Goal: Transaction & Acquisition: Purchase product/service

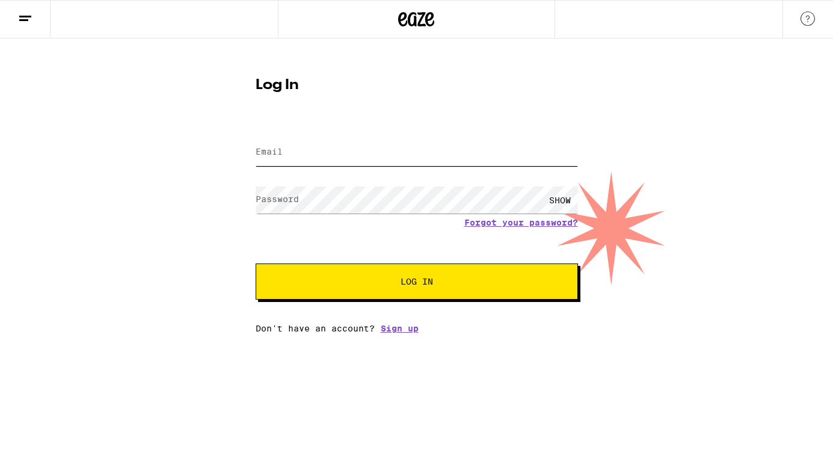
type input "[EMAIL_ADDRESS][PERSON_NAME][DOMAIN_NAME]"
click at [357, 148] on input "[EMAIL_ADDRESS][PERSON_NAME][DOMAIN_NAME]" at bounding box center [417, 152] width 322 height 27
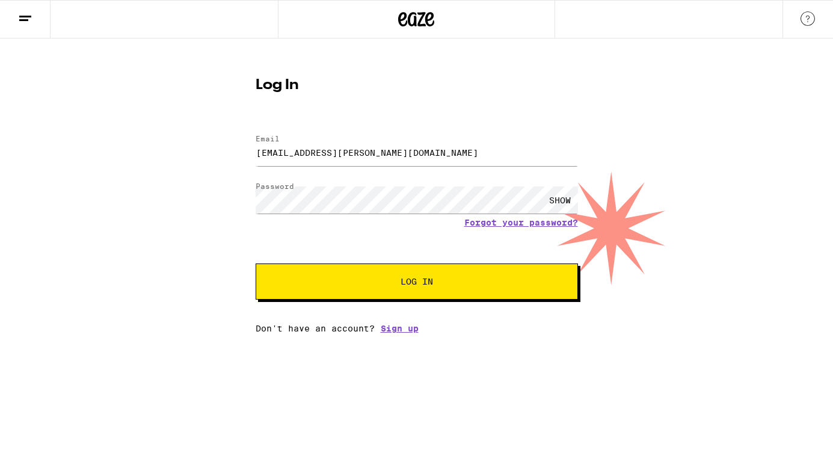
click at [269, 293] on button "Log In" at bounding box center [417, 281] width 322 height 36
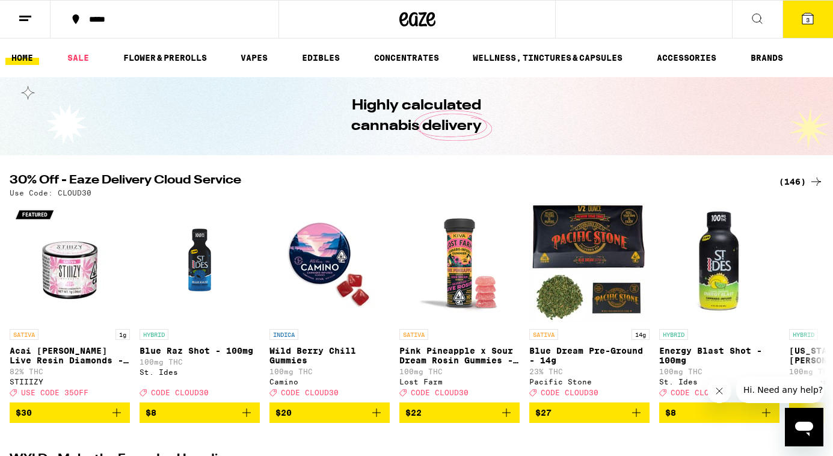
click at [800, 11] on icon at bounding box center [807, 18] width 14 height 14
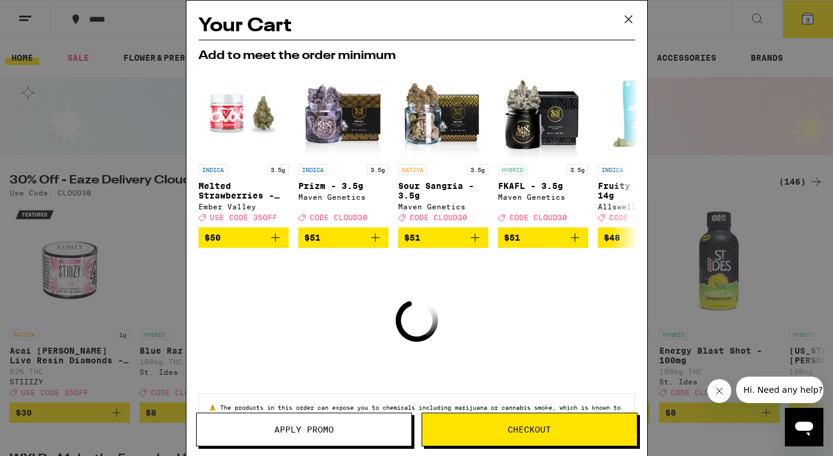
click at [630, 19] on icon at bounding box center [628, 19] width 18 height 18
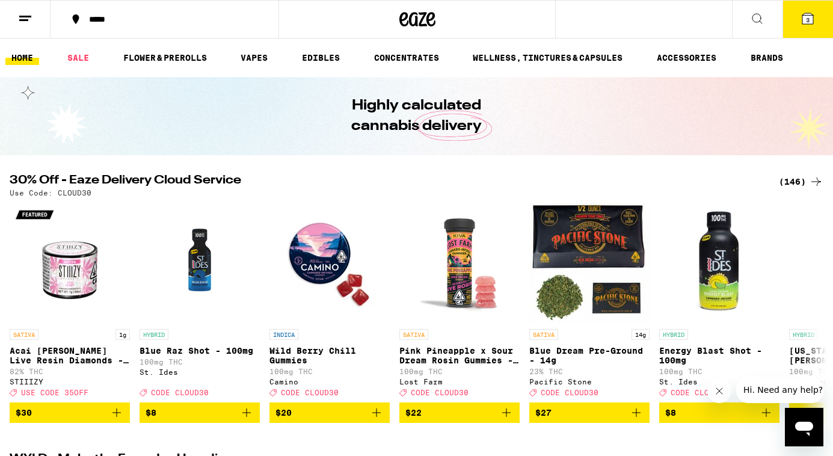
click at [795, 8] on button "3" at bounding box center [807, 19] width 51 height 37
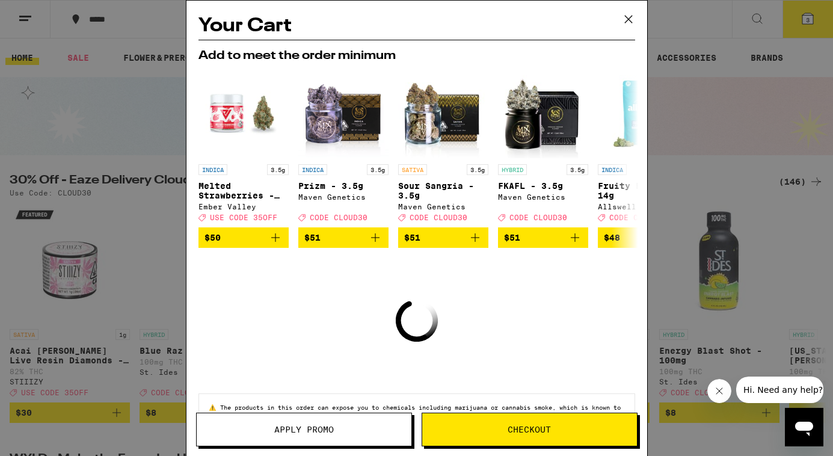
scroll to position [46, 0]
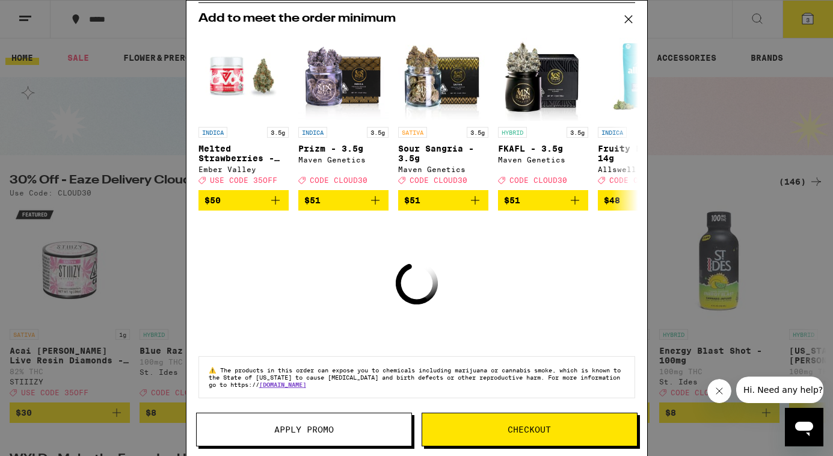
click at [622, 14] on icon at bounding box center [628, 19] width 18 height 18
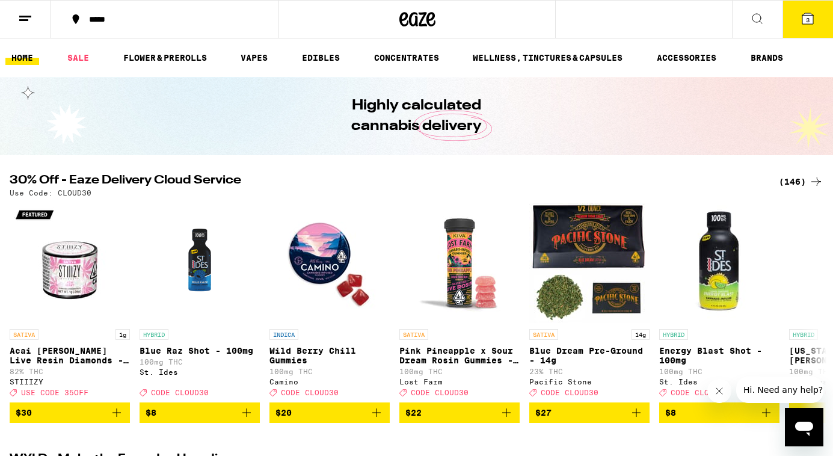
scroll to position [2, 0]
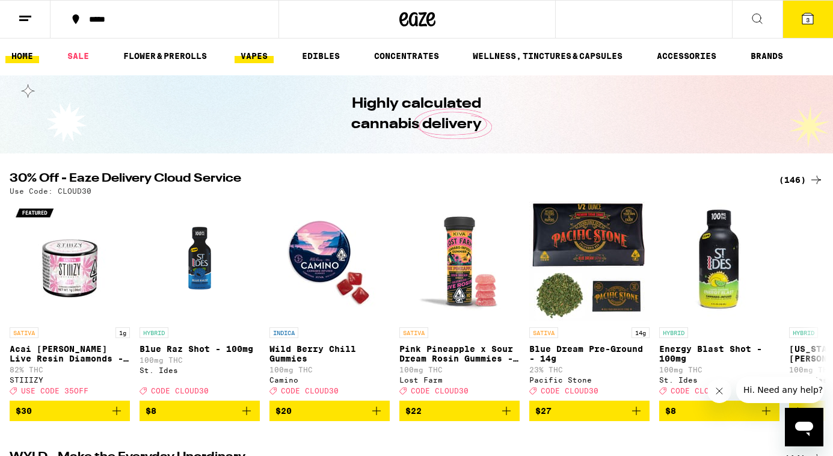
click at [253, 50] on link "VAPES" at bounding box center [253, 56] width 39 height 14
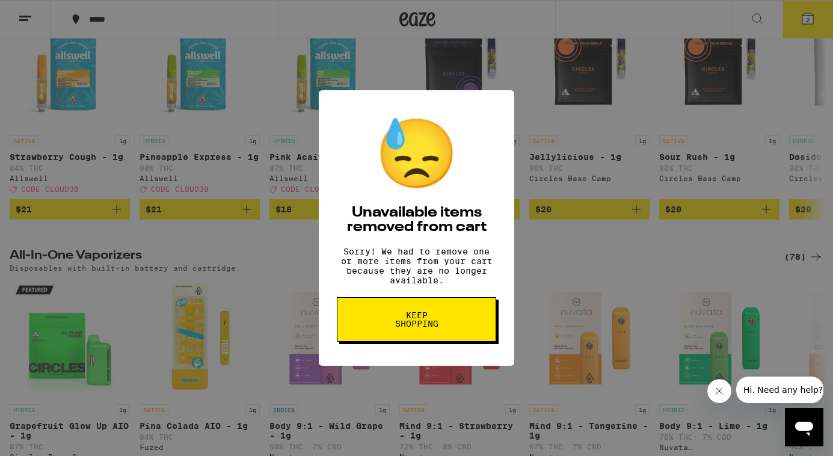
scroll to position [189, 0]
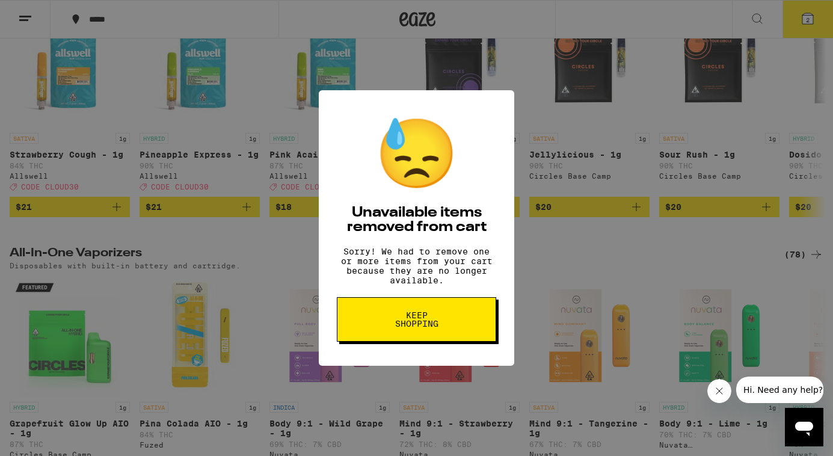
click at [451, 336] on button "Keep Shopping" at bounding box center [416, 319] width 159 height 44
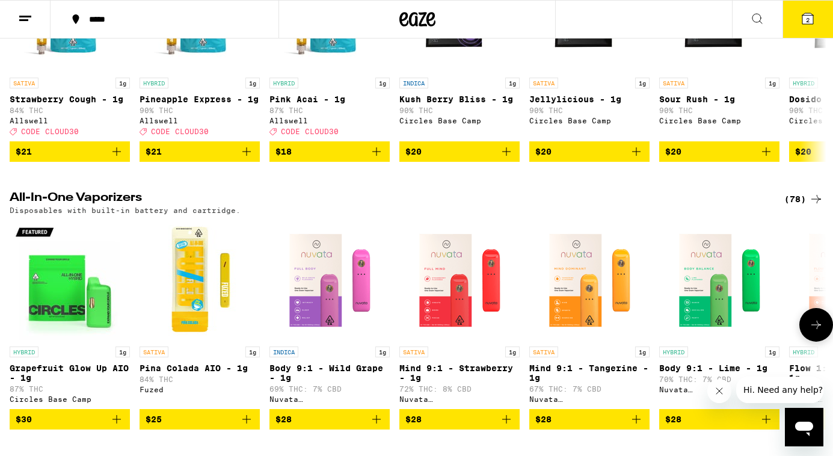
scroll to position [247, 0]
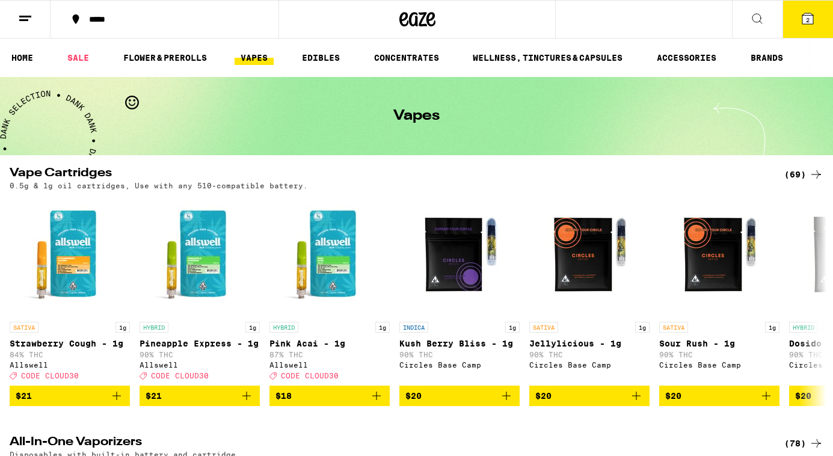
click at [800, 17] on icon at bounding box center [807, 18] width 14 height 14
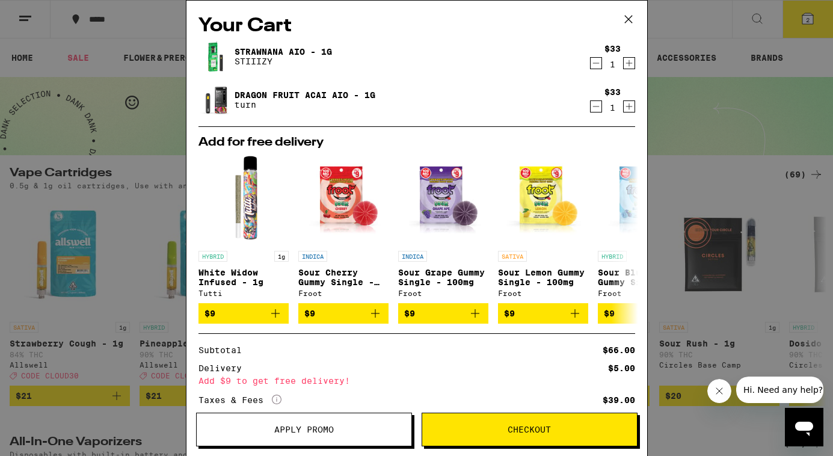
click at [595, 66] on icon "Decrement" at bounding box center [595, 63] width 11 height 14
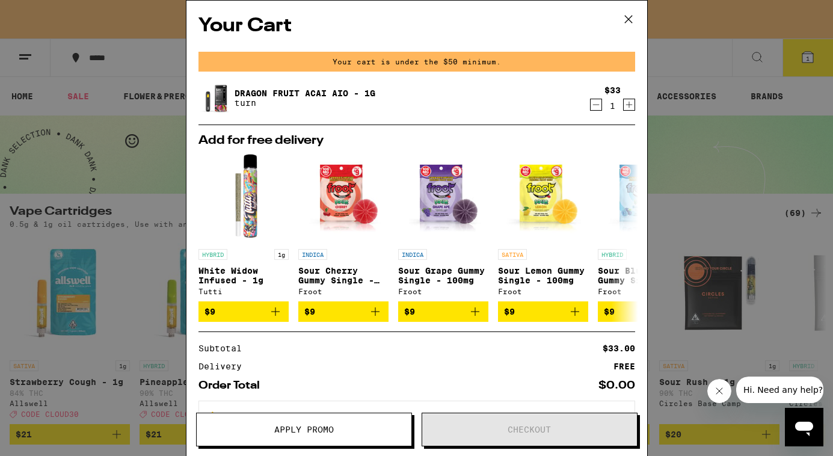
click at [587, 97] on div "Dragon Fruit Acai AIO - 1g turn" at bounding box center [393, 98] width 390 height 34
click at [598, 112] on icon "Decrement" at bounding box center [595, 104] width 11 height 14
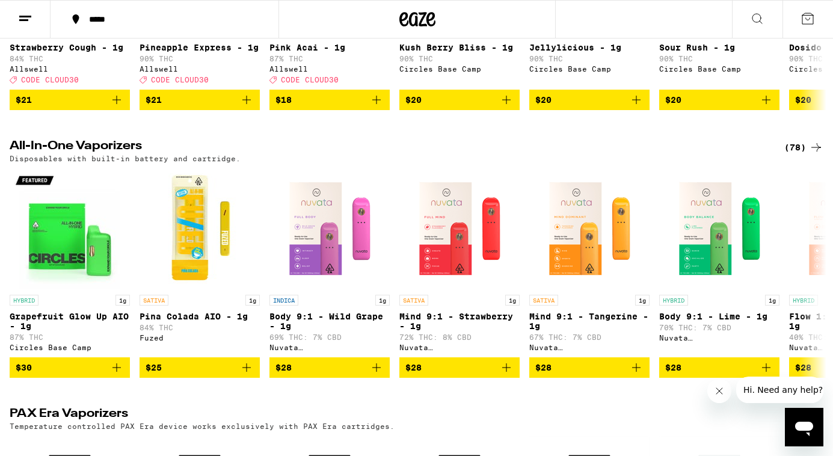
scroll to position [305, 0]
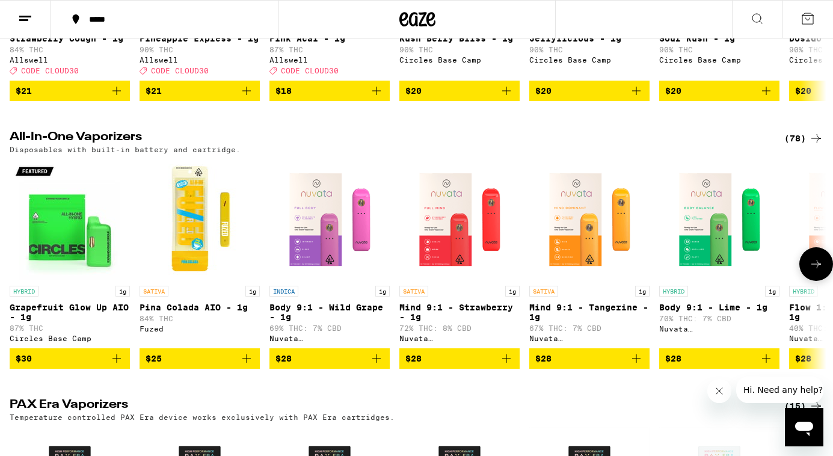
click at [815, 268] on icon at bounding box center [816, 264] width 10 height 8
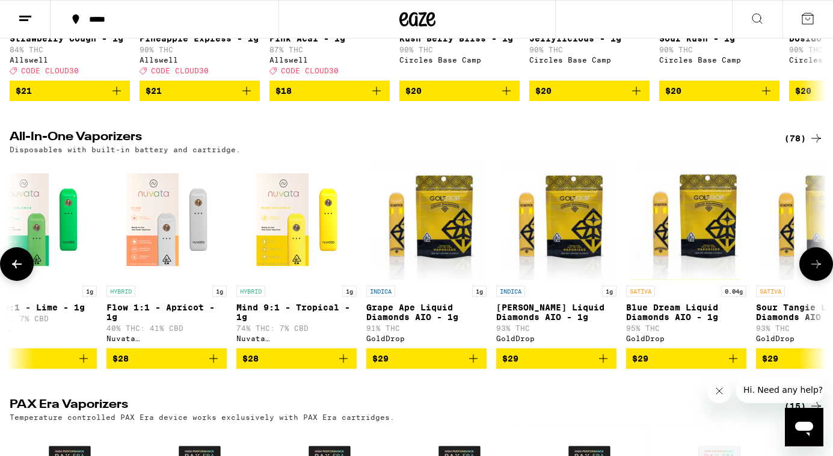
click at [820, 260] on button at bounding box center [816, 264] width 34 height 34
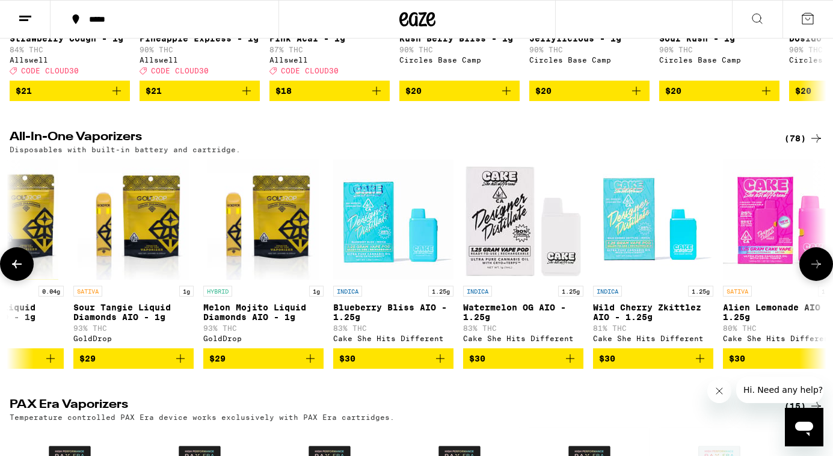
click at [820, 260] on button at bounding box center [816, 264] width 34 height 34
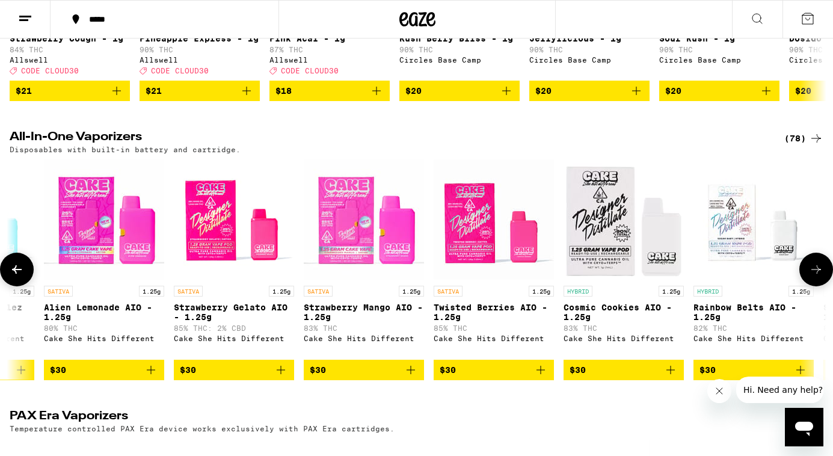
scroll to position [0, 2047]
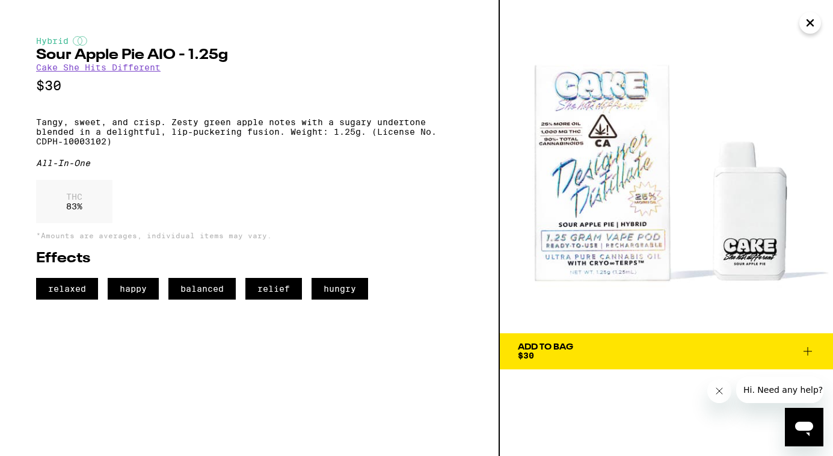
click at [807, 23] on icon "Close" at bounding box center [810, 23] width 14 height 18
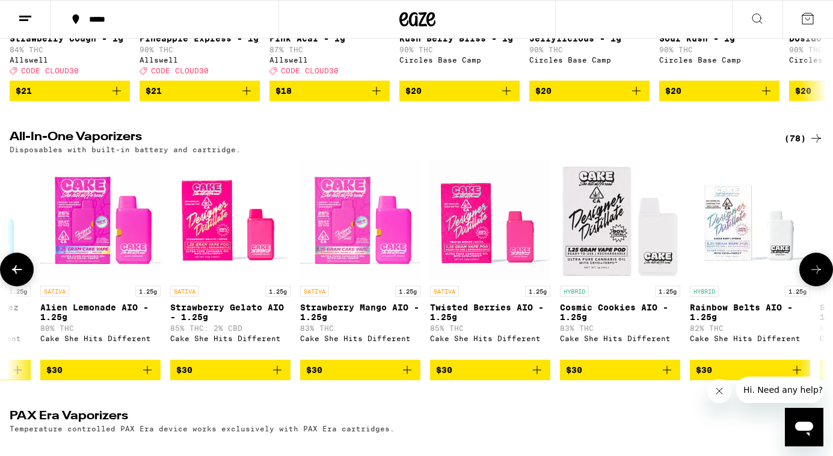
click at [812, 272] on button at bounding box center [816, 270] width 34 height 34
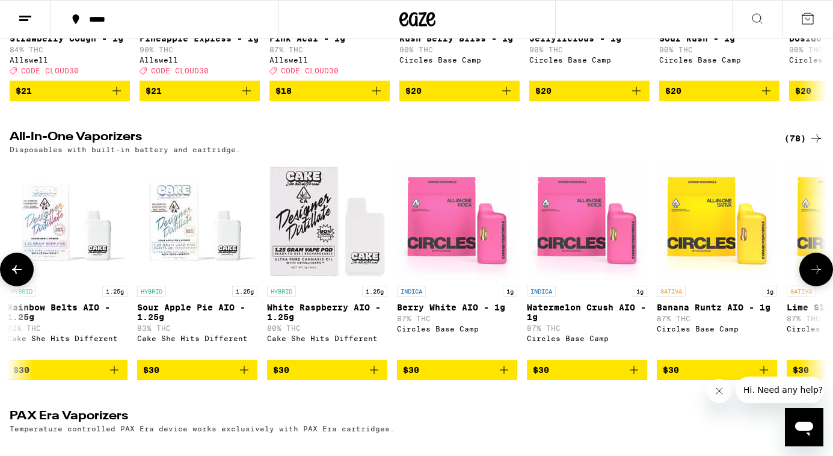
click at [812, 272] on button at bounding box center [816, 270] width 34 height 34
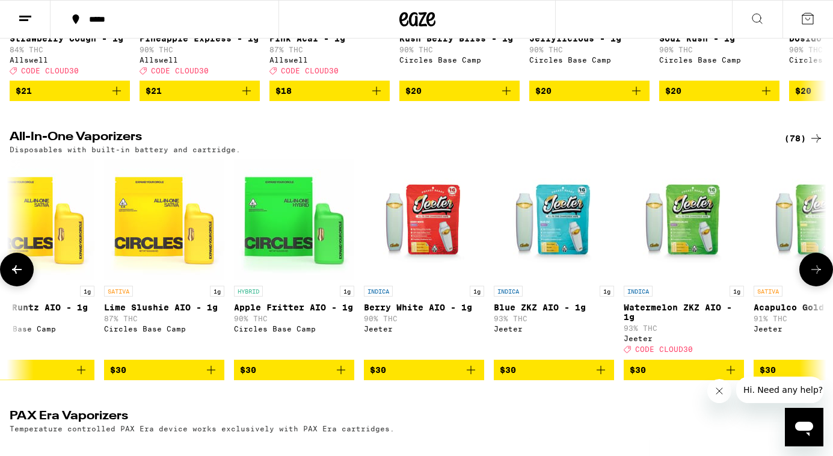
click at [812, 272] on button at bounding box center [816, 270] width 34 height 34
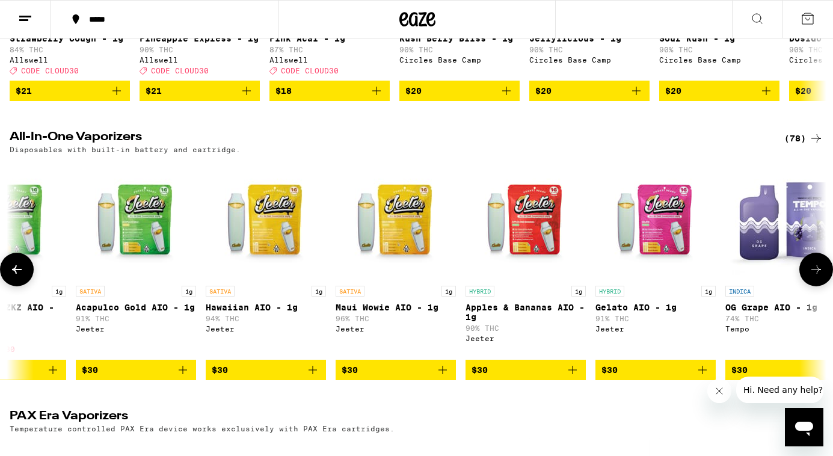
click at [812, 272] on button at bounding box center [816, 270] width 34 height 34
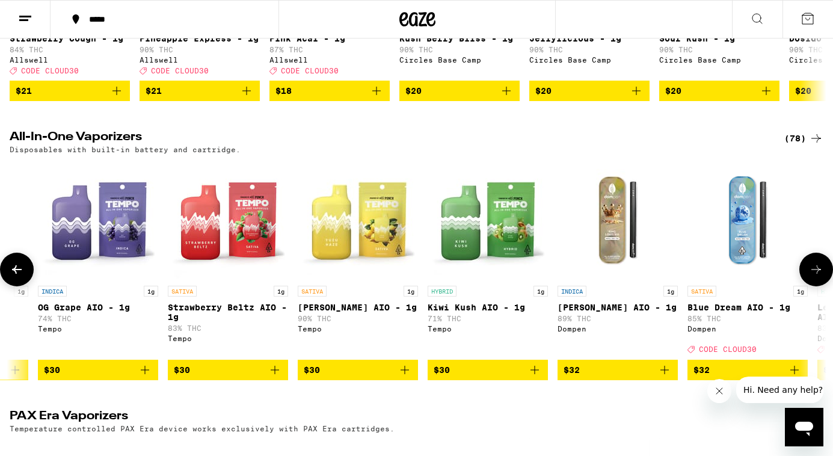
click at [812, 272] on button at bounding box center [816, 270] width 34 height 34
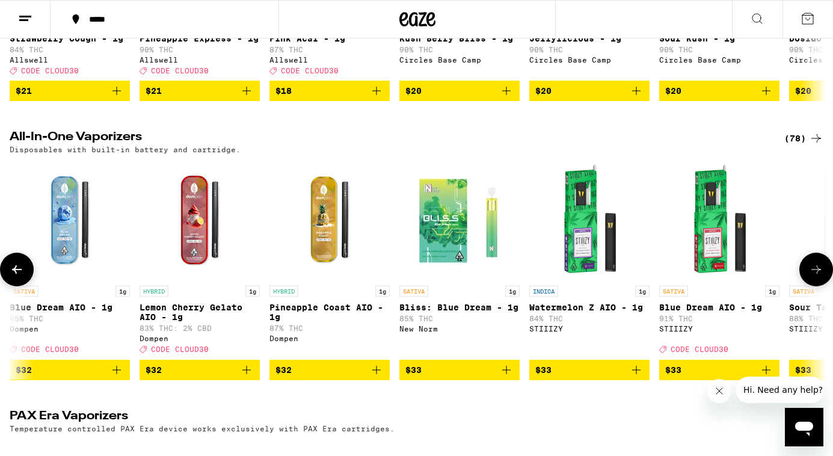
click at [812, 272] on button at bounding box center [816, 270] width 34 height 34
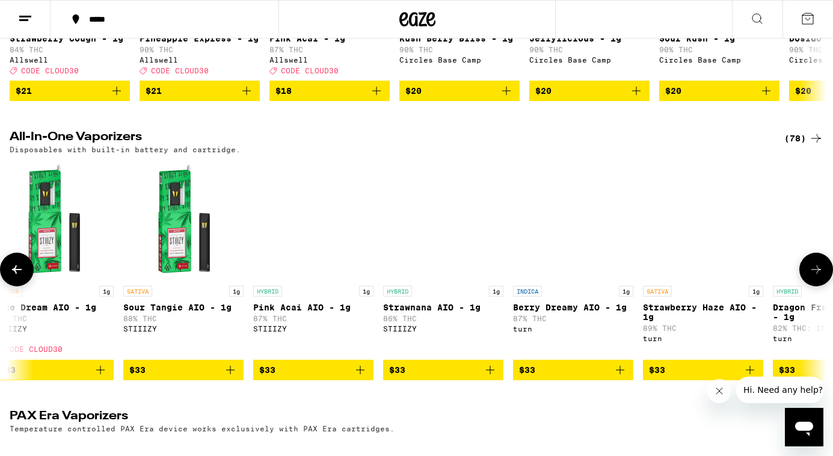
scroll to position [0, 6140]
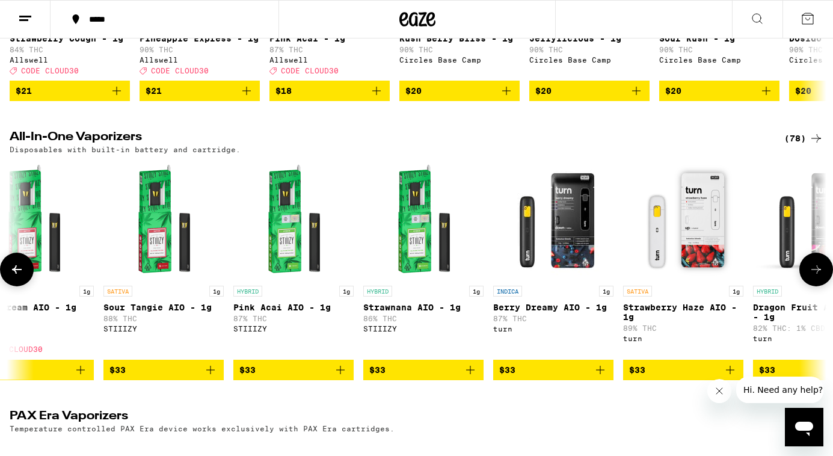
click at [812, 272] on button at bounding box center [816, 270] width 34 height 34
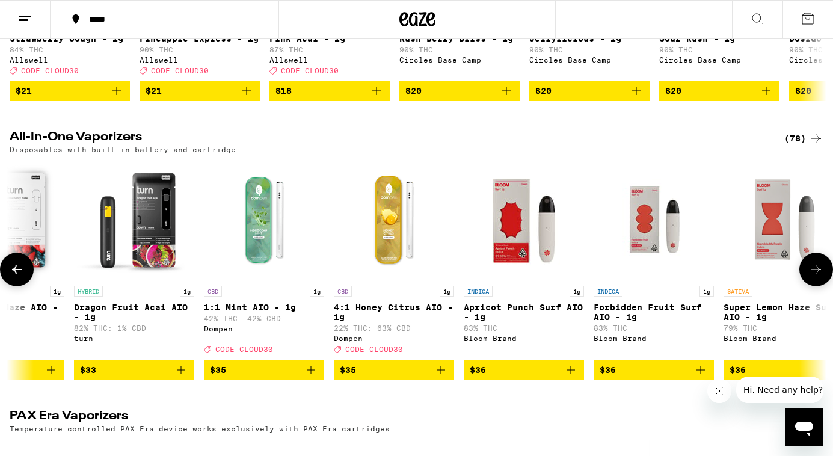
scroll to position [0, 6822]
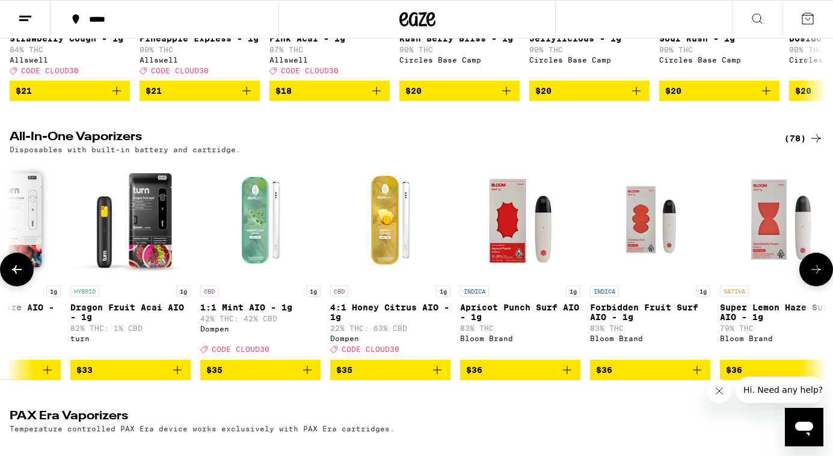
click at [10, 276] on icon at bounding box center [17, 269] width 14 height 14
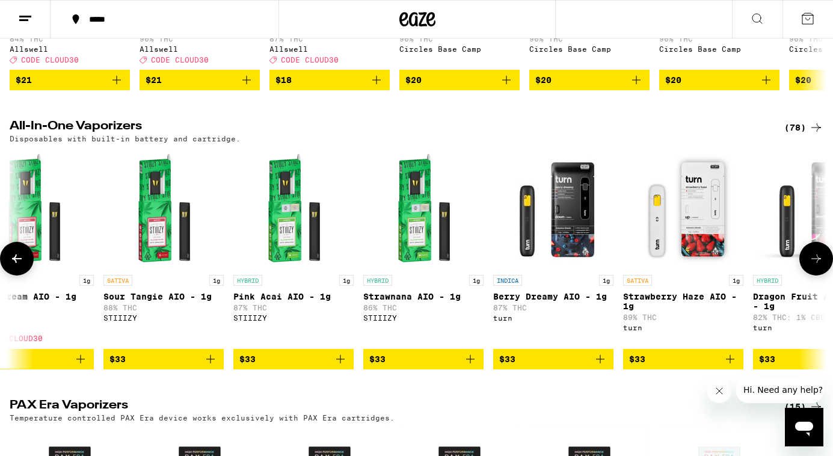
scroll to position [316, 0]
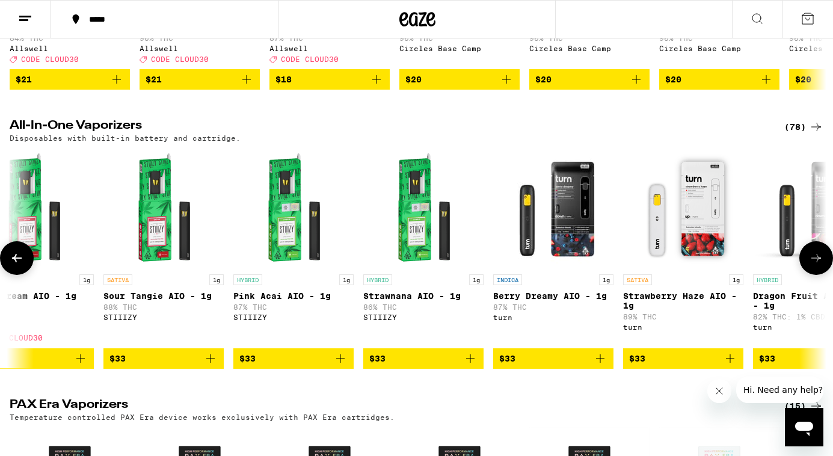
click at [693, 229] on img "Open page for Strawberry Haze AIO - 1g from turn" at bounding box center [683, 208] width 120 height 120
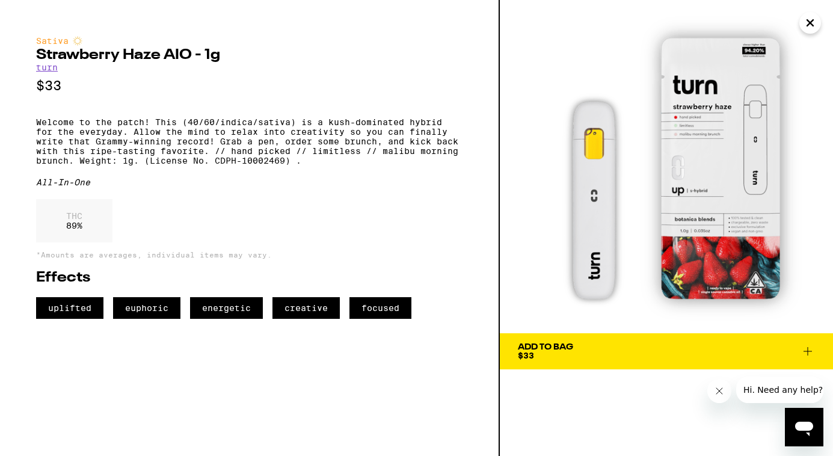
click at [809, 20] on icon "Close" at bounding box center [810, 23] width 14 height 18
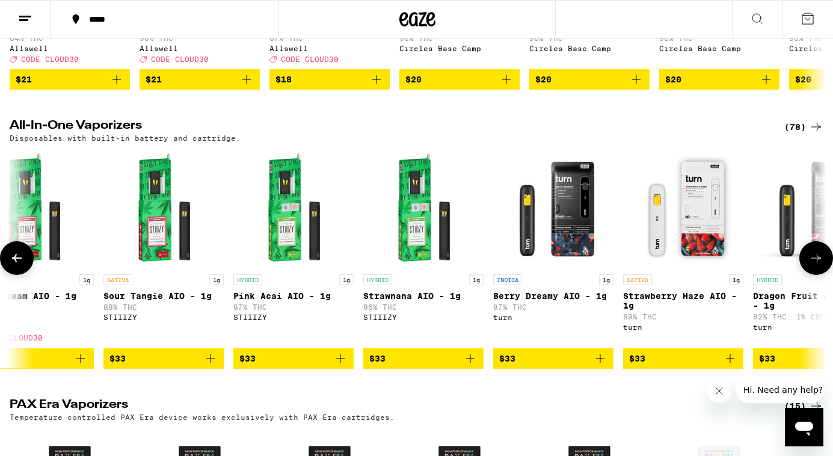
click at [692, 366] on span "$33" at bounding box center [683, 358] width 108 height 14
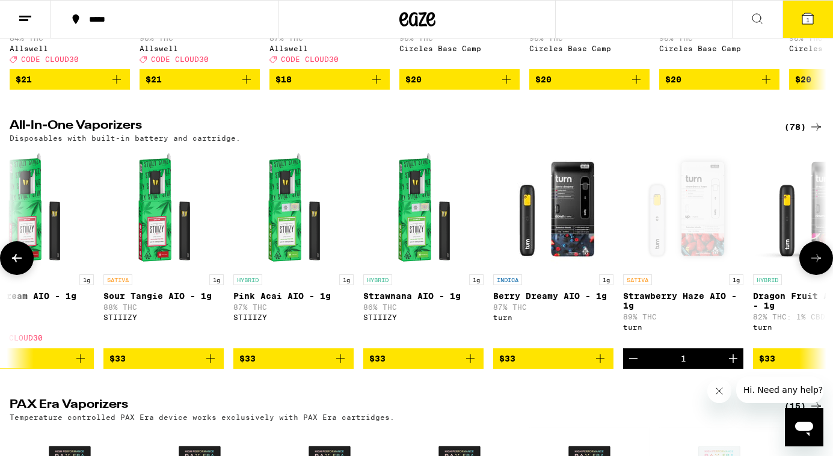
scroll to position [355, 0]
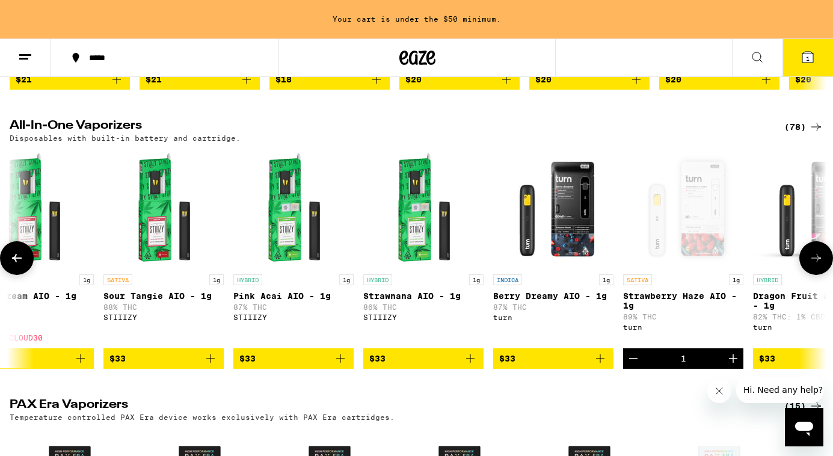
click at [811, 265] on icon at bounding box center [816, 258] width 14 height 14
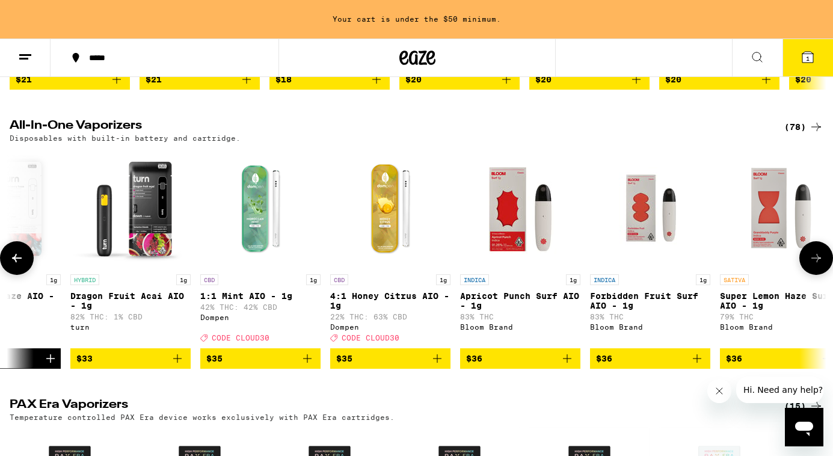
click at [811, 265] on icon at bounding box center [816, 258] width 14 height 14
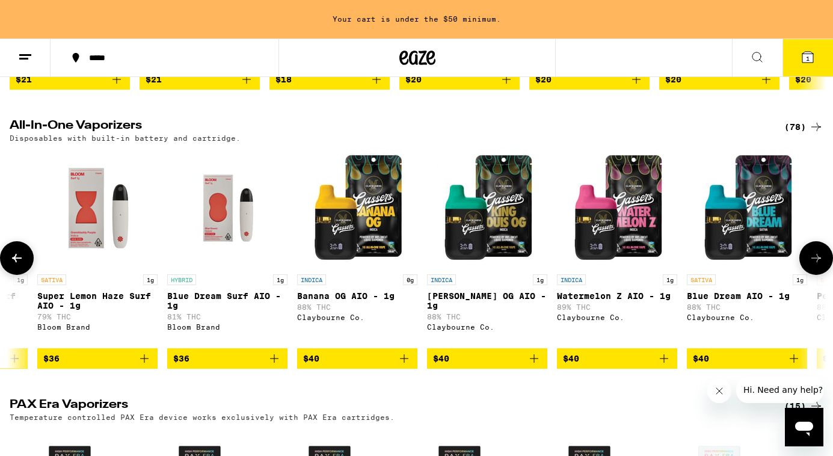
click at [811, 265] on icon at bounding box center [816, 258] width 14 height 14
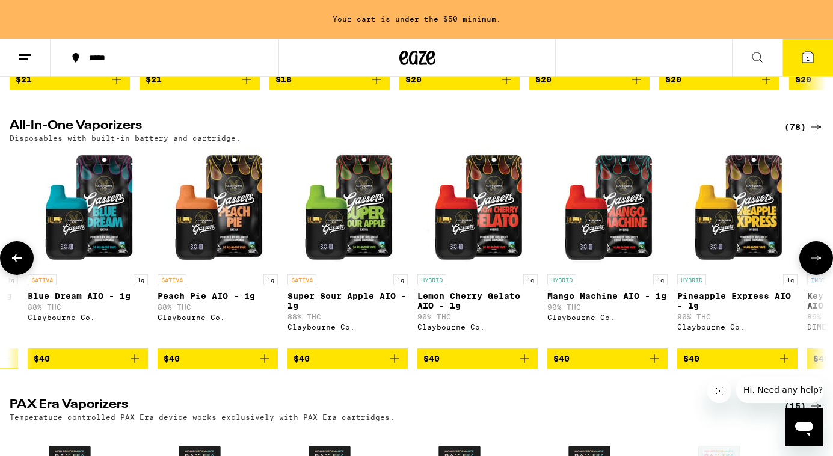
click at [811, 265] on icon at bounding box center [816, 258] width 14 height 14
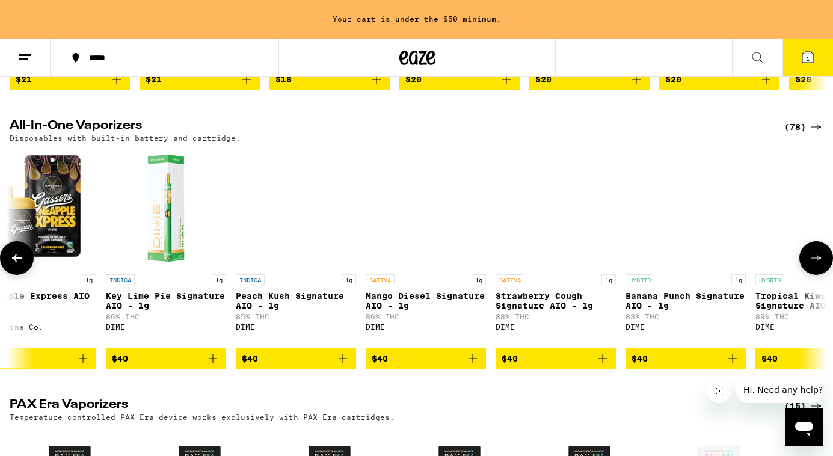
click at [811, 265] on icon at bounding box center [816, 258] width 14 height 14
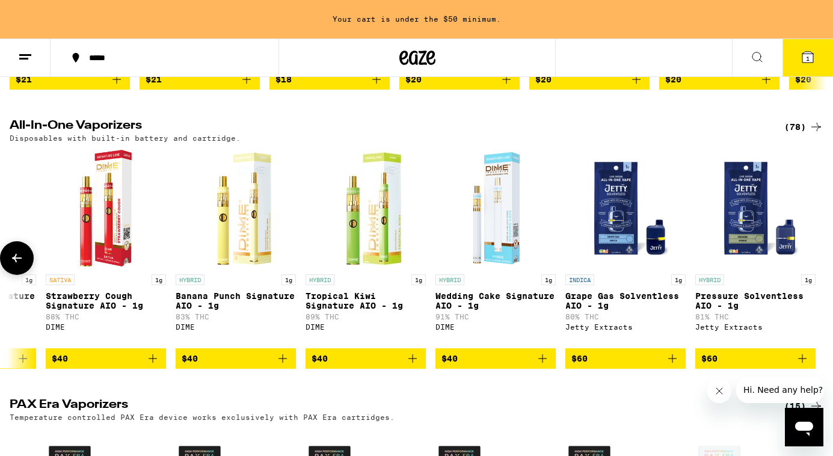
scroll to position [0, 9316]
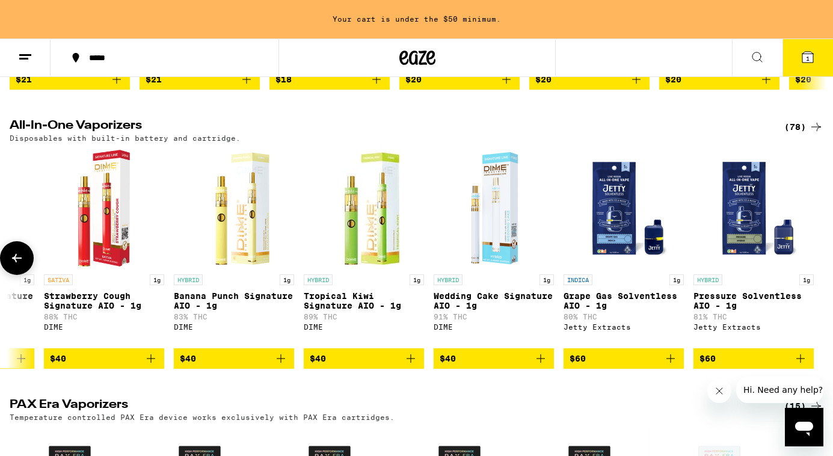
click at [13, 265] on icon at bounding box center [17, 258] width 14 height 14
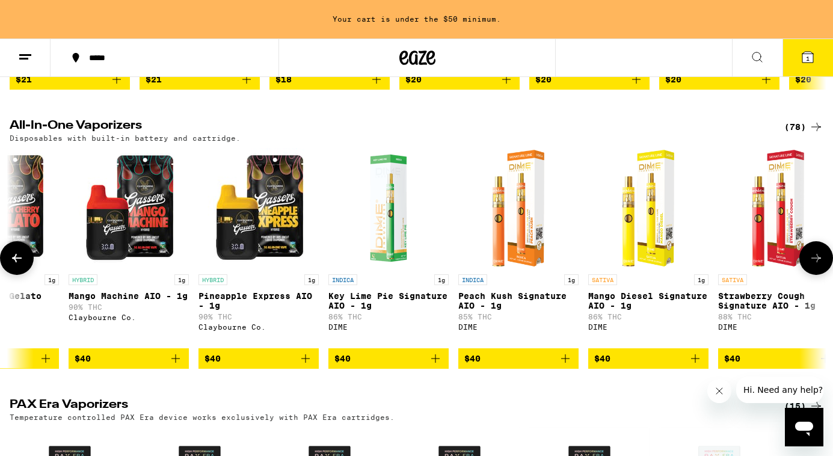
click at [13, 265] on icon at bounding box center [17, 258] width 14 height 14
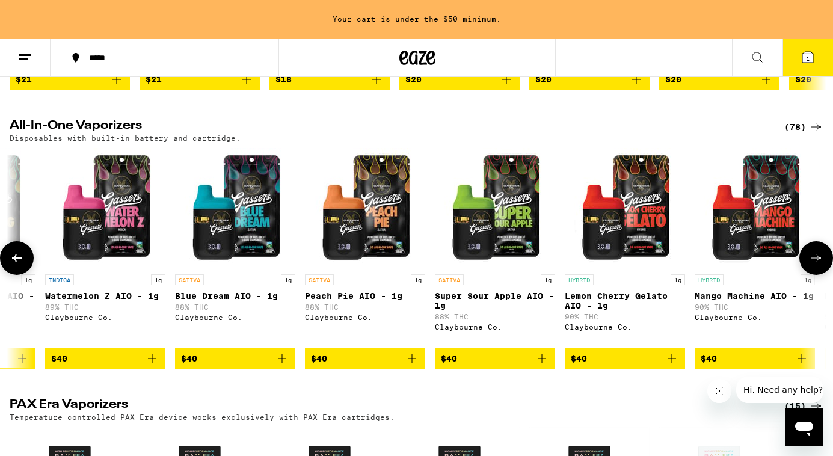
click at [13, 265] on icon at bounding box center [17, 258] width 14 height 14
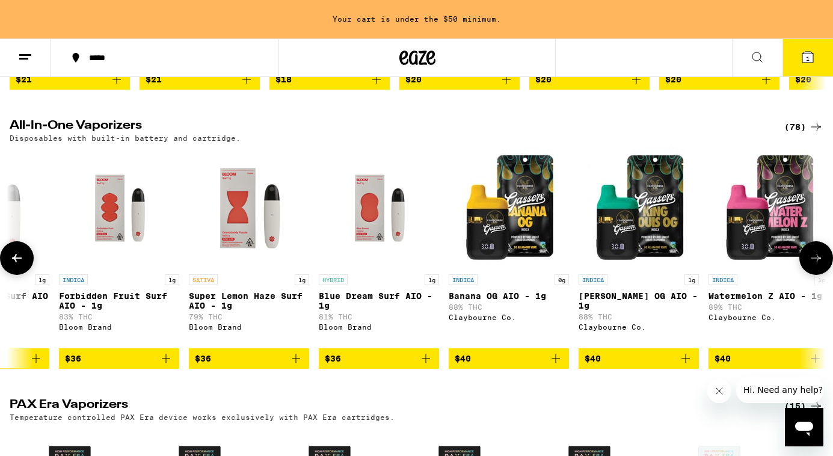
click at [13, 265] on icon at bounding box center [17, 258] width 14 height 14
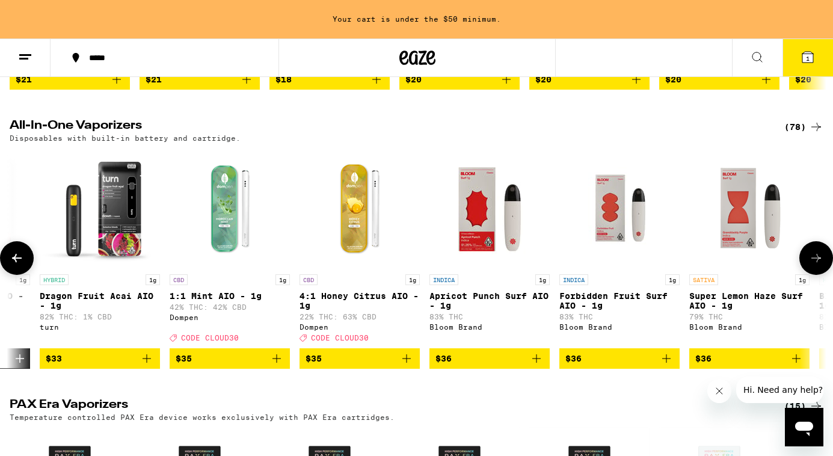
click at [13, 265] on icon at bounding box center [17, 258] width 14 height 14
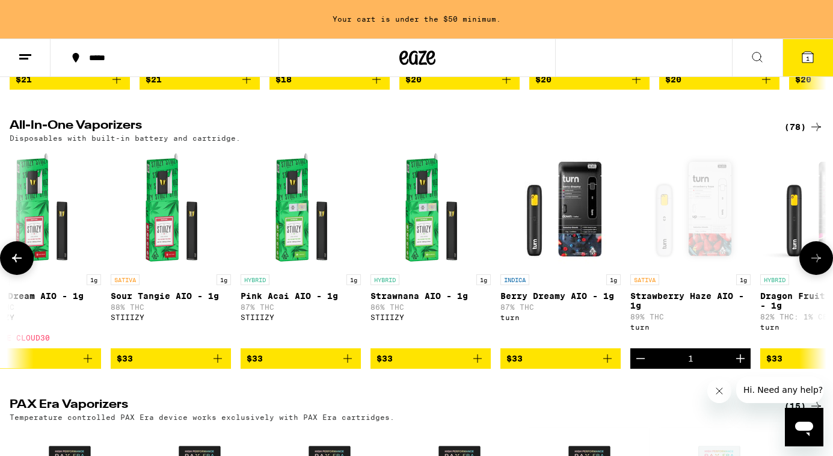
click at [13, 265] on icon at bounding box center [17, 258] width 14 height 14
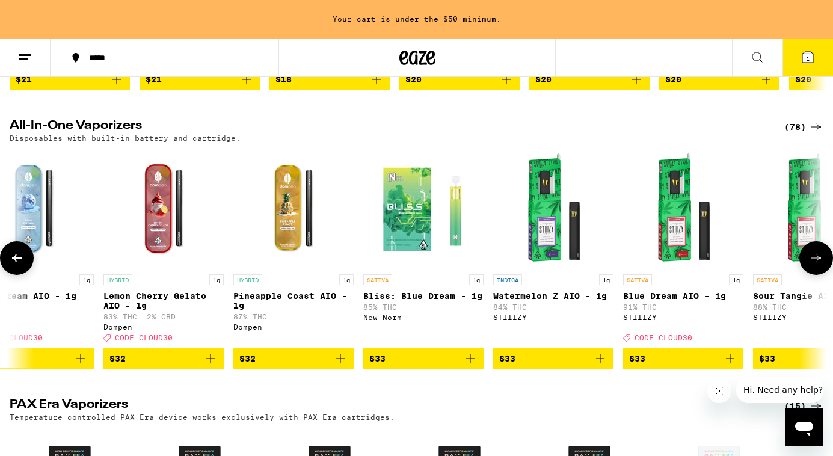
click at [13, 265] on icon at bounding box center [17, 258] width 14 height 14
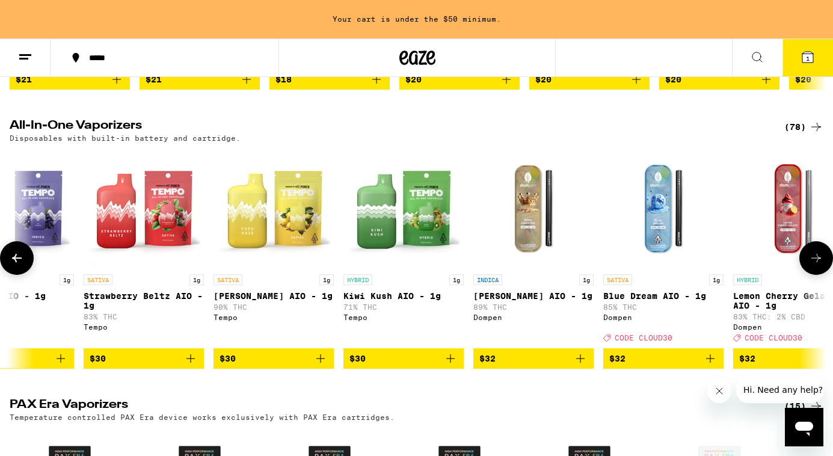
click at [13, 265] on icon at bounding box center [17, 258] width 14 height 14
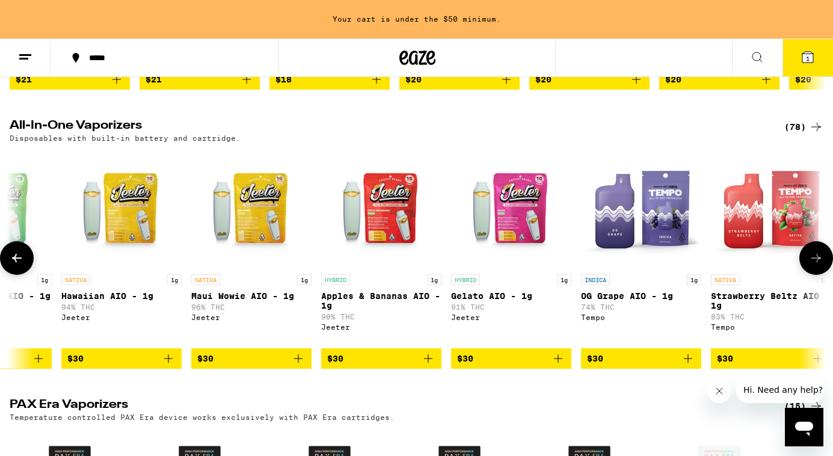
click at [13, 265] on icon at bounding box center [17, 258] width 14 height 14
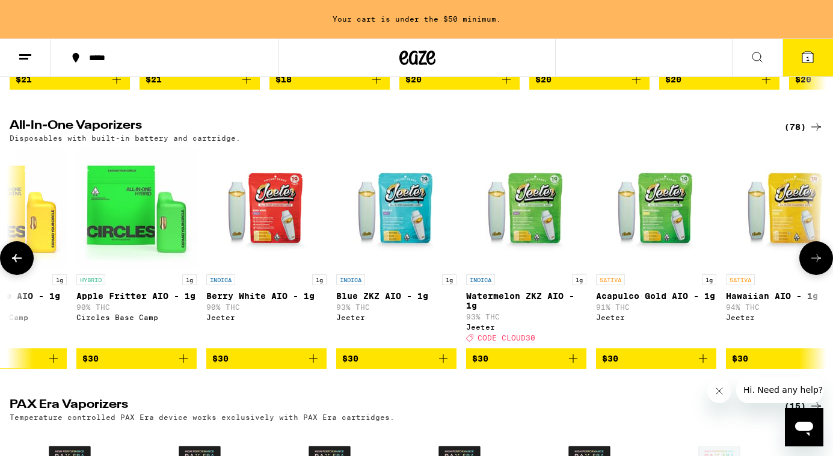
click at [13, 265] on icon at bounding box center [17, 258] width 14 height 14
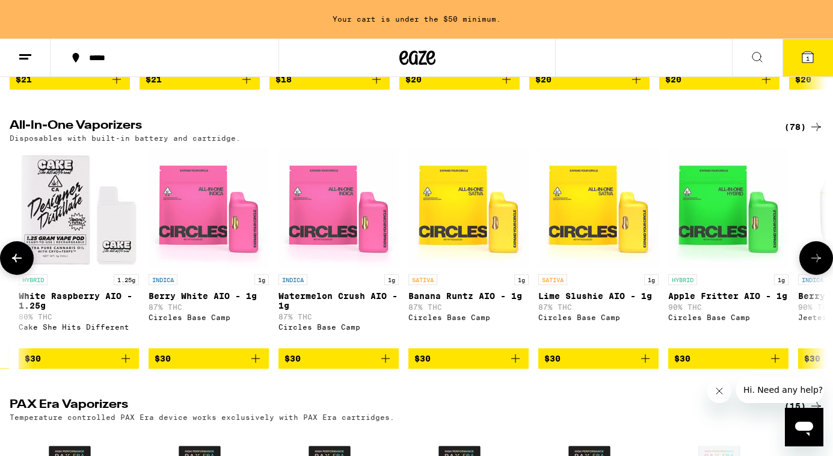
click at [13, 265] on icon at bounding box center [17, 258] width 14 height 14
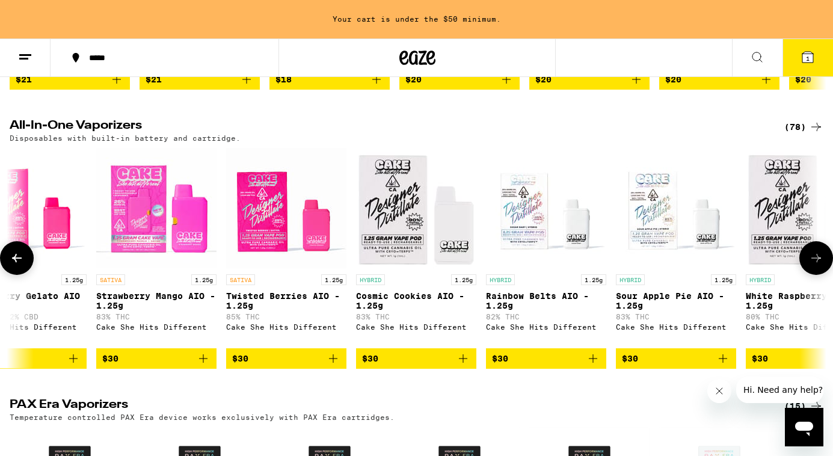
click at [13, 265] on icon at bounding box center [17, 258] width 14 height 14
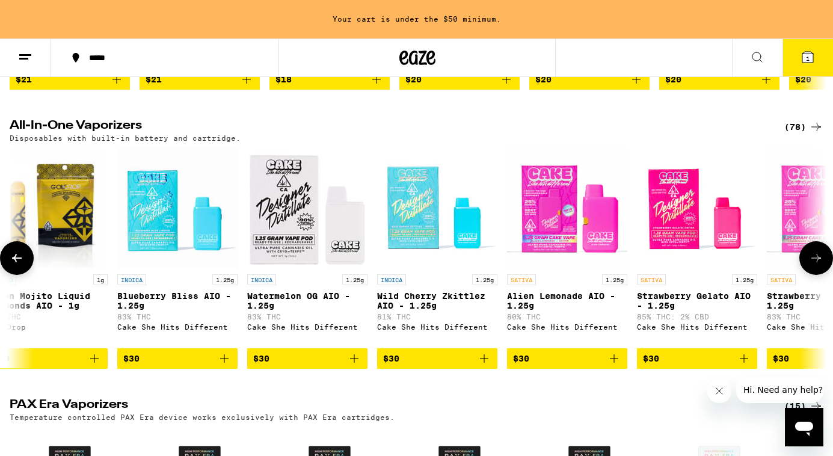
click at [13, 265] on icon at bounding box center [17, 258] width 14 height 14
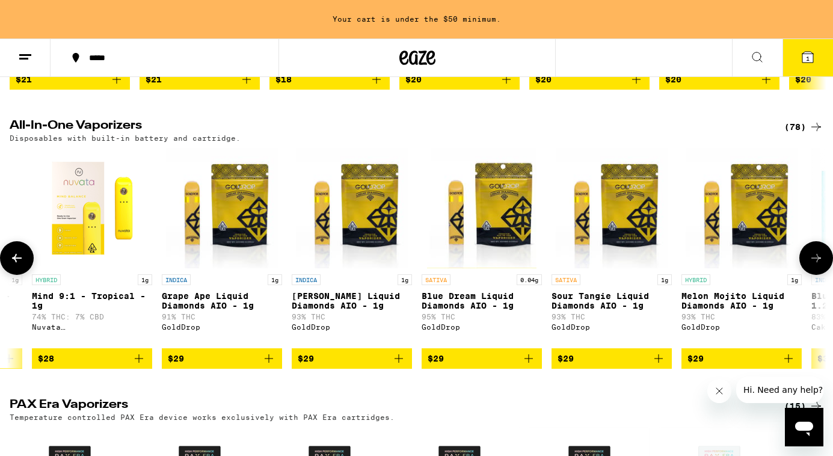
click at [13, 265] on icon at bounding box center [17, 258] width 14 height 14
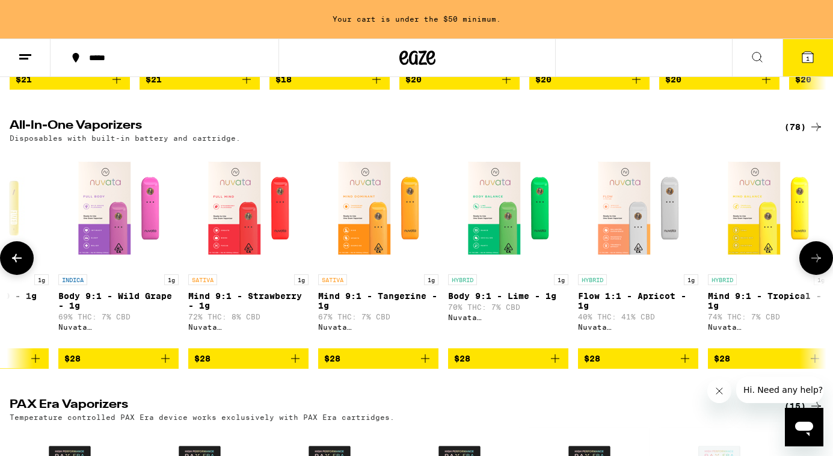
scroll to position [0, 204]
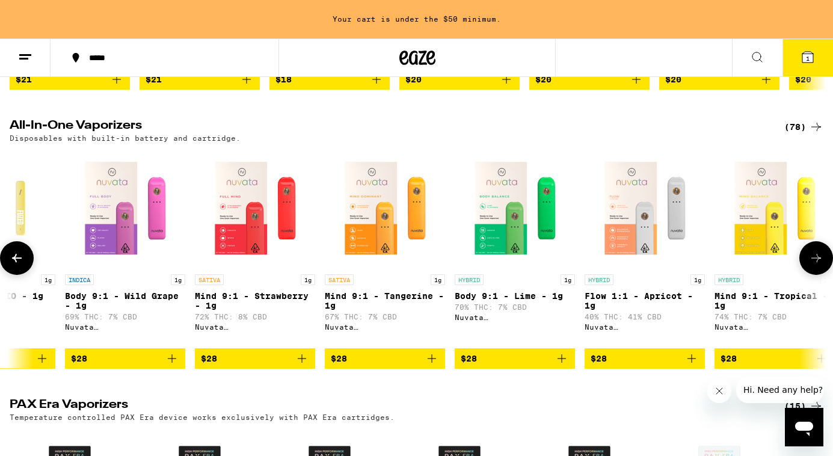
click at [13, 265] on icon at bounding box center [17, 258] width 14 height 14
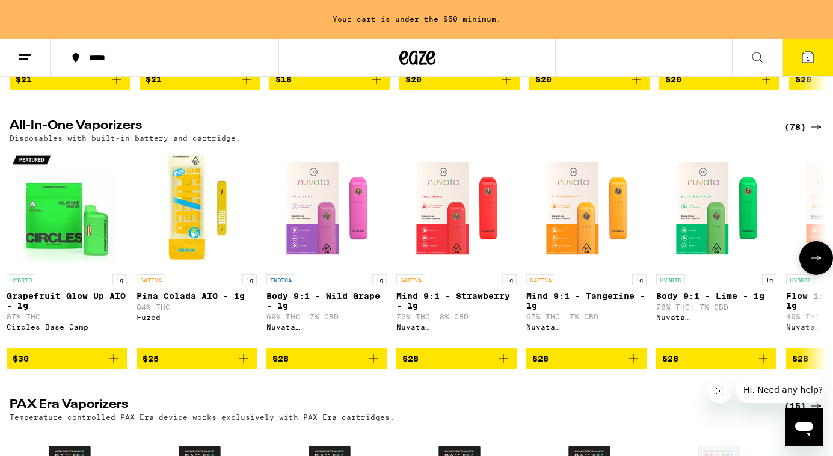
scroll to position [0, 0]
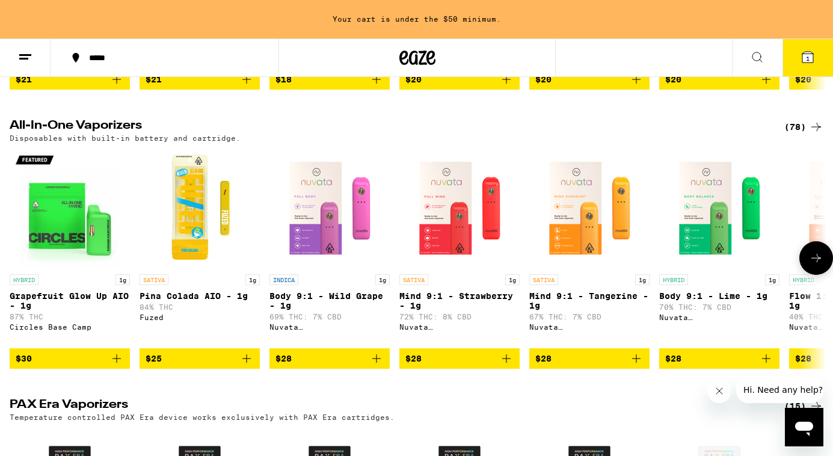
click at [200, 221] on img "Open page for Pina Colada AIO - 1g from Fuzed" at bounding box center [199, 208] width 120 height 120
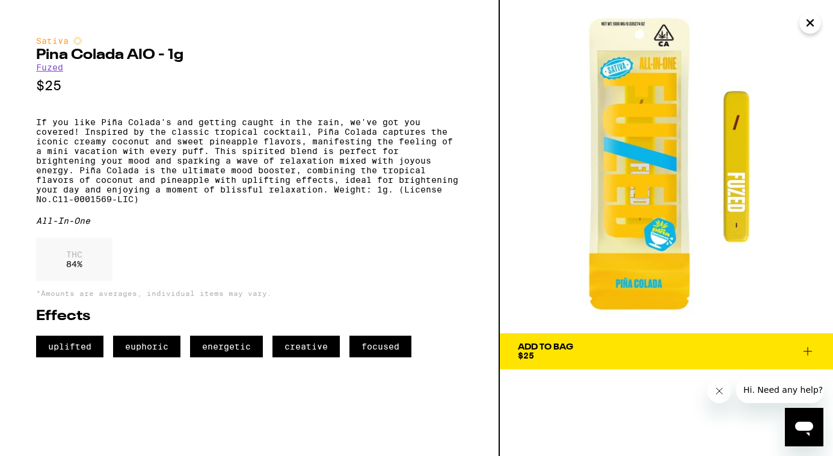
click at [807, 18] on icon "Close" at bounding box center [810, 23] width 14 height 18
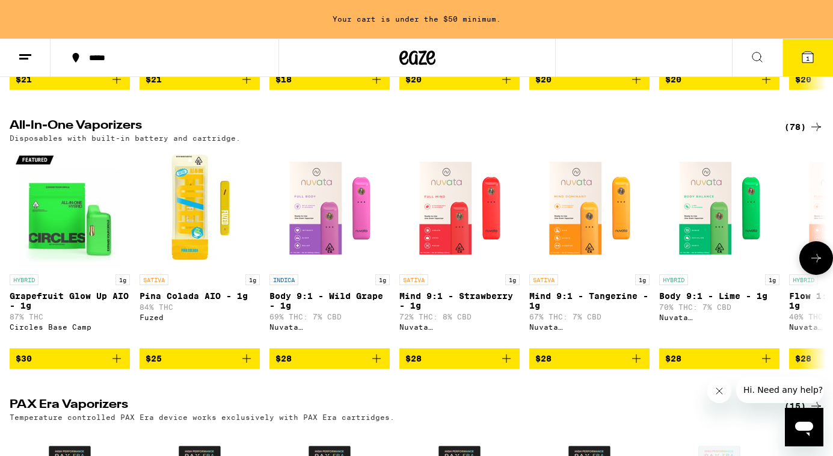
click at [245, 366] on icon "Add to bag" at bounding box center [246, 358] width 14 height 14
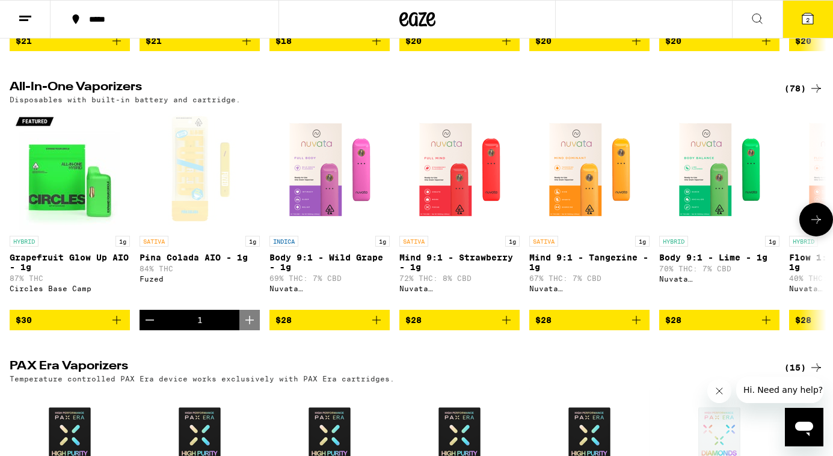
scroll to position [316, 0]
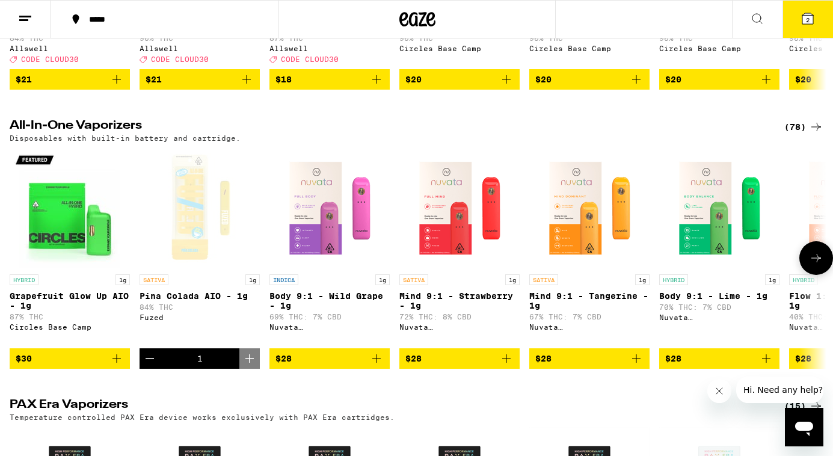
click at [818, 260] on button at bounding box center [816, 258] width 34 height 34
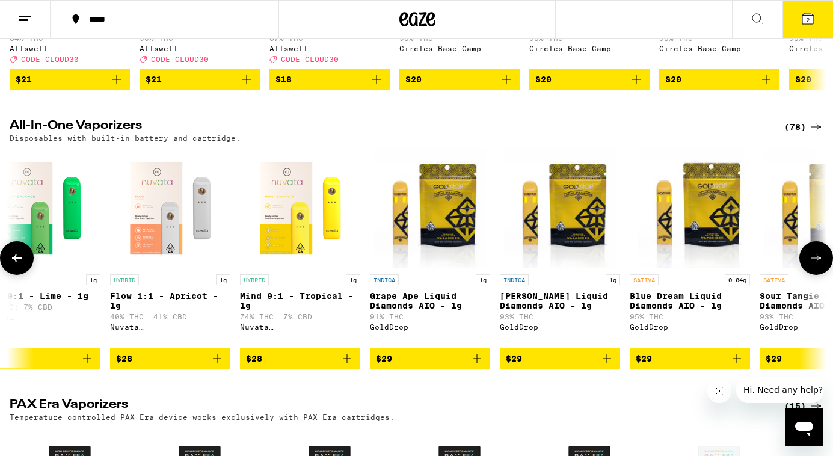
scroll to position [0, 682]
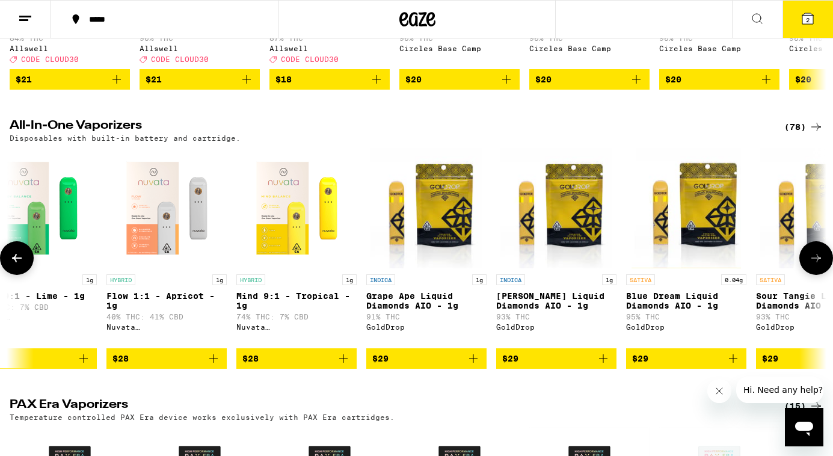
click at [727, 364] on button "$29" at bounding box center [686, 358] width 120 height 20
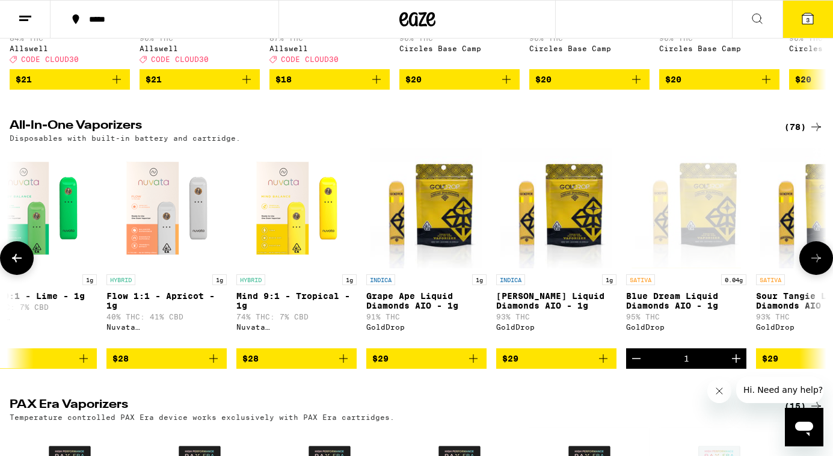
click at [824, 275] on button at bounding box center [816, 258] width 34 height 34
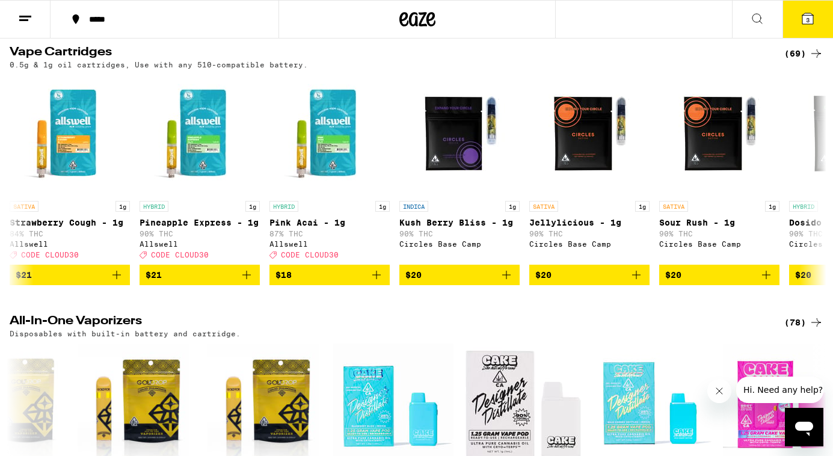
scroll to position [0, 0]
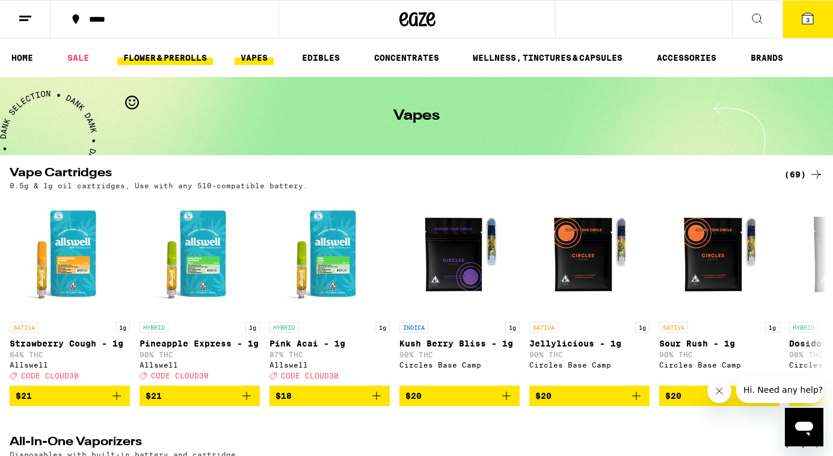
click at [179, 55] on link "FLOWER & PREROLLS" at bounding box center [165, 58] width 96 height 14
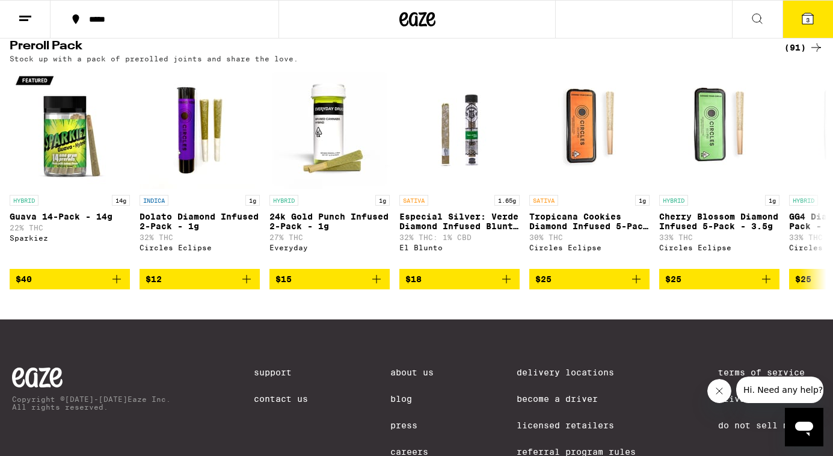
scroll to position [947, 0]
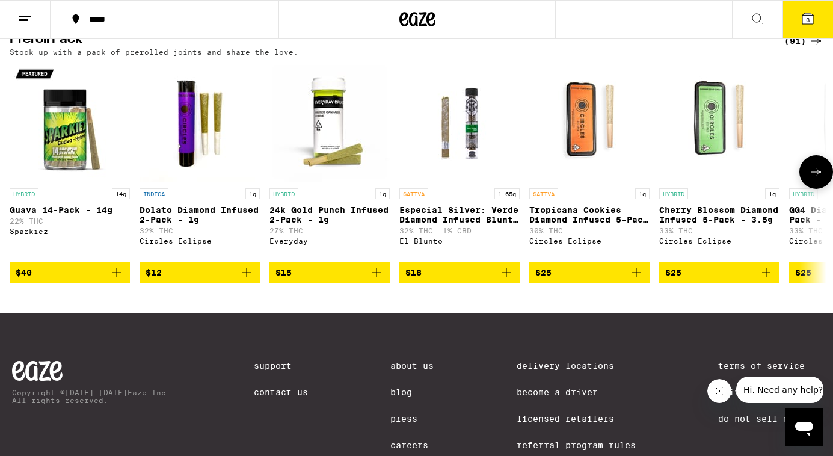
click at [825, 189] on button at bounding box center [816, 172] width 34 height 34
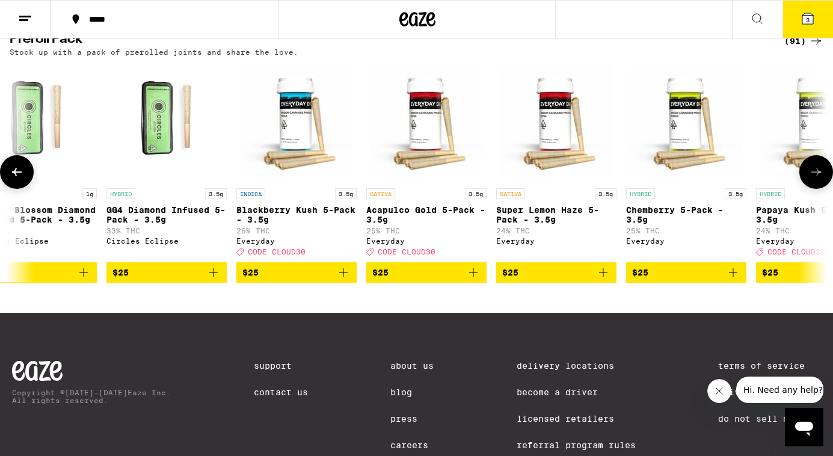
click at [825, 189] on button at bounding box center [816, 172] width 34 height 34
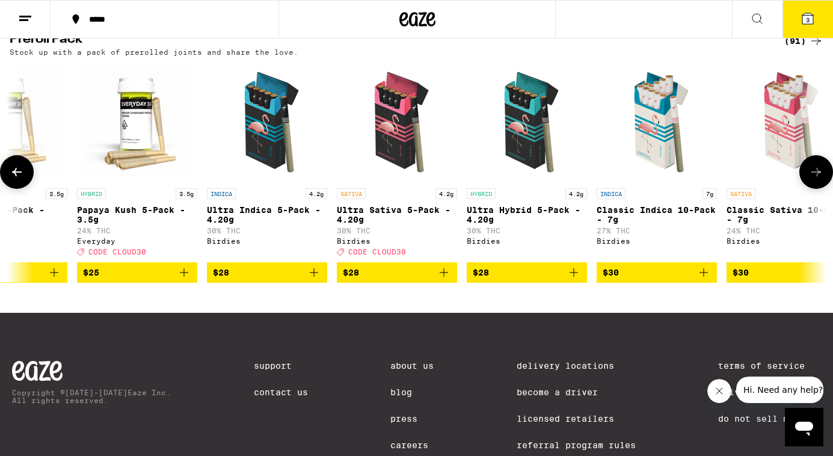
scroll to position [0, 1365]
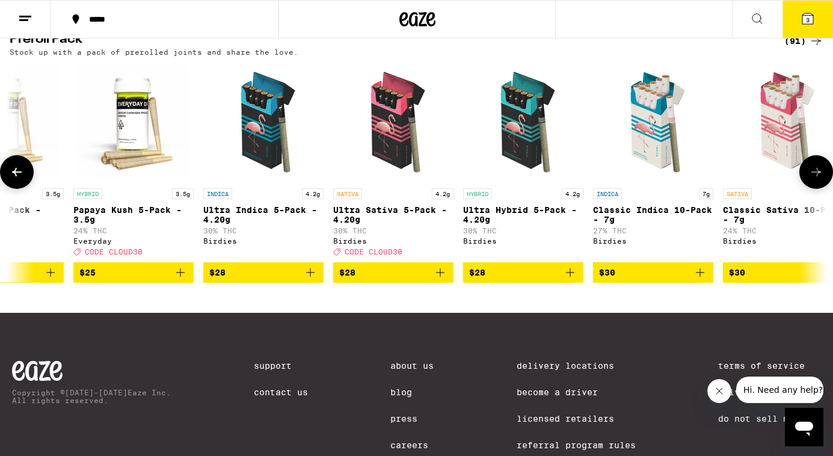
click at [783, 280] on span "$30" at bounding box center [783, 272] width 108 height 14
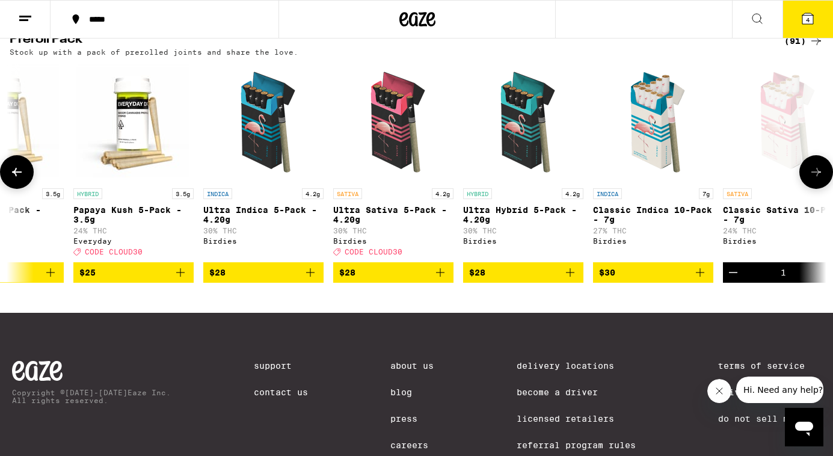
click at [366, 280] on span "$28" at bounding box center [393, 272] width 108 height 14
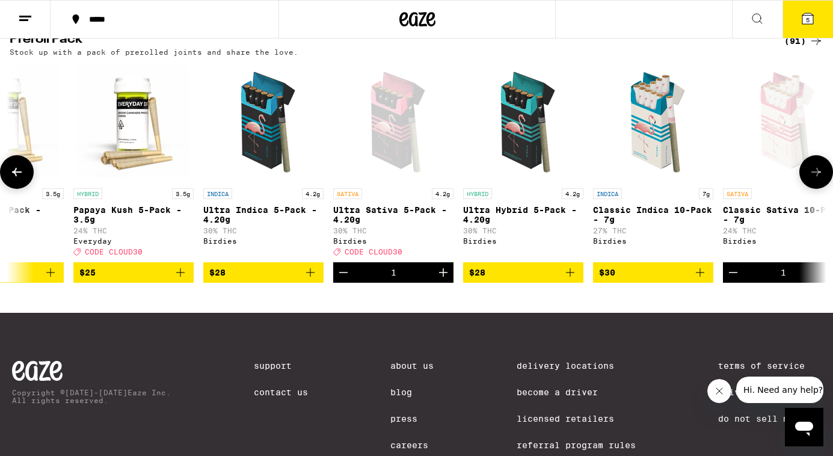
click at [817, 189] on button at bounding box center [816, 172] width 34 height 34
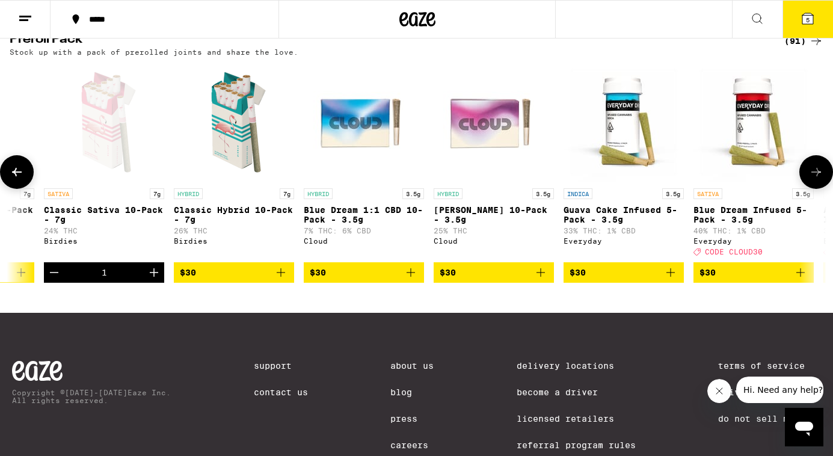
scroll to position [0, 2047]
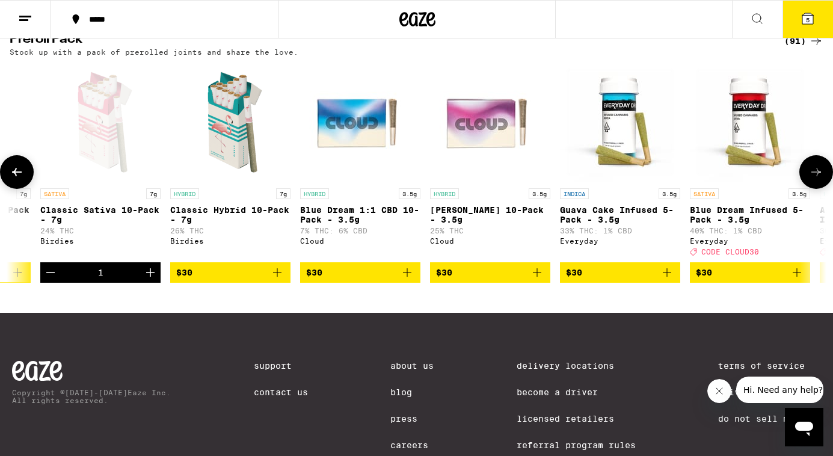
click at [389, 280] on span "$30" at bounding box center [360, 272] width 108 height 14
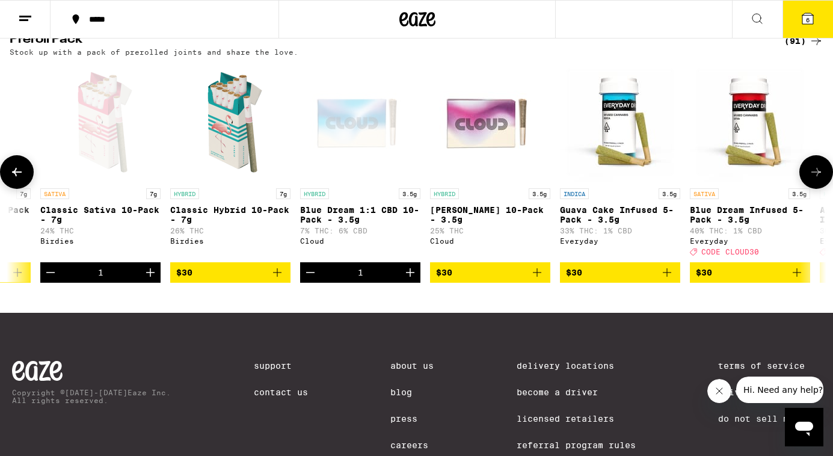
click at [821, 179] on icon at bounding box center [816, 172] width 14 height 14
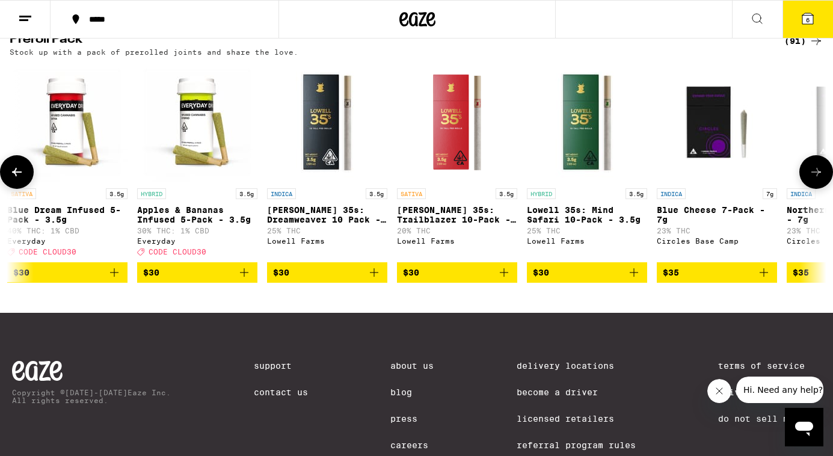
click at [821, 179] on icon at bounding box center [816, 172] width 14 height 14
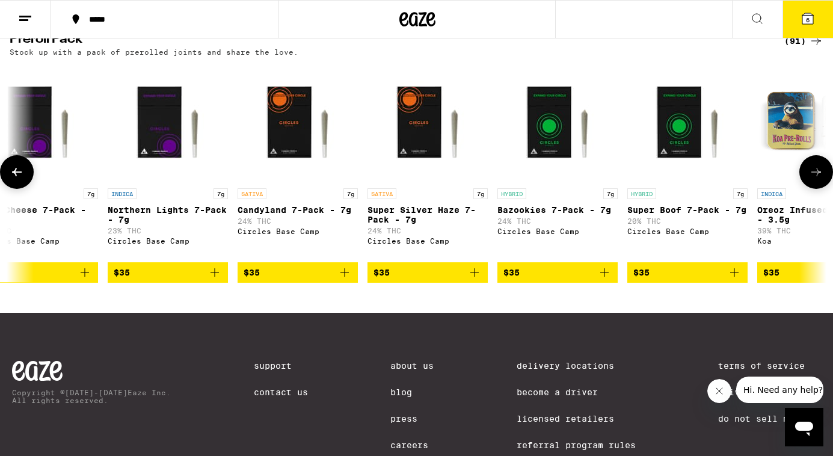
scroll to position [0, 3412]
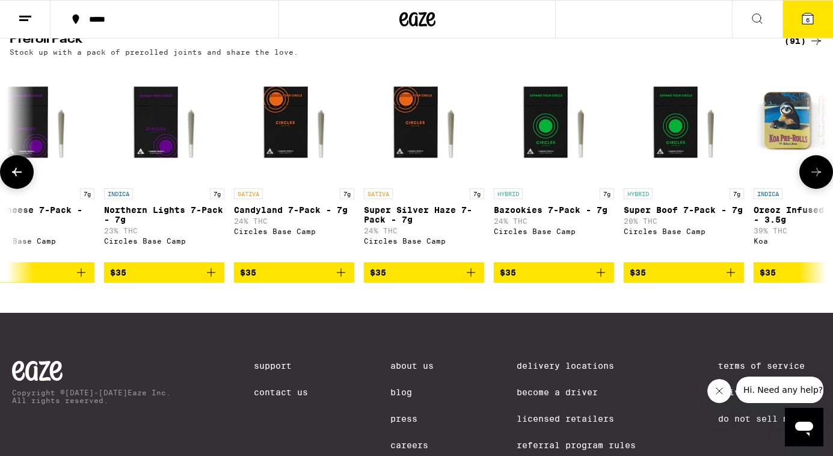
click at [822, 189] on button at bounding box center [816, 172] width 34 height 34
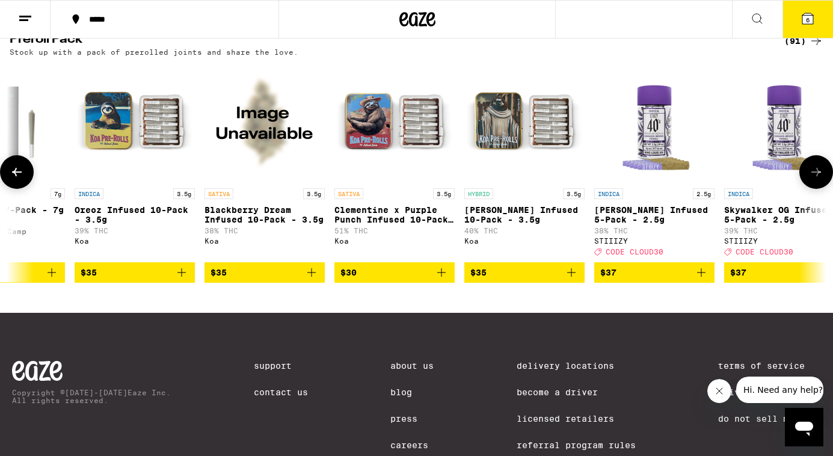
scroll to position [0, 4094]
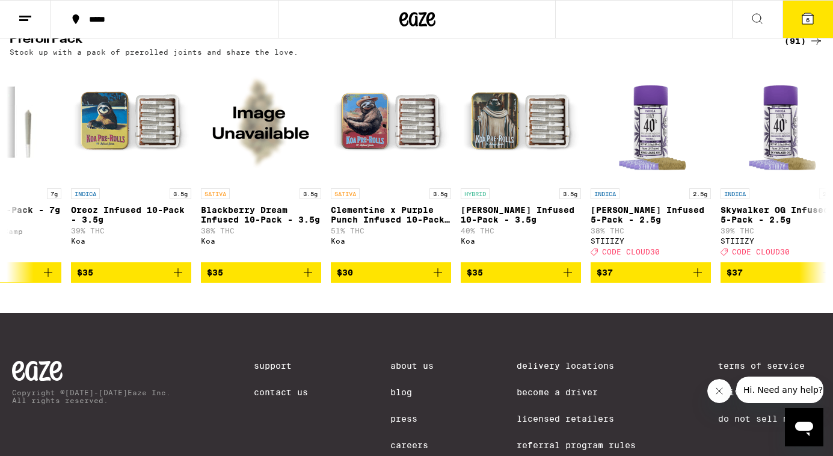
click at [804, 28] on button "6" at bounding box center [807, 19] width 51 height 37
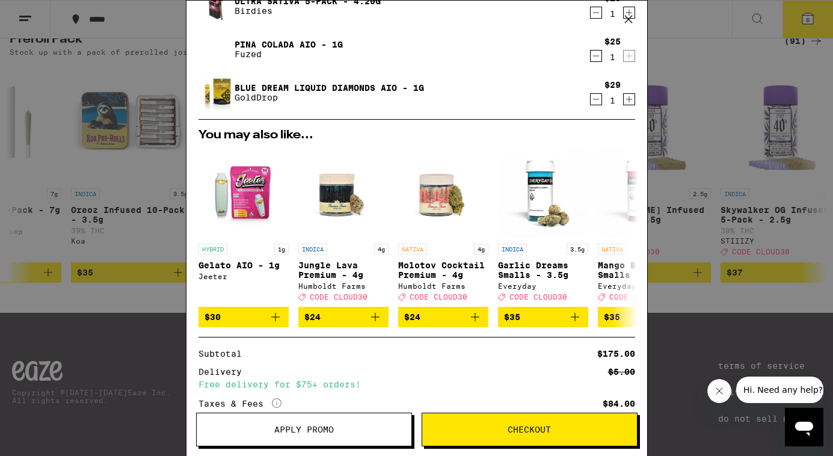
scroll to position [251, 0]
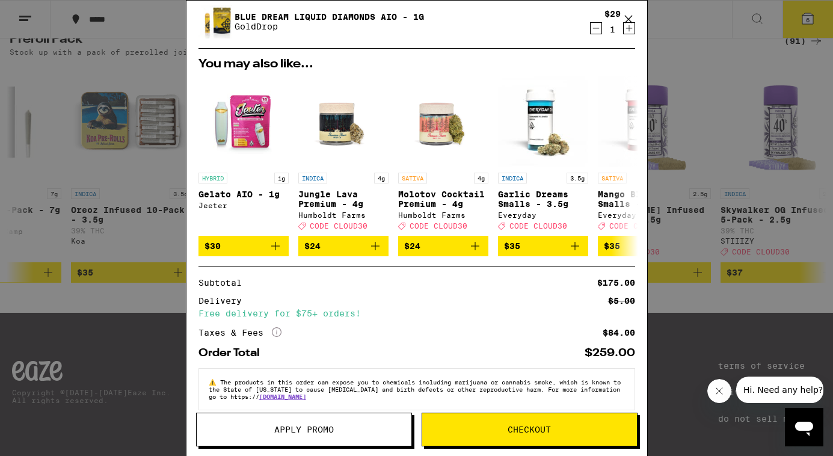
click at [301, 440] on button "Apply Promo" at bounding box center [304, 429] width 216 height 34
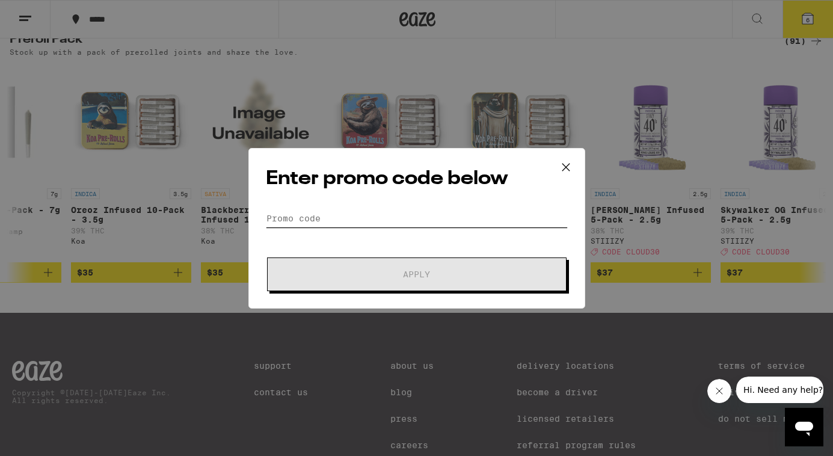
click at [317, 216] on input "Promo Code" at bounding box center [417, 218] width 302 height 18
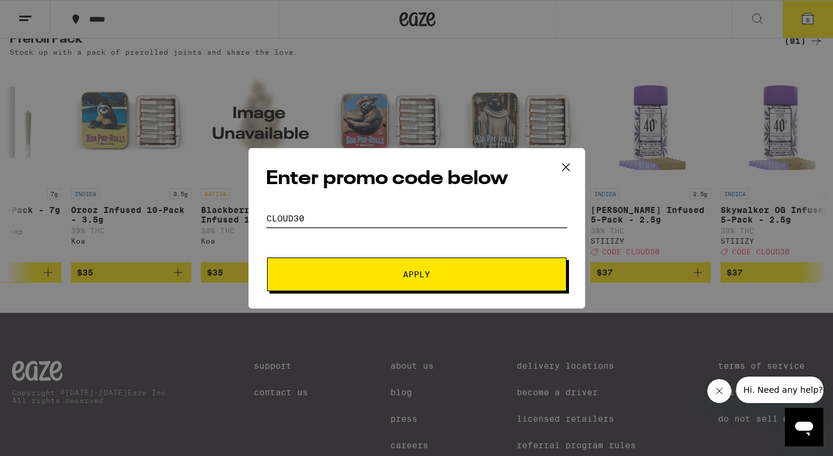
type input "CLOUD30"
click at [267, 257] on button "Apply" at bounding box center [416, 274] width 299 height 34
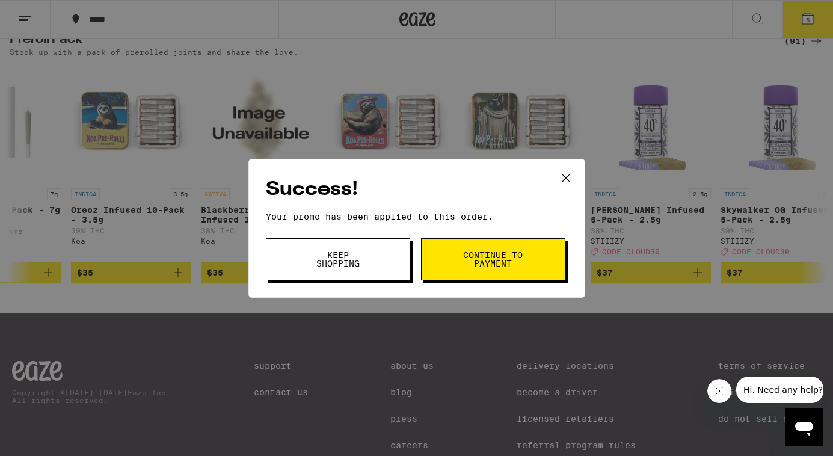
click at [481, 241] on button "Continue to payment" at bounding box center [493, 259] width 144 height 42
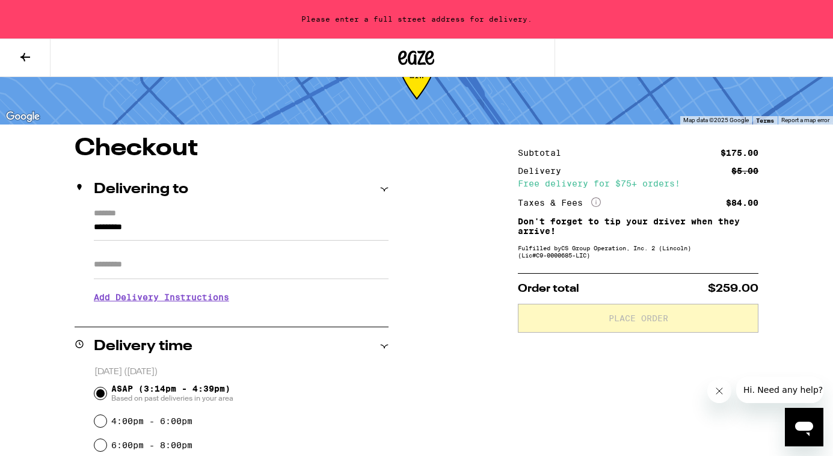
scroll to position [55, 0]
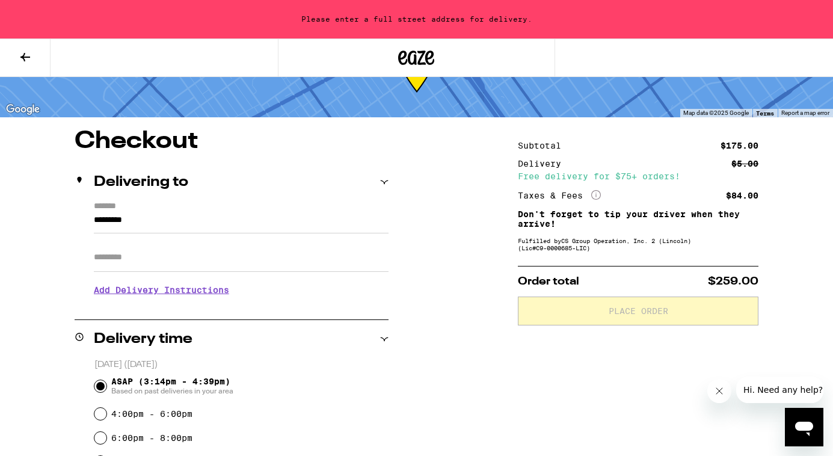
click at [325, 209] on label "*******" at bounding box center [241, 206] width 295 height 11
click at [325, 213] on input "*********" at bounding box center [241, 223] width 295 height 20
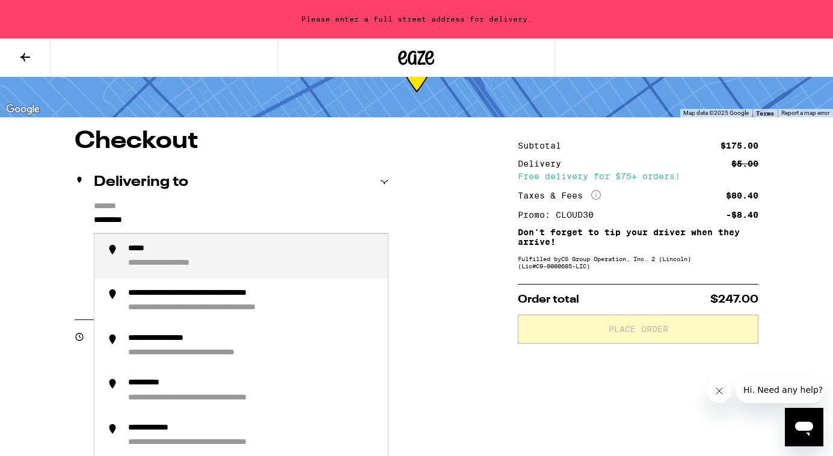
click at [296, 219] on input "*********" at bounding box center [241, 223] width 295 height 20
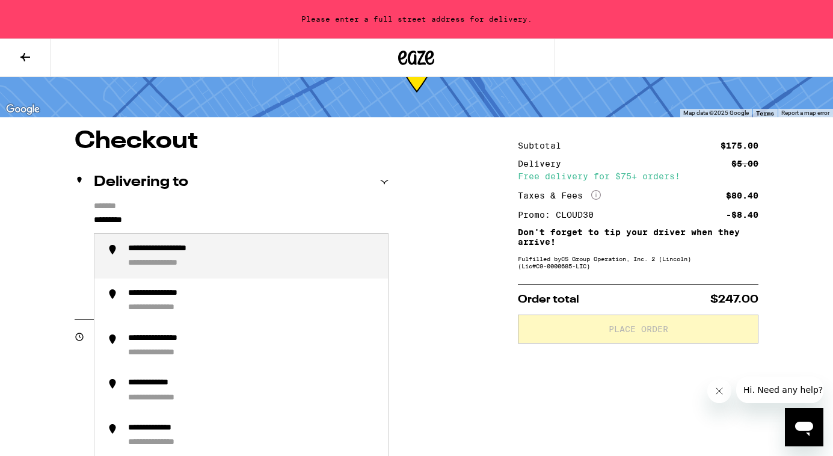
click at [269, 260] on div "**********" at bounding box center [253, 257] width 250 height 26
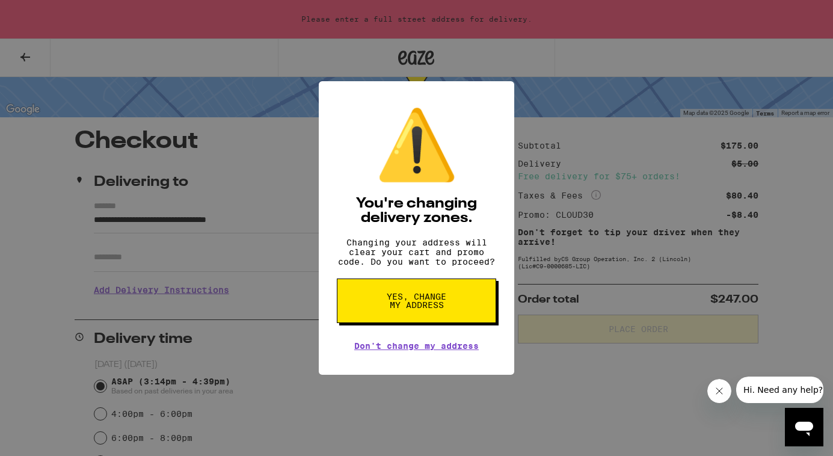
click at [269, 260] on div "⚠️ You're changing delivery zones. Changing your address will clear your cart a…" at bounding box center [416, 228] width 833 height 456
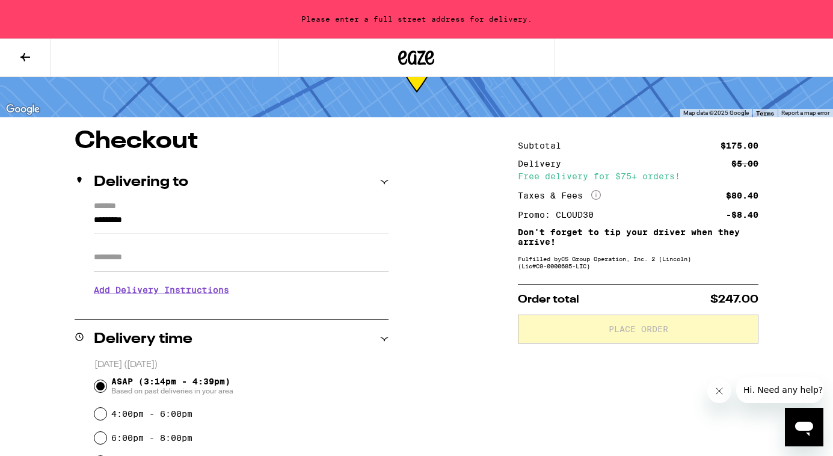
click at [269, 260] on input "Apt/Suite" at bounding box center [241, 257] width 295 height 29
click at [251, 230] on input "*********" at bounding box center [241, 223] width 295 height 20
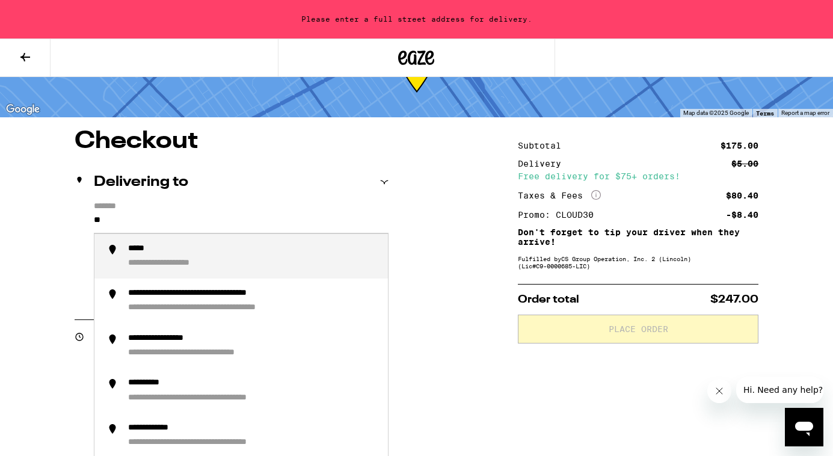
type input "*"
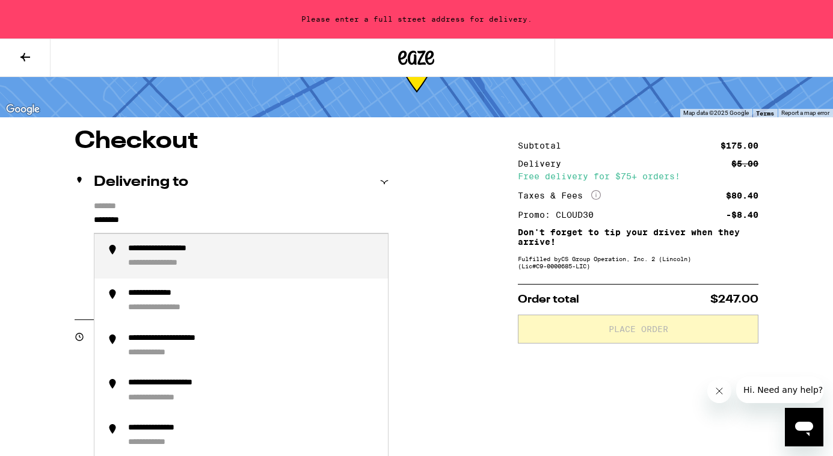
click at [202, 246] on div "**********" at bounding box center [179, 249] width 103 height 11
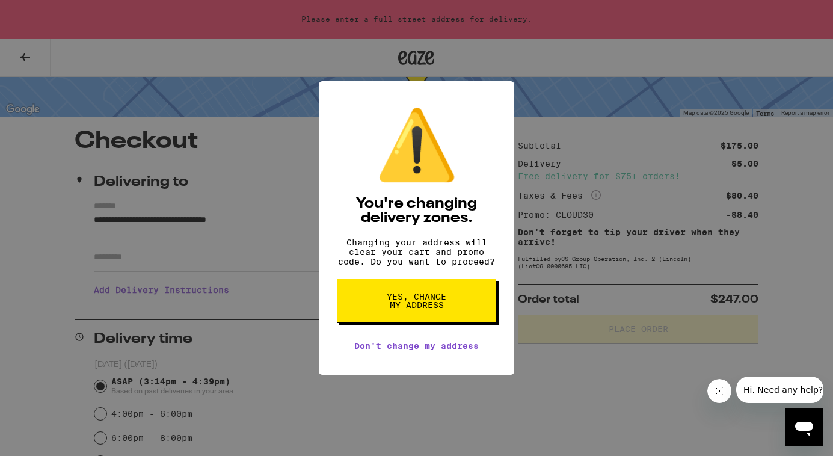
click at [395, 309] on span "Yes, change my address" at bounding box center [416, 300] width 62 height 17
type input "**********"
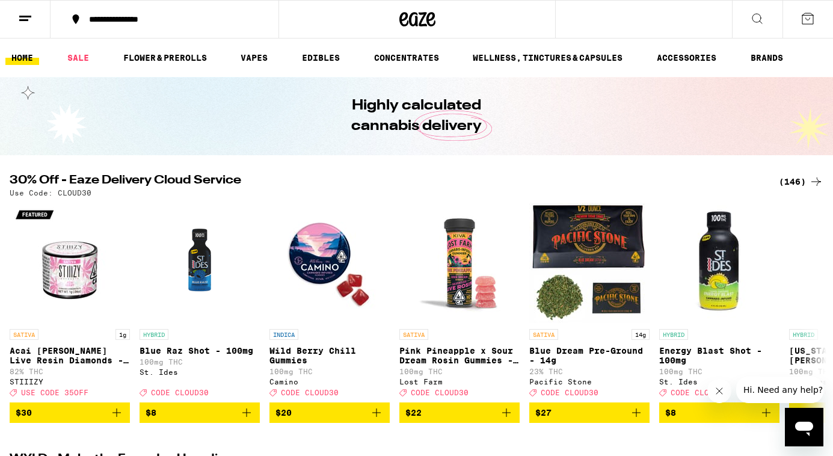
click at [792, 17] on button at bounding box center [807, 19] width 51 height 37
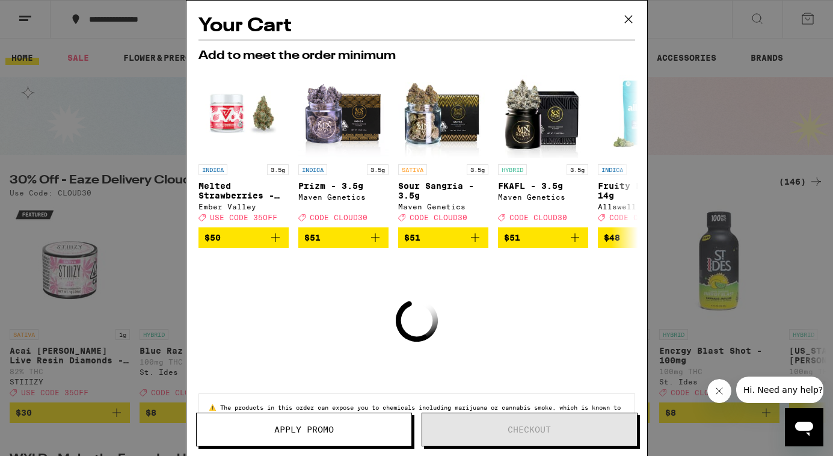
click at [629, 20] on icon at bounding box center [627, 19] width 7 height 7
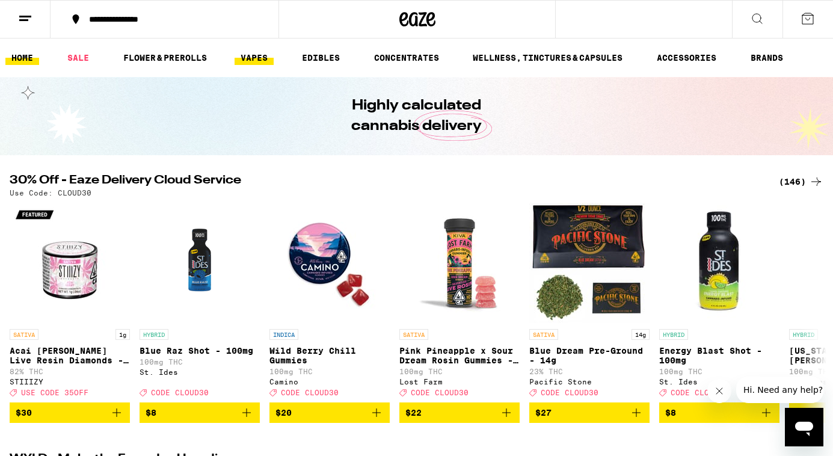
click at [245, 56] on link "VAPES" at bounding box center [253, 58] width 39 height 14
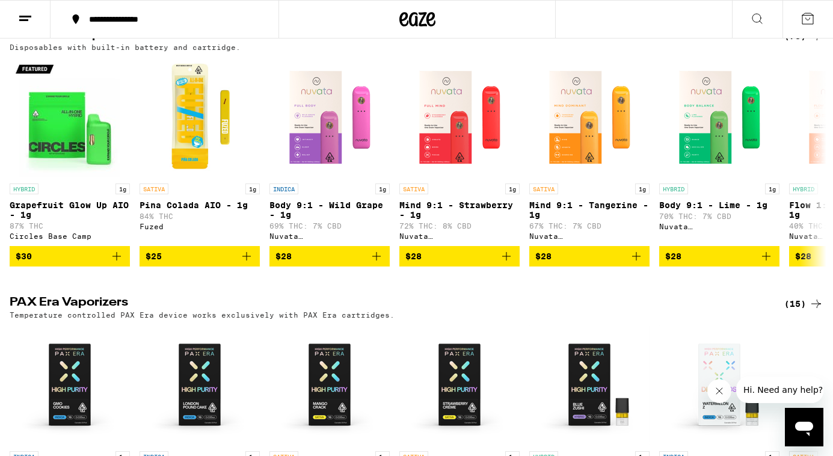
scroll to position [680, 0]
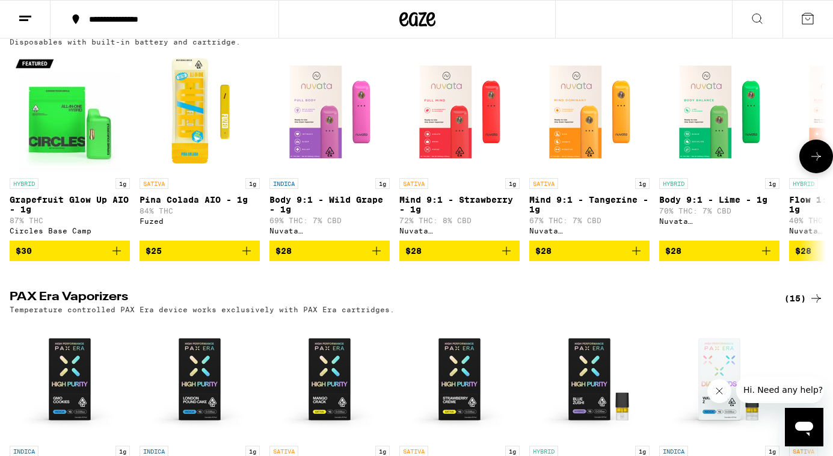
click at [813, 164] on icon at bounding box center [816, 156] width 14 height 14
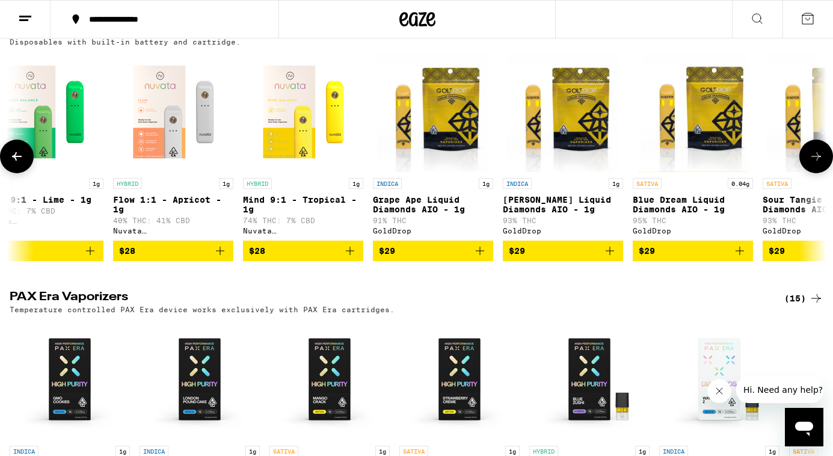
scroll to position [0, 682]
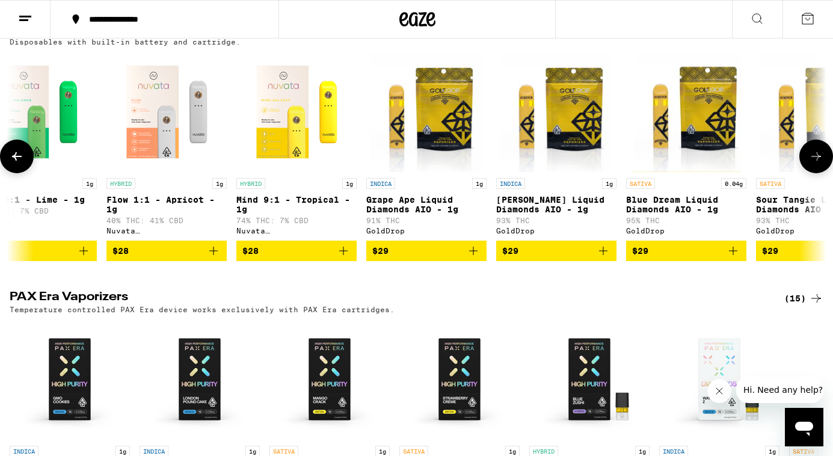
click at [723, 261] on button "$29" at bounding box center [686, 250] width 120 height 20
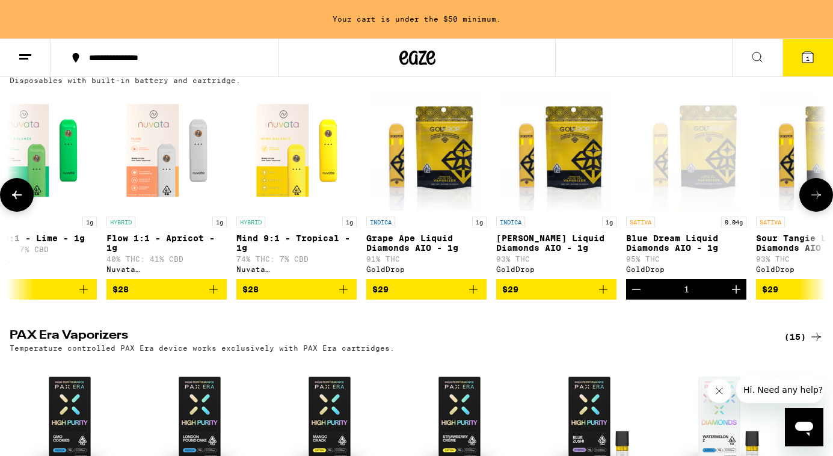
scroll to position [718, 0]
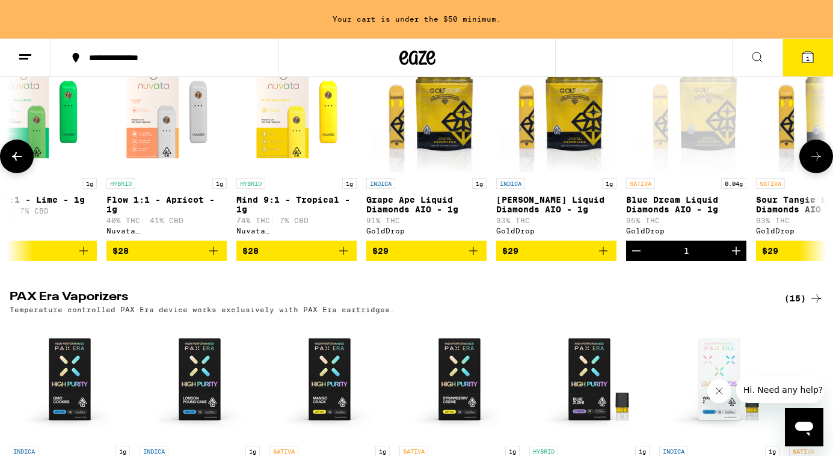
click at [812, 164] on icon at bounding box center [816, 156] width 14 height 14
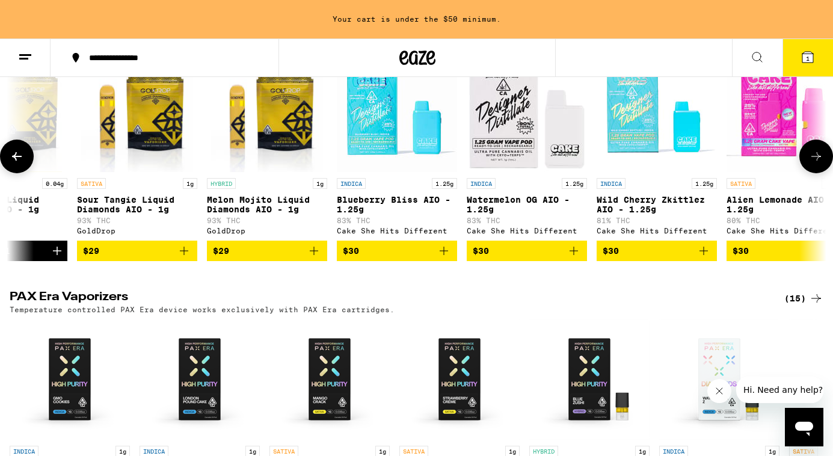
scroll to position [0, 1365]
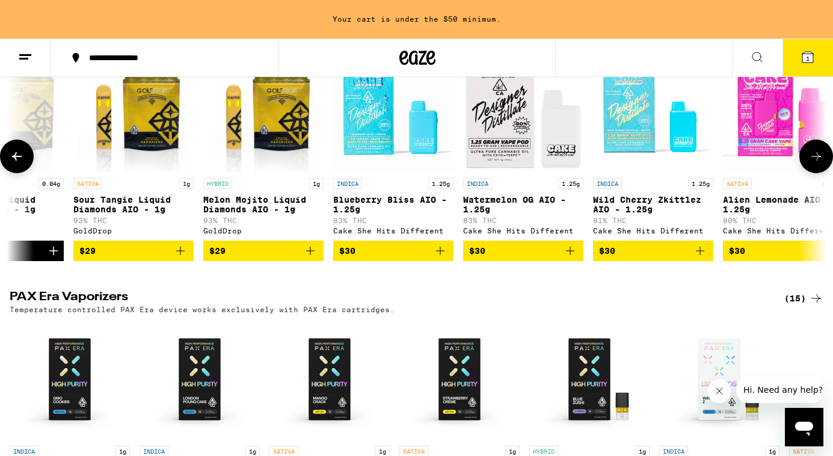
click at [812, 164] on icon at bounding box center [816, 156] width 14 height 14
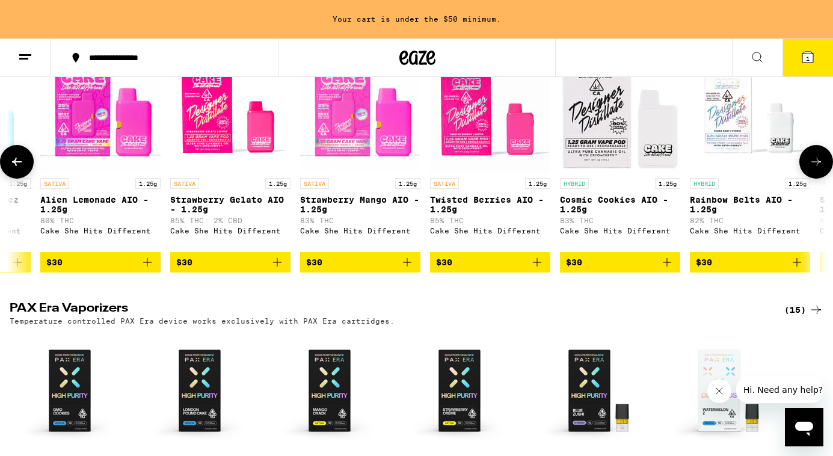
click at [812, 169] on icon at bounding box center [816, 162] width 14 height 14
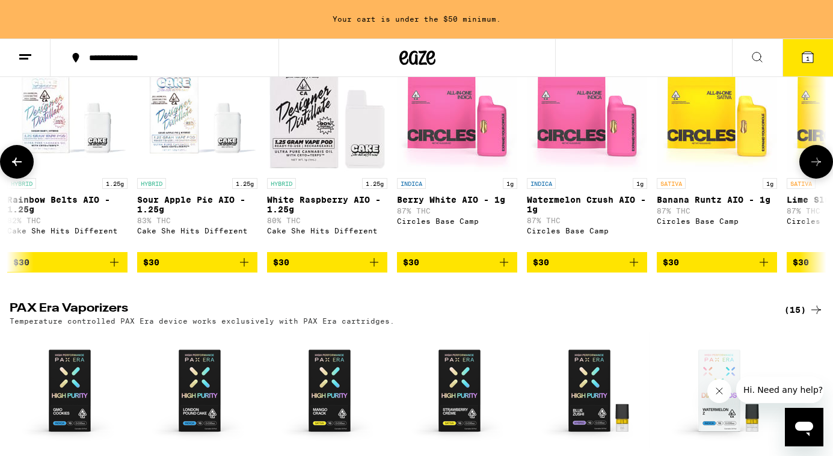
click at [812, 169] on icon at bounding box center [816, 162] width 14 height 14
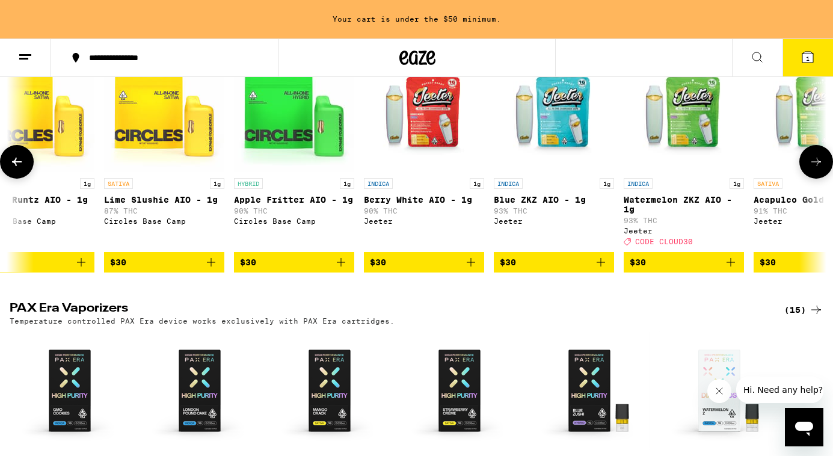
click at [812, 169] on icon at bounding box center [816, 162] width 14 height 14
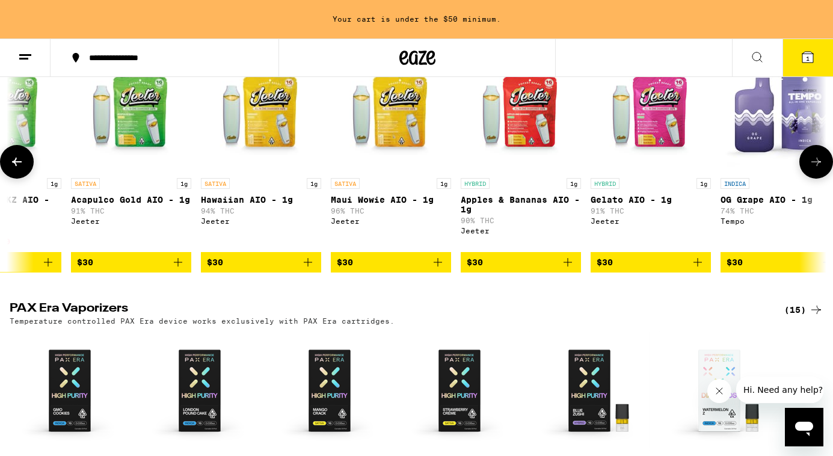
click at [812, 169] on icon at bounding box center [816, 162] width 14 height 14
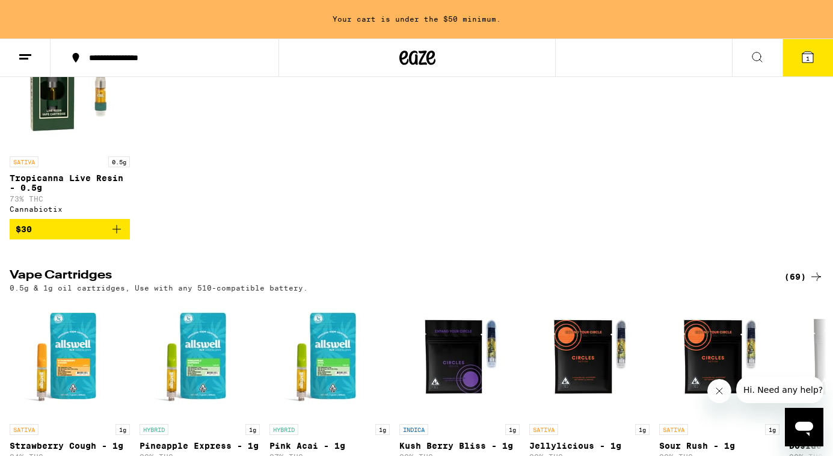
scroll to position [0, 0]
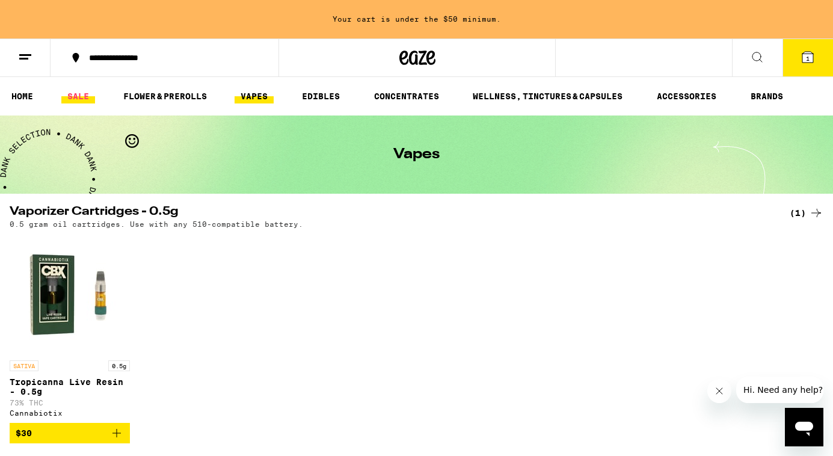
click at [77, 100] on link "SALE" at bounding box center [78, 96] width 34 height 14
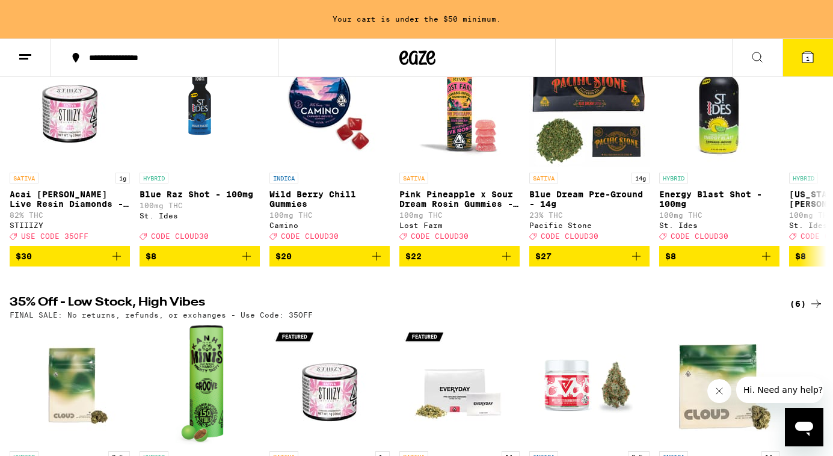
scroll to position [174, 0]
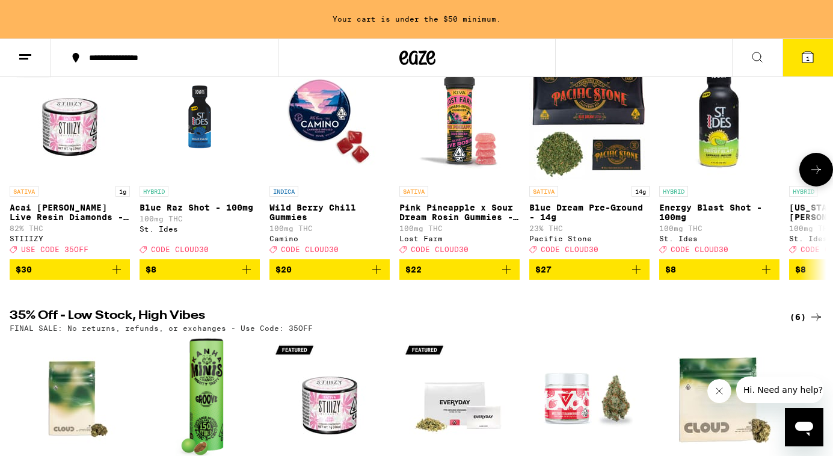
click at [810, 177] on icon at bounding box center [816, 169] width 14 height 14
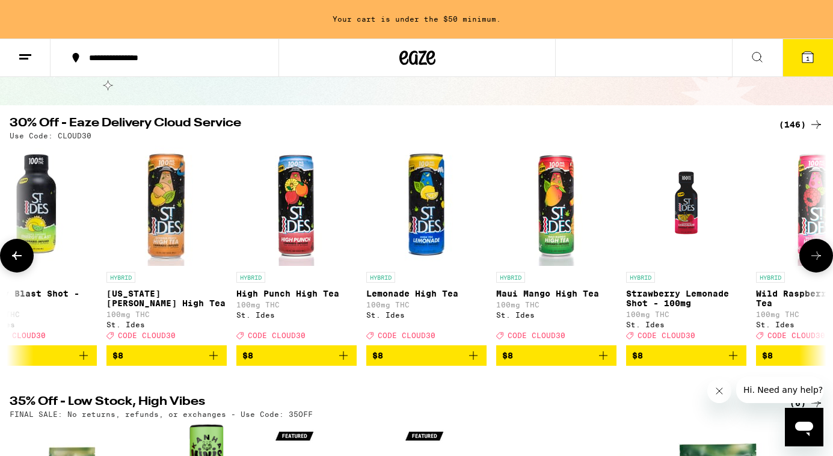
scroll to position [0, 0]
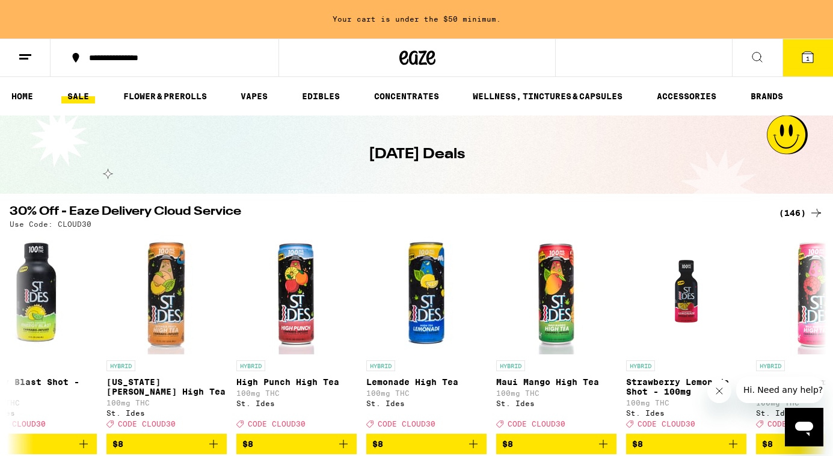
click at [793, 209] on div "(146)" at bounding box center [801, 213] width 44 height 14
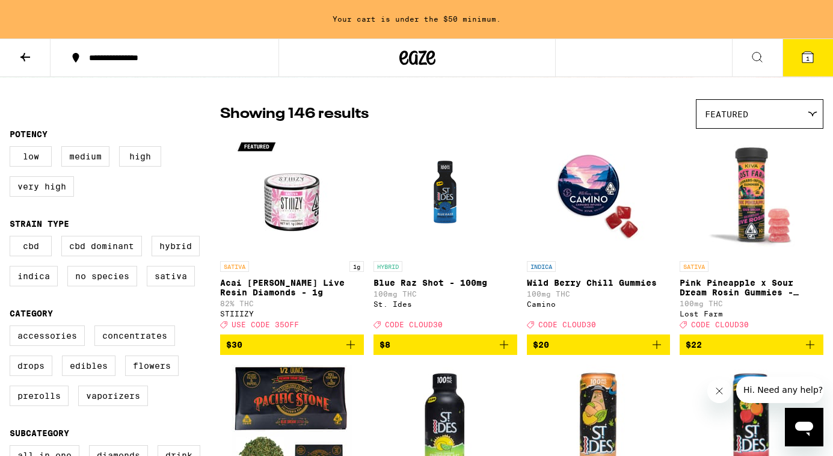
scroll to position [146, 0]
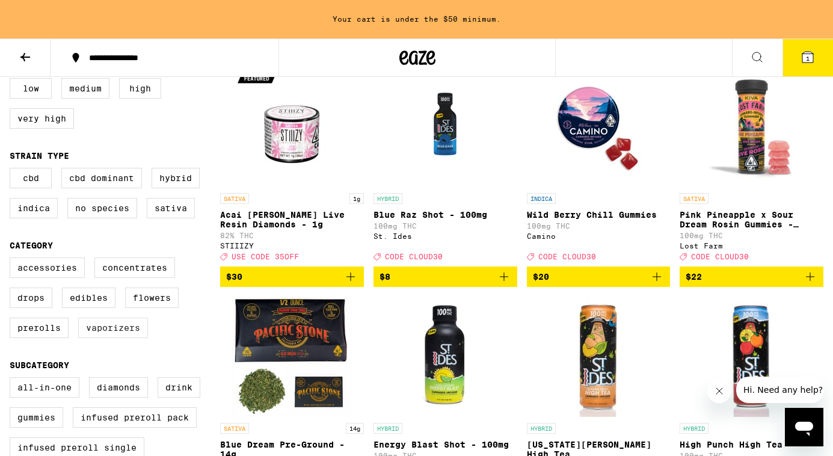
click at [127, 334] on label "Vaporizers" at bounding box center [113, 327] width 70 height 20
click at [13, 260] on input "Vaporizers" at bounding box center [12, 259] width 1 height 1
checkbox input "true"
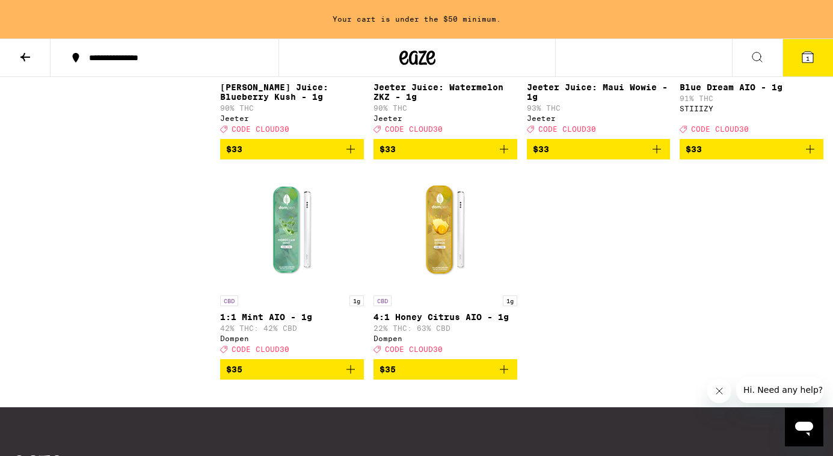
scroll to position [1856, 0]
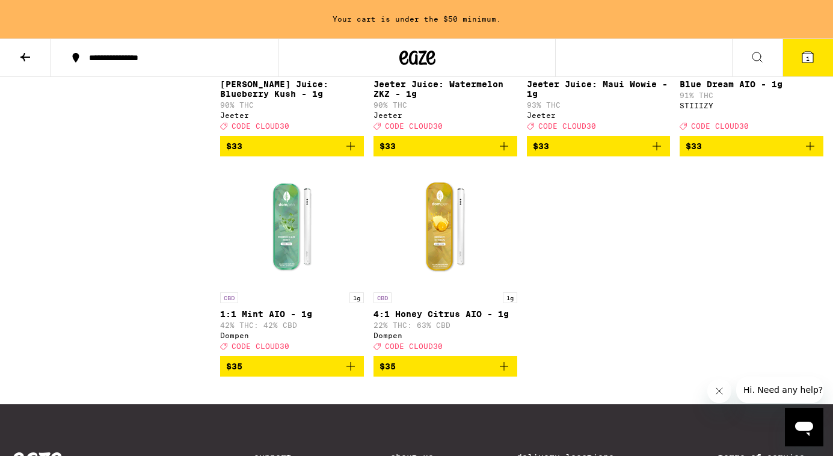
click at [504, 373] on icon "Add to bag" at bounding box center [504, 366] width 14 height 14
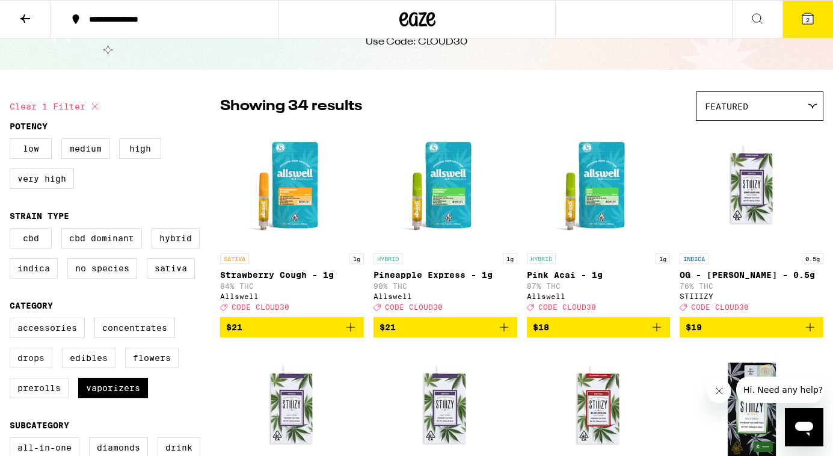
scroll to position [60, 0]
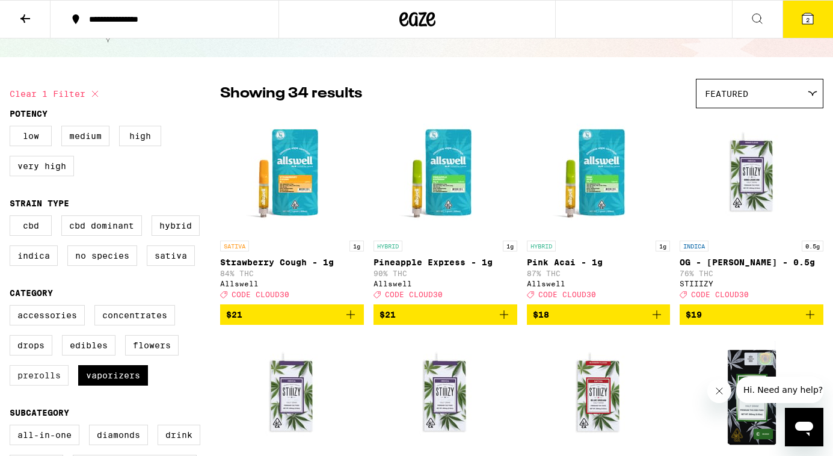
click at [35, 385] on label "Prerolls" at bounding box center [39, 375] width 59 height 20
click at [13, 307] on input "Prerolls" at bounding box center [12, 307] width 1 height 1
checkbox input "true"
click at [132, 385] on label "Vaporizers" at bounding box center [113, 375] width 70 height 20
click at [13, 307] on input "Vaporizers" at bounding box center [12, 307] width 1 height 1
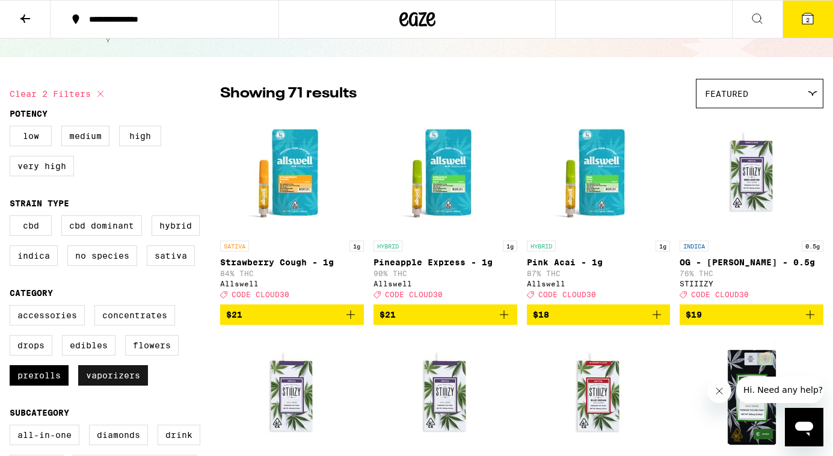
checkbox input "false"
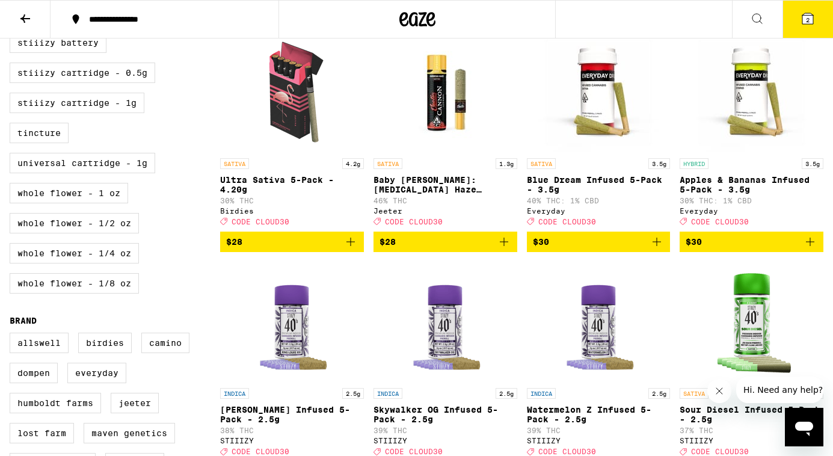
scroll to position [603, 0]
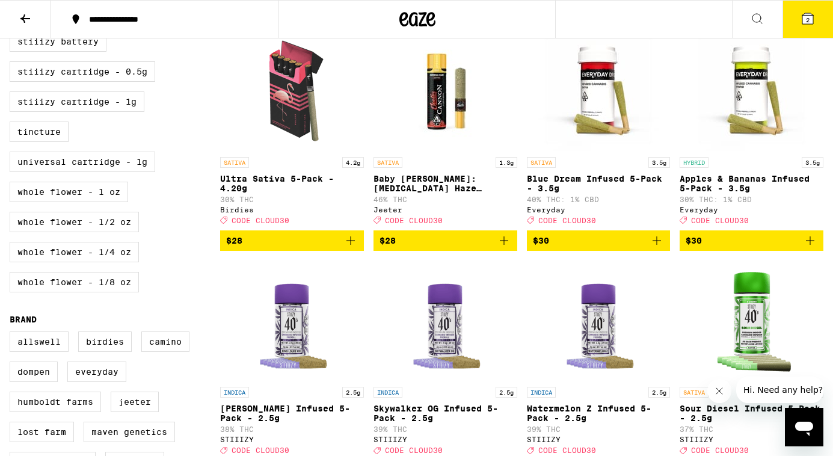
click at [340, 248] on span "$28" at bounding box center [292, 240] width 132 height 14
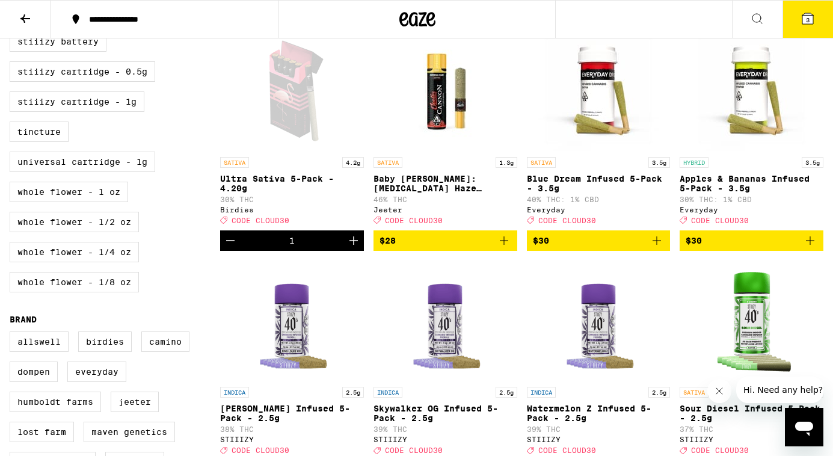
scroll to position [0, 0]
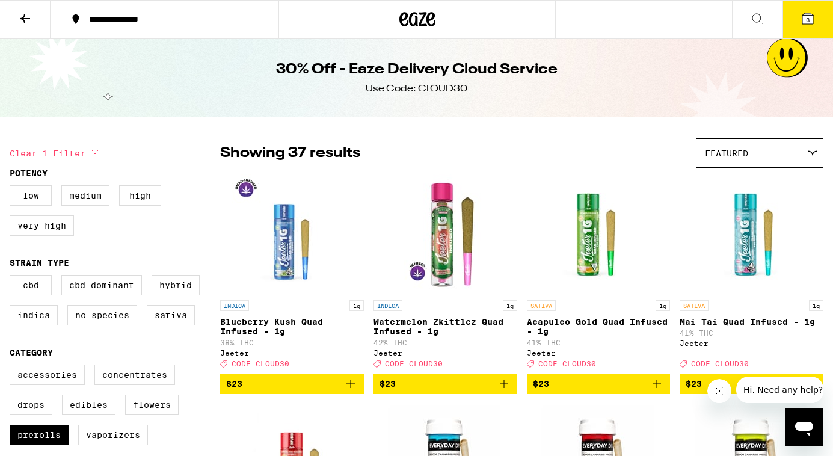
click at [37, 9] on button at bounding box center [25, 20] width 51 height 38
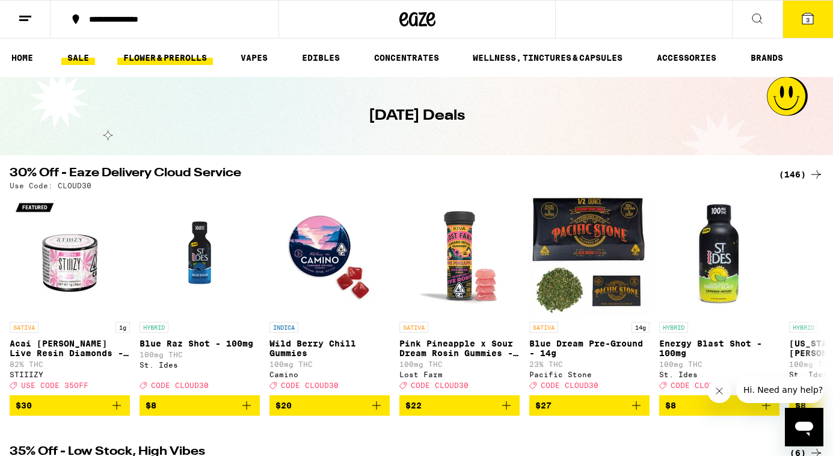
click at [191, 55] on link "FLOWER & PREROLLS" at bounding box center [165, 58] width 96 height 14
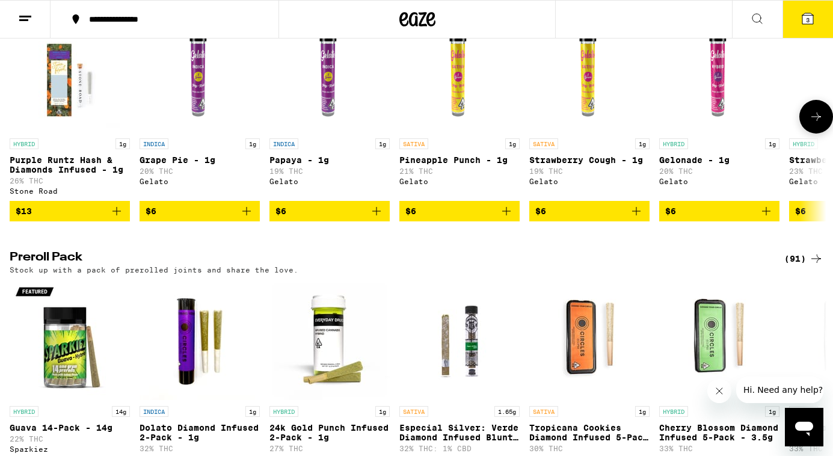
scroll to position [823, 0]
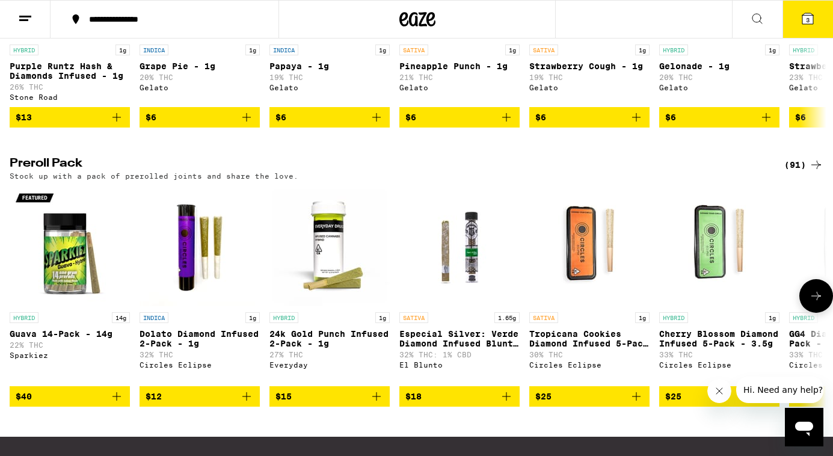
click at [815, 303] on icon at bounding box center [816, 296] width 14 height 14
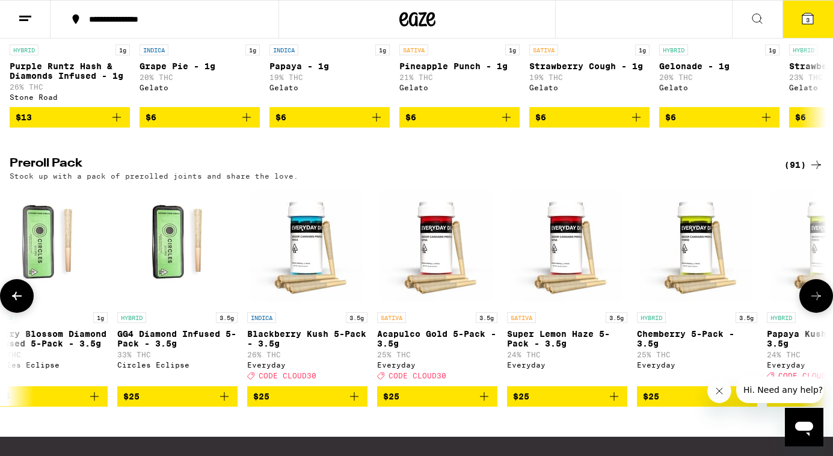
click at [815, 303] on icon at bounding box center [816, 296] width 14 height 14
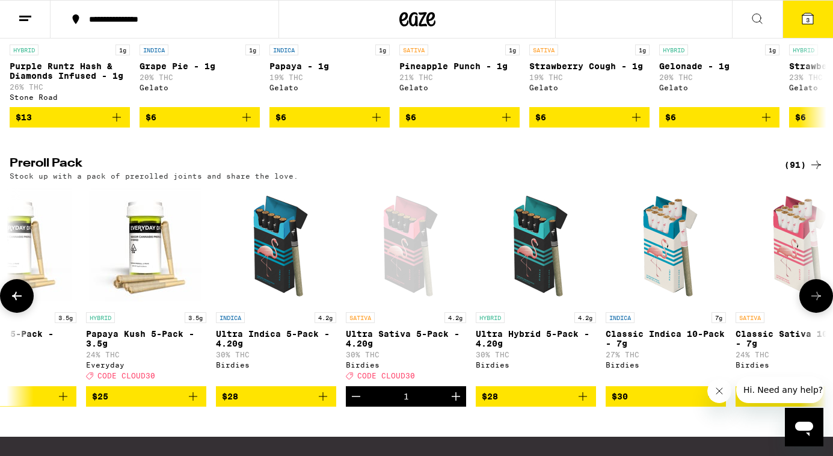
scroll to position [0, 1356]
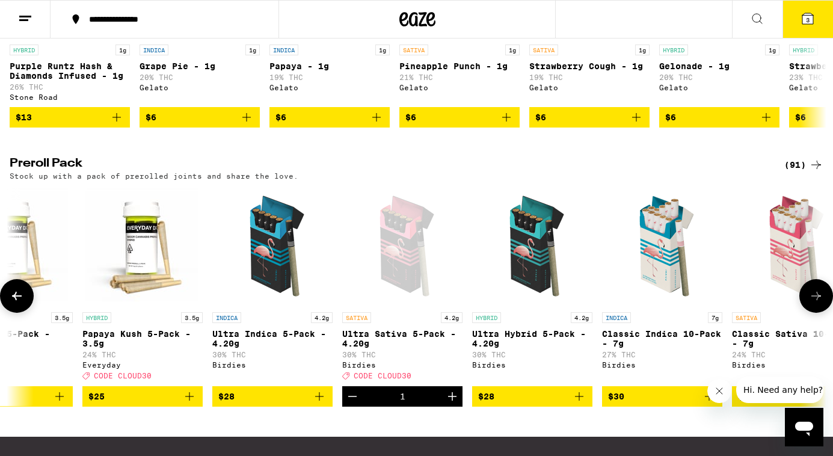
click at [815, 303] on icon at bounding box center [816, 296] width 14 height 14
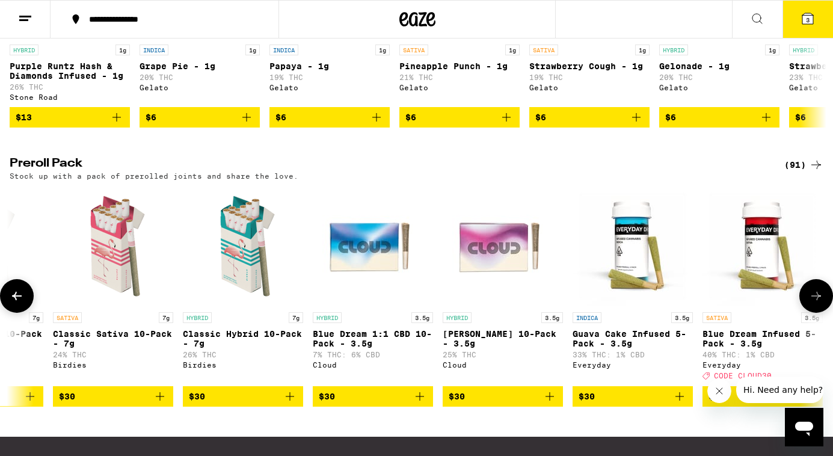
scroll to position [0, 2038]
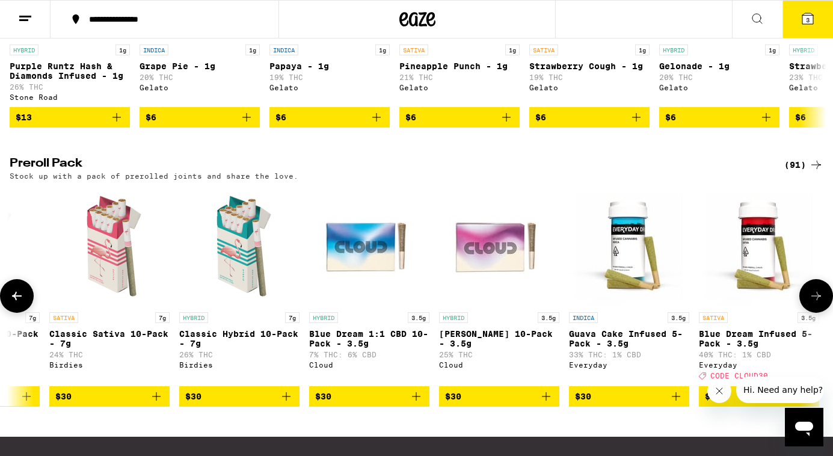
click at [105, 403] on span "$30" at bounding box center [109, 396] width 108 height 14
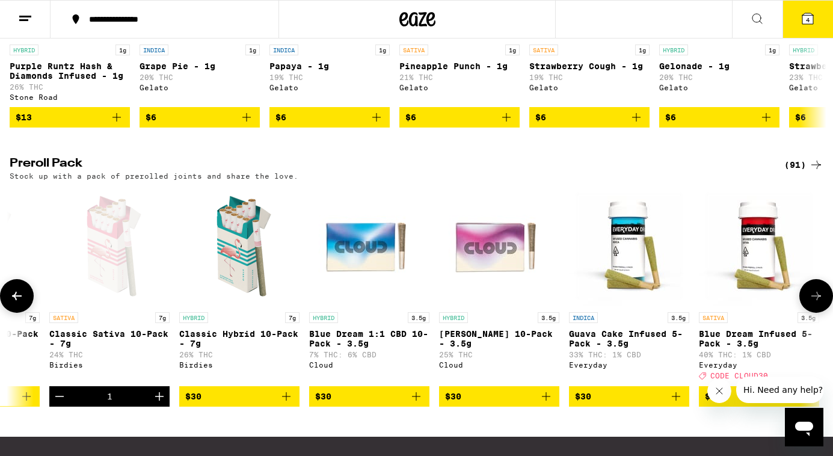
click at [397, 403] on span "$30" at bounding box center [369, 396] width 108 height 14
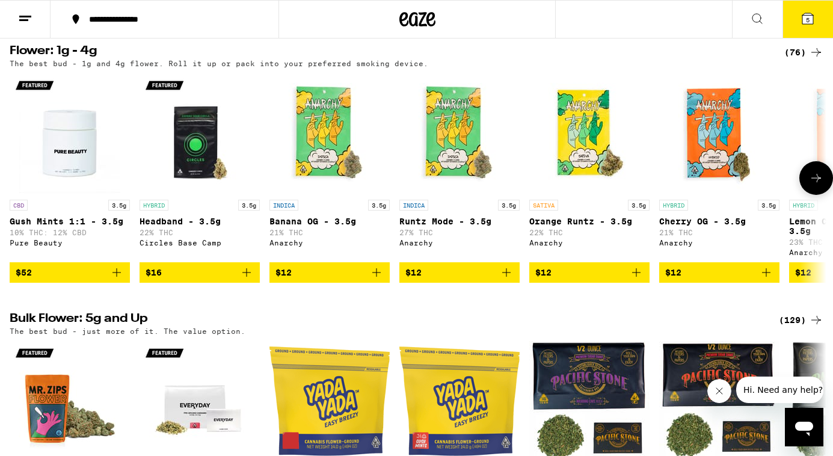
scroll to position [0, 0]
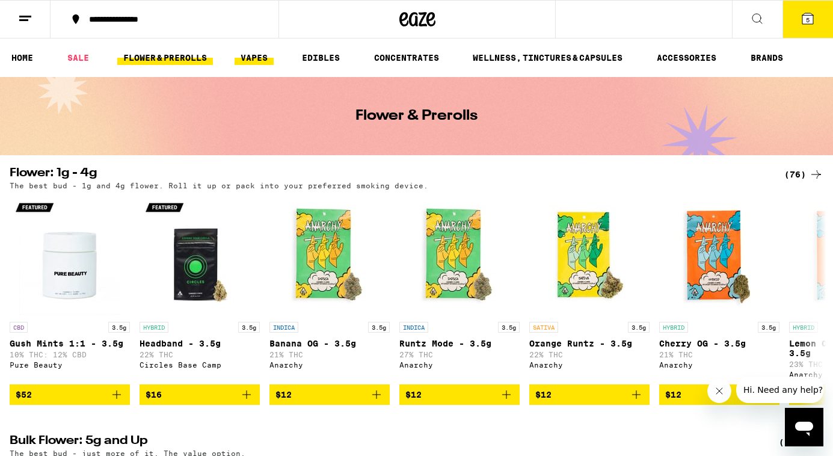
click at [245, 54] on link "VAPES" at bounding box center [253, 58] width 39 height 14
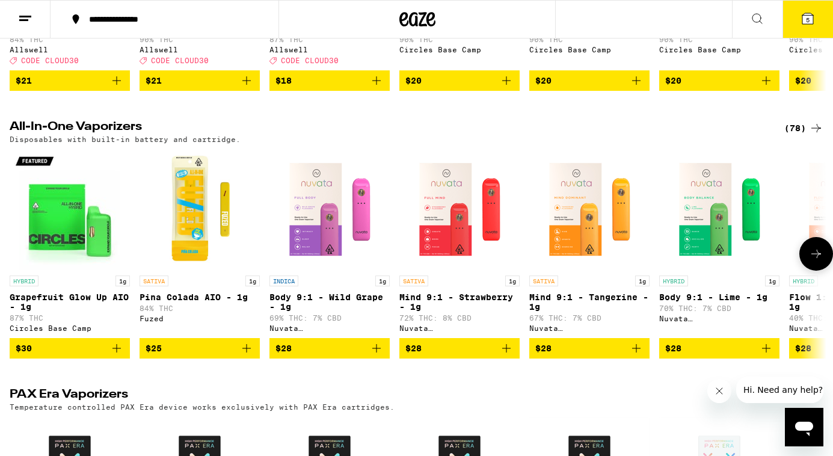
click at [821, 261] on icon at bounding box center [816, 254] width 14 height 14
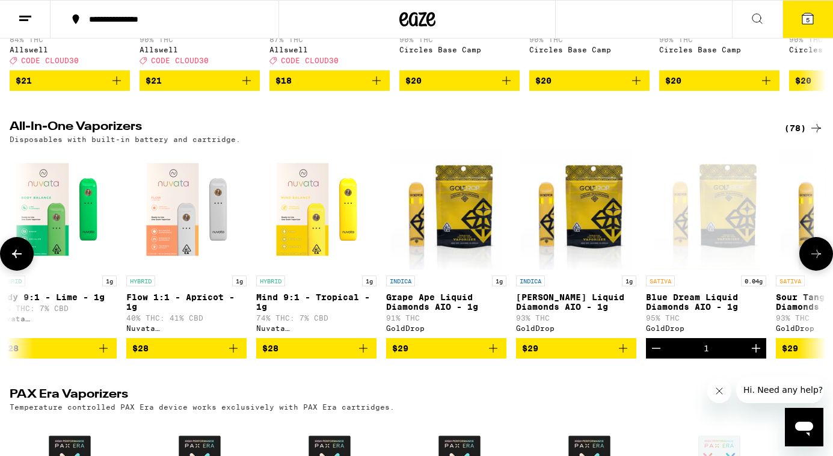
click at [821, 261] on icon at bounding box center [816, 254] width 14 height 14
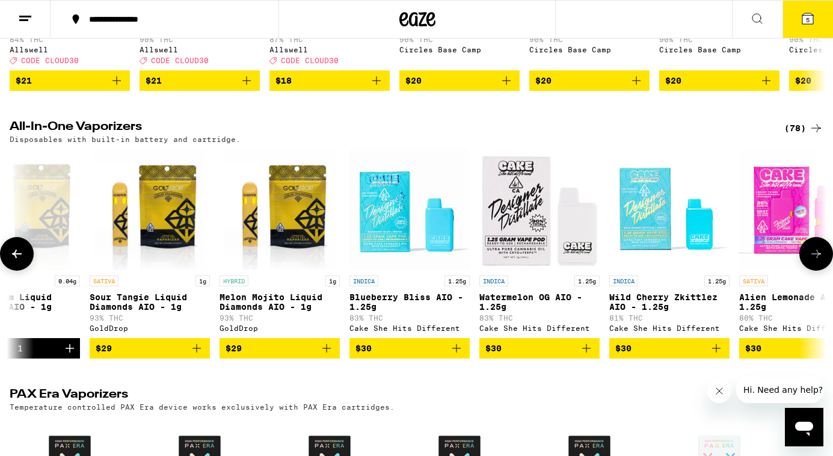
scroll to position [0, 1351]
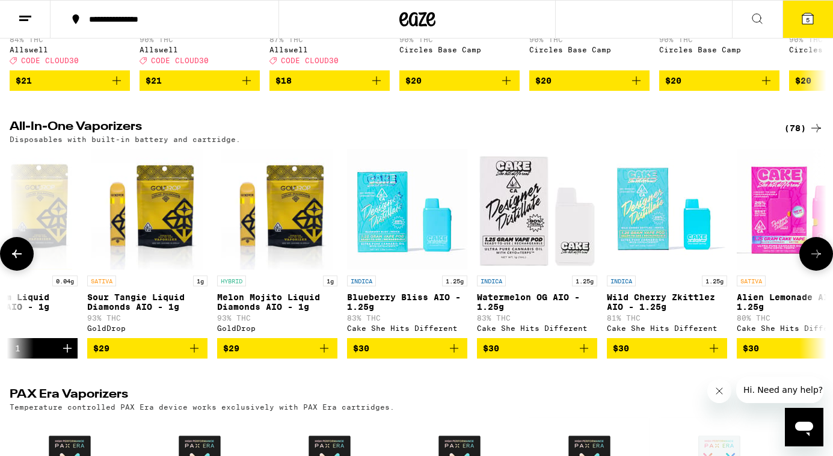
click at [810, 271] on button at bounding box center [816, 254] width 34 height 34
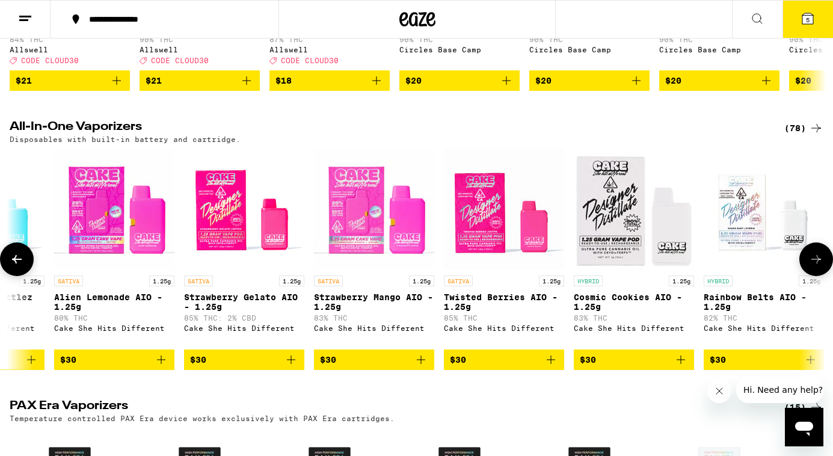
click at [810, 266] on icon at bounding box center [816, 259] width 14 height 14
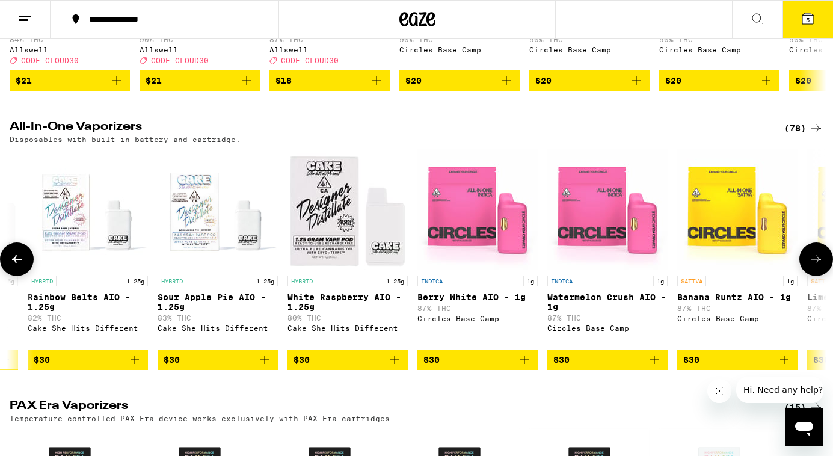
click at [810, 266] on icon at bounding box center [816, 259] width 14 height 14
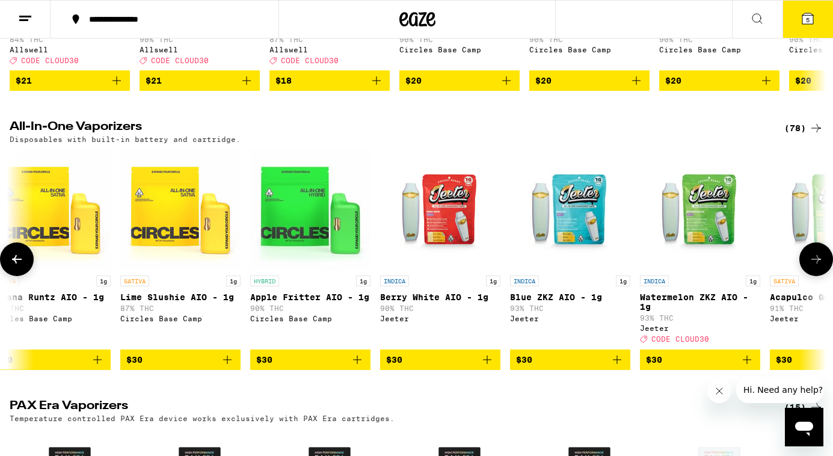
click at [810, 266] on icon at bounding box center [816, 259] width 14 height 14
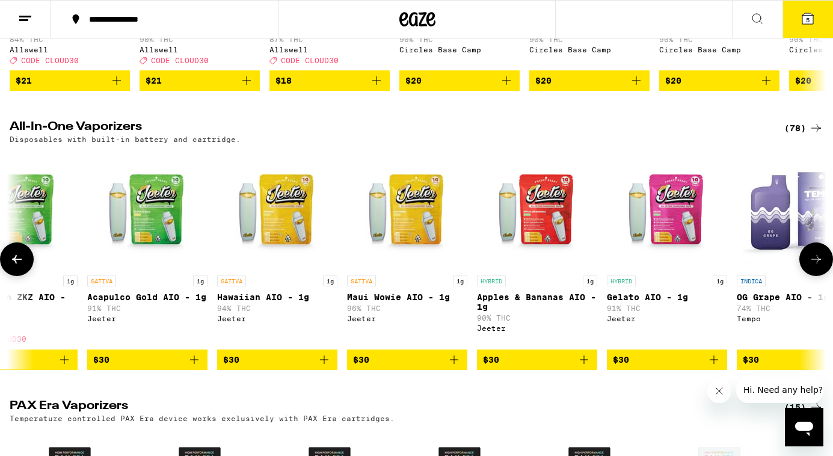
click at [810, 266] on icon at bounding box center [816, 259] width 14 height 14
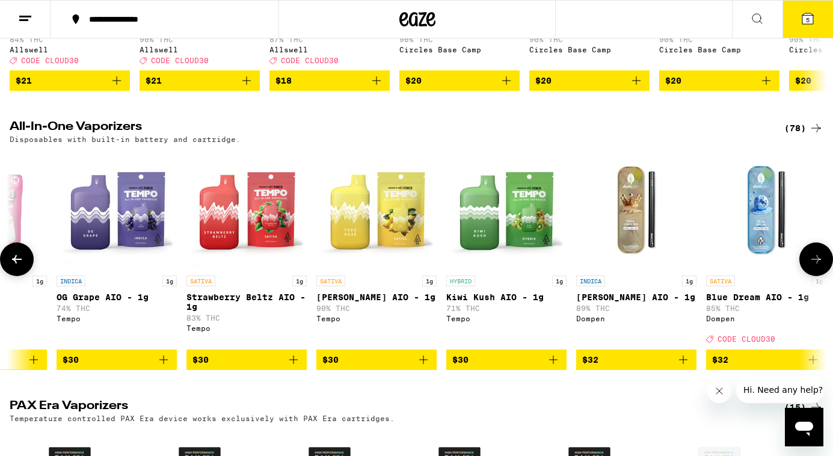
scroll to position [0, 4761]
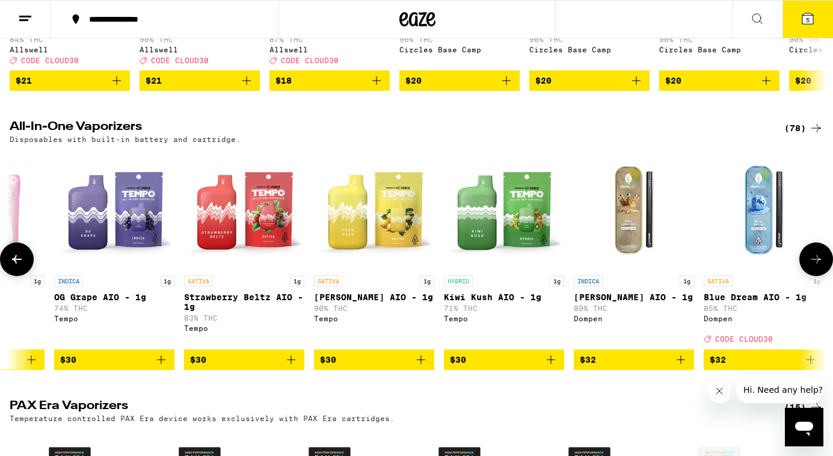
click at [810, 266] on icon at bounding box center [816, 259] width 14 height 14
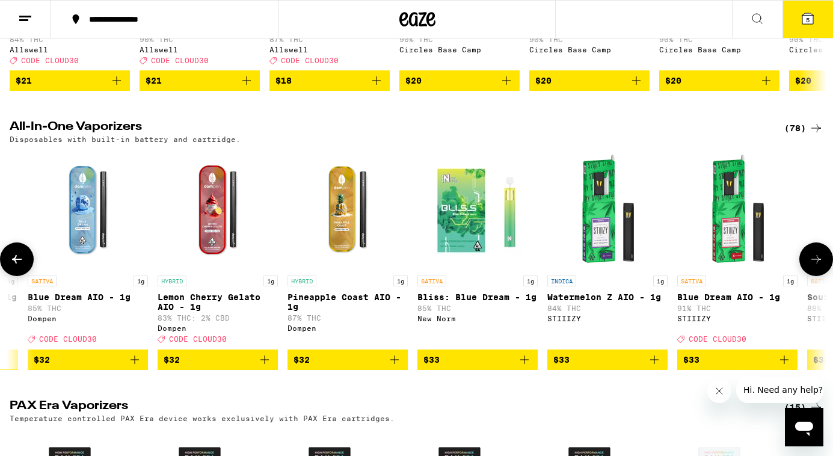
click at [810, 266] on icon at bounding box center [816, 259] width 14 height 14
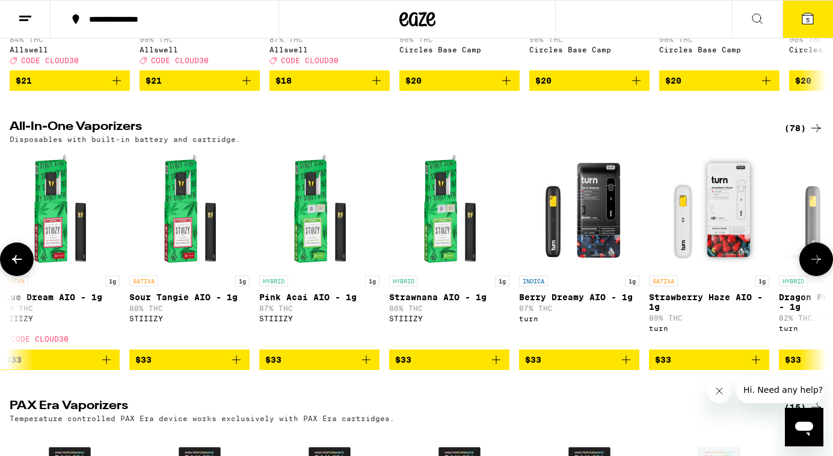
scroll to position [0, 6119]
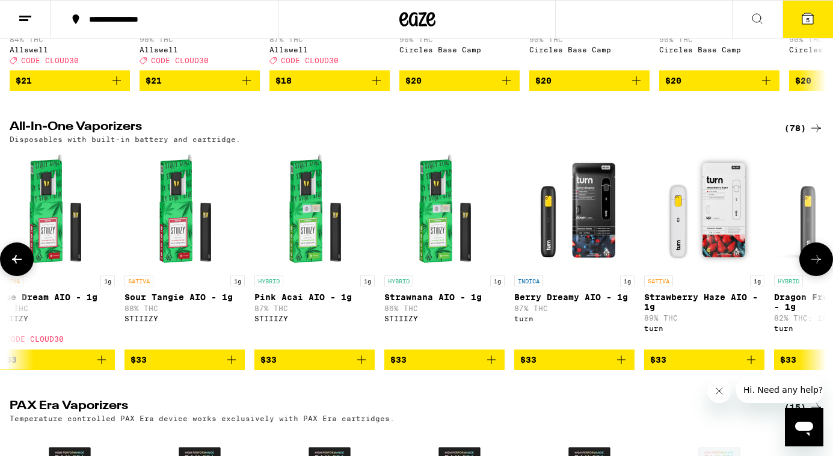
click at [694, 367] on span "$33" at bounding box center [704, 359] width 108 height 14
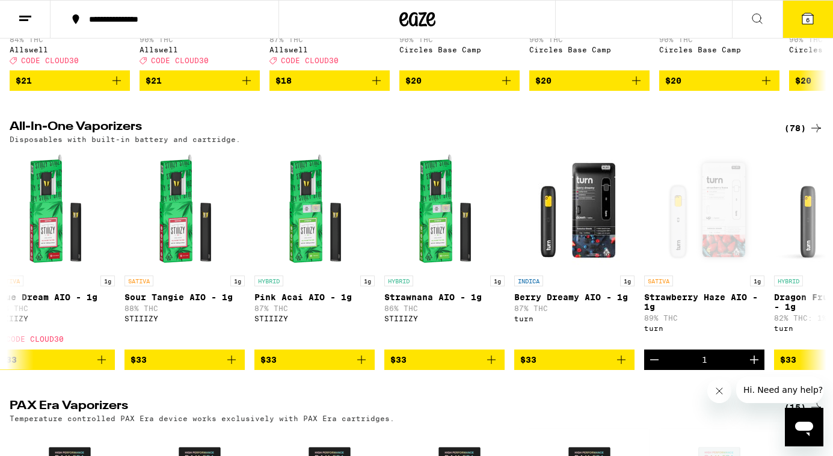
click at [818, 9] on button "6" at bounding box center [807, 19] width 51 height 37
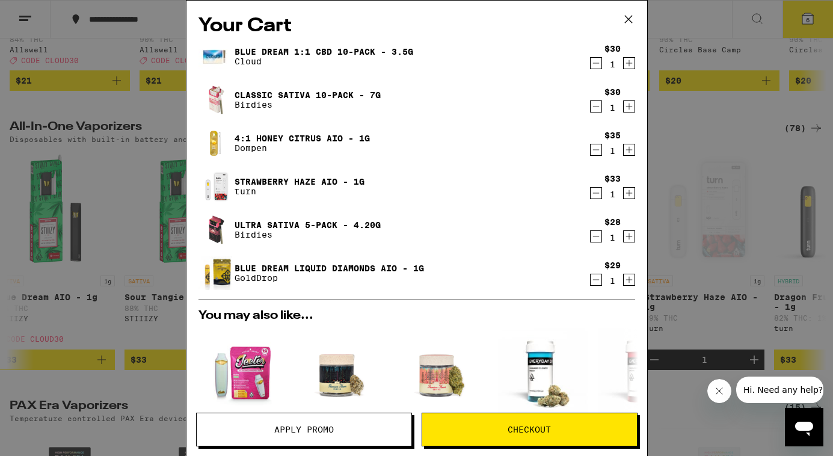
scroll to position [272, 0]
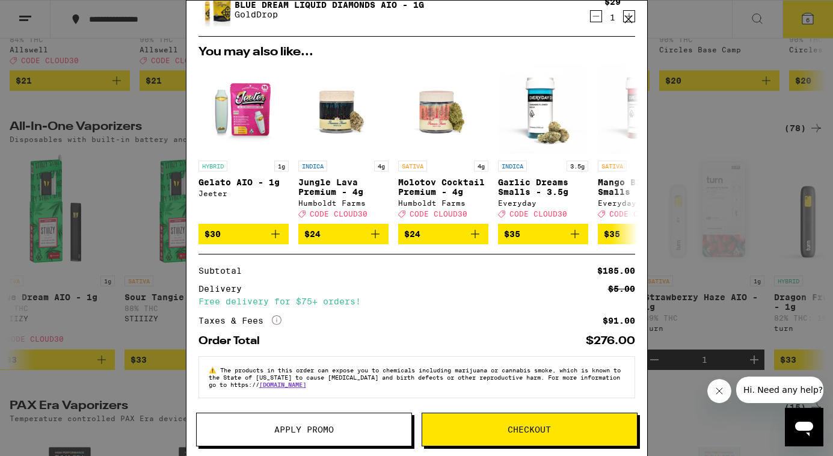
click at [286, 425] on span "Apply Promo" at bounding box center [304, 429] width 60 height 8
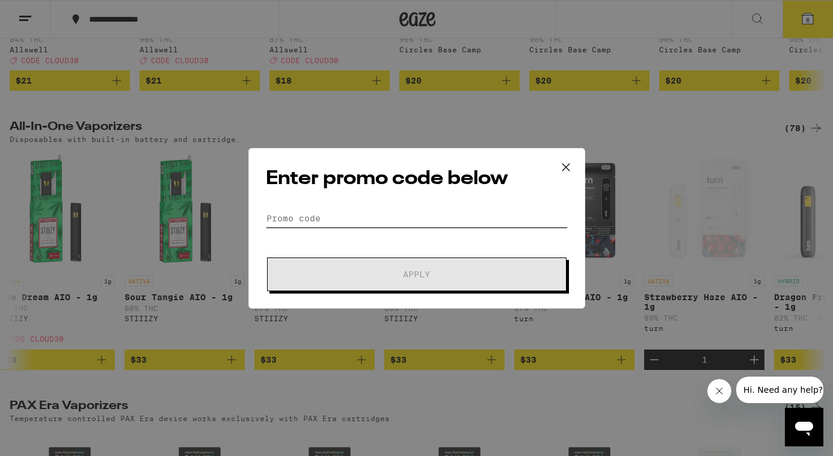
click at [320, 216] on input "Promo Code" at bounding box center [417, 218] width 302 height 18
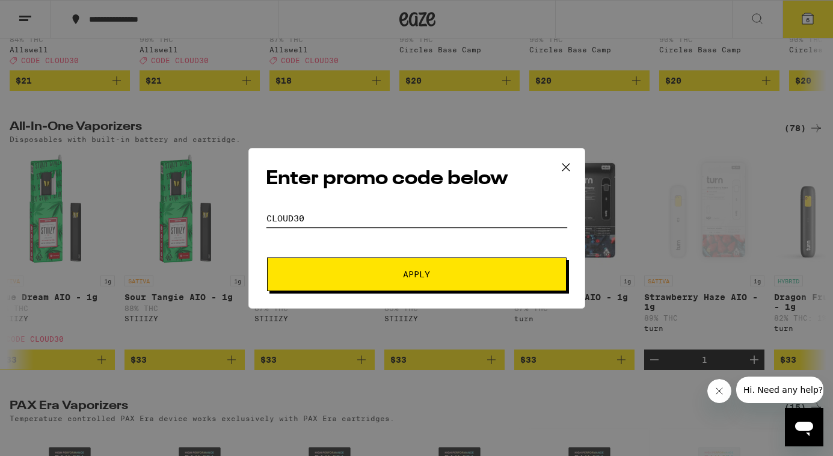
type input "CLOUD30"
click at [267, 257] on button "Apply" at bounding box center [416, 274] width 299 height 34
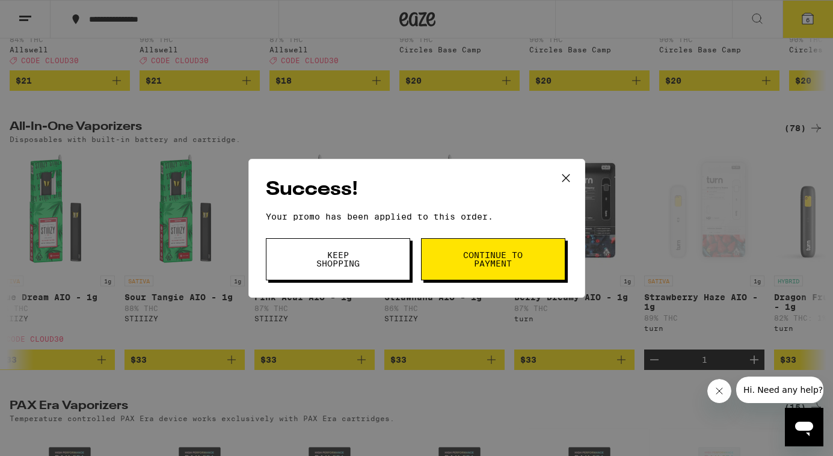
click at [473, 260] on span "Continue to payment" at bounding box center [492, 259] width 61 height 17
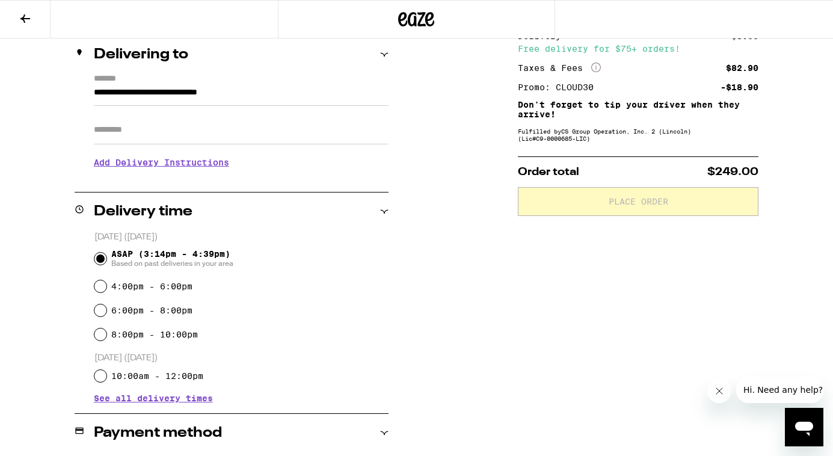
scroll to position [143, 0]
click at [302, 133] on input "Apt/Suite" at bounding box center [241, 130] width 295 height 29
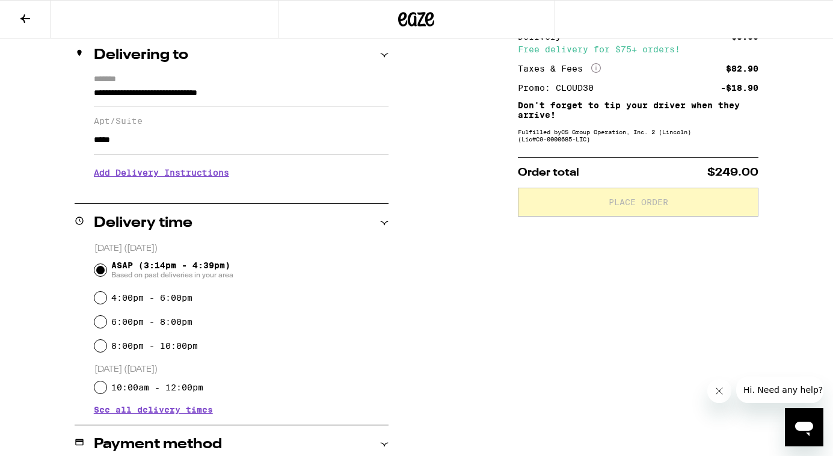
type input "*****"
click at [133, 175] on h3 "Add Delivery Instructions" at bounding box center [241, 173] width 295 height 28
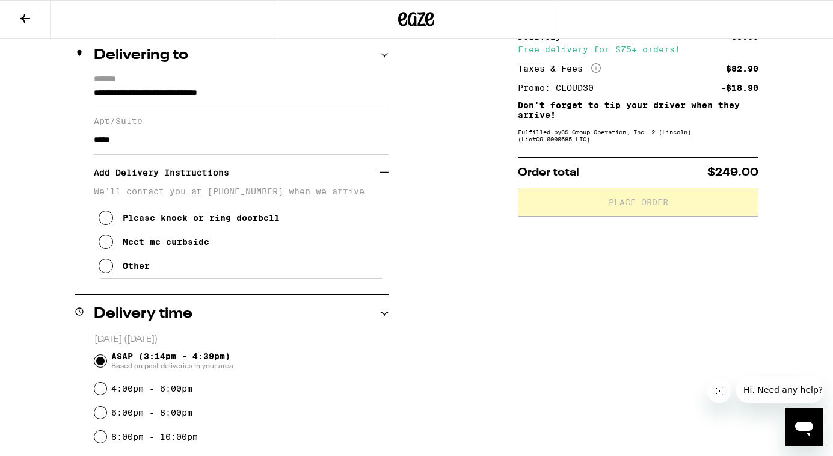
click at [155, 245] on div "Meet me curbside" at bounding box center [166, 242] width 87 height 10
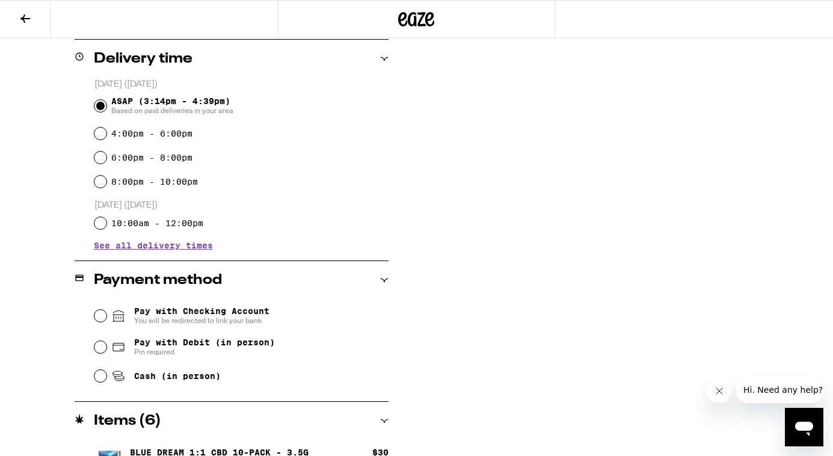
scroll to position [400, 0]
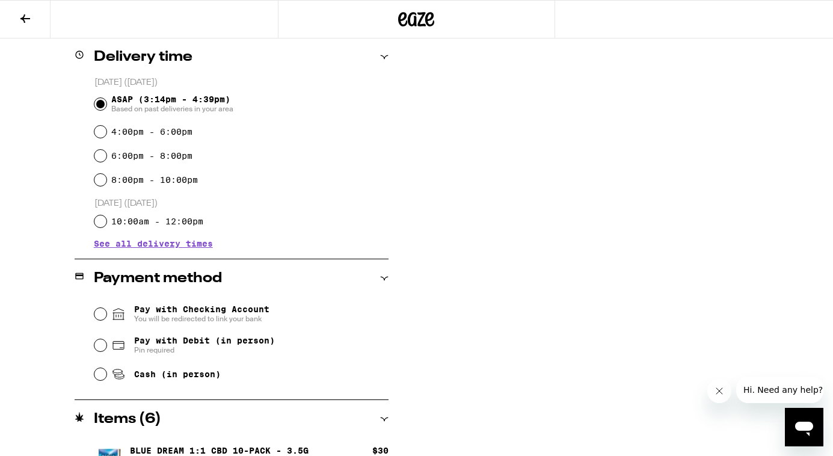
click at [167, 315] on span "Pay with Checking Account You will be redirected to link your bank" at bounding box center [201, 313] width 135 height 19
click at [106, 315] on input "Pay with Checking Account You will be redirected to link your bank" at bounding box center [100, 314] width 12 height 12
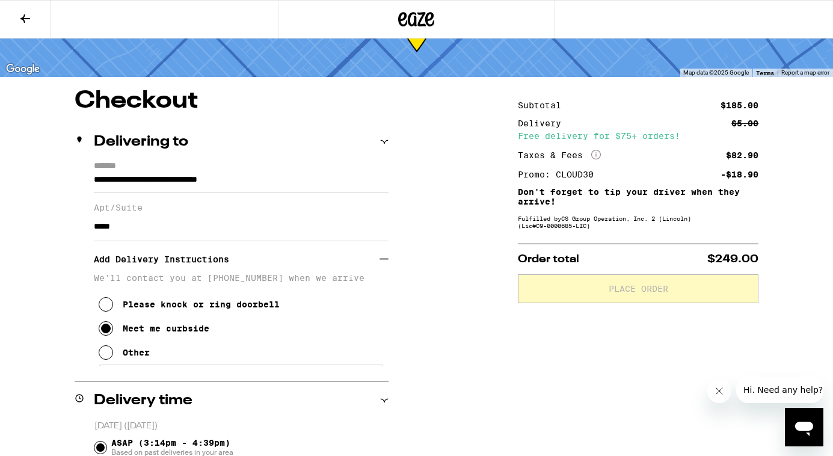
scroll to position [0, 0]
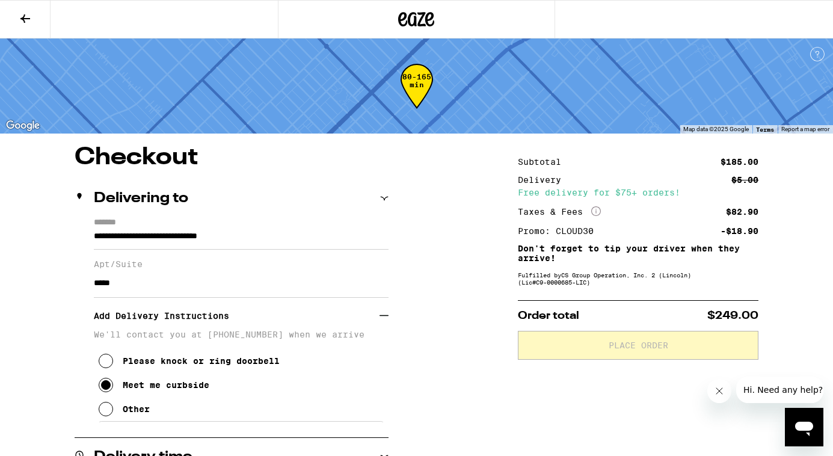
click at [24, 15] on icon at bounding box center [25, 18] width 10 height 8
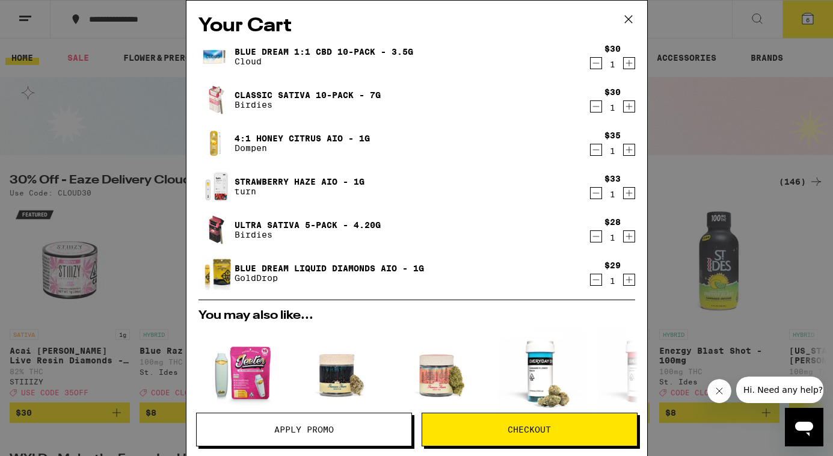
click at [630, 25] on icon at bounding box center [628, 19] width 18 height 18
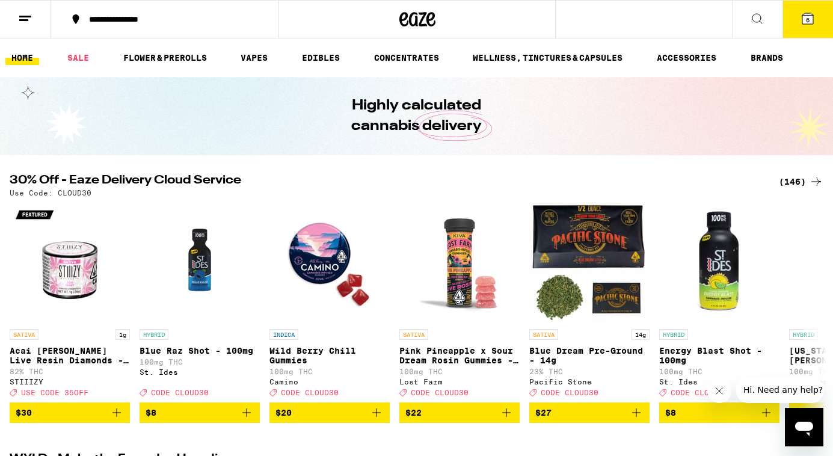
click at [812, 17] on icon at bounding box center [807, 18] width 11 height 11
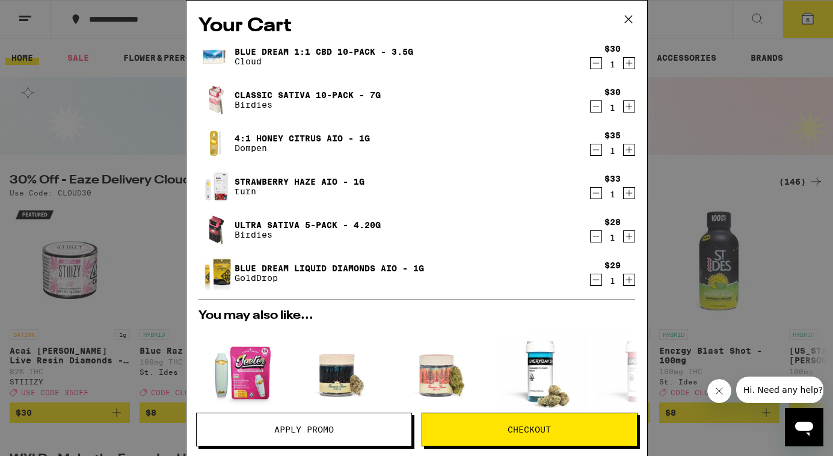
click at [596, 61] on icon "Decrement" at bounding box center [595, 63] width 11 height 14
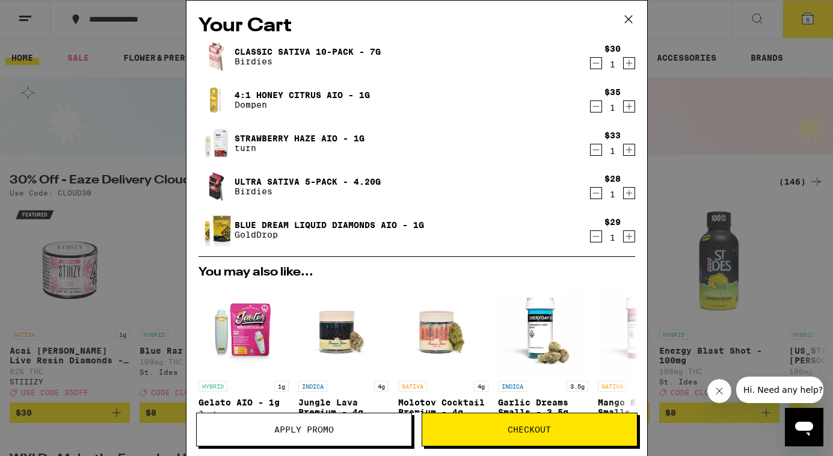
click at [596, 195] on icon "Decrement" at bounding box center [595, 193] width 11 height 14
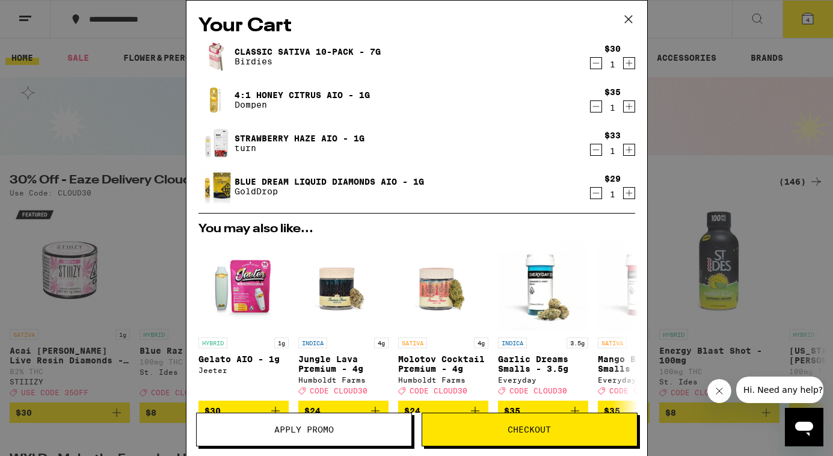
click at [596, 195] on icon "Decrement" at bounding box center [595, 193] width 11 height 14
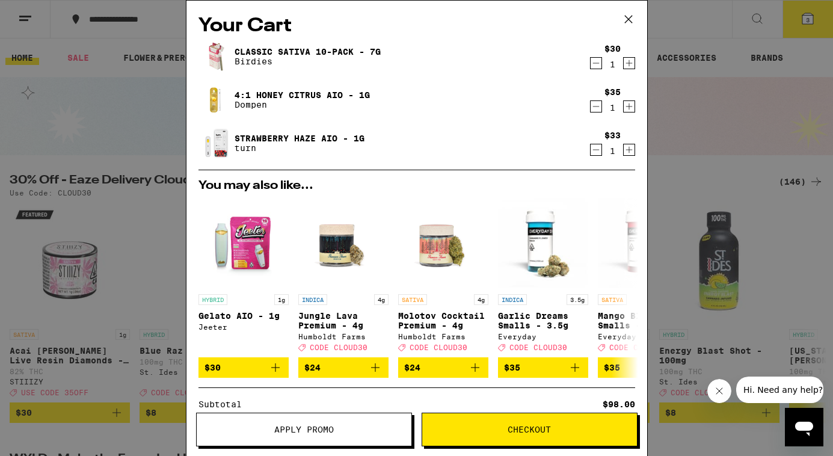
click at [625, 22] on icon at bounding box center [627, 19] width 7 height 7
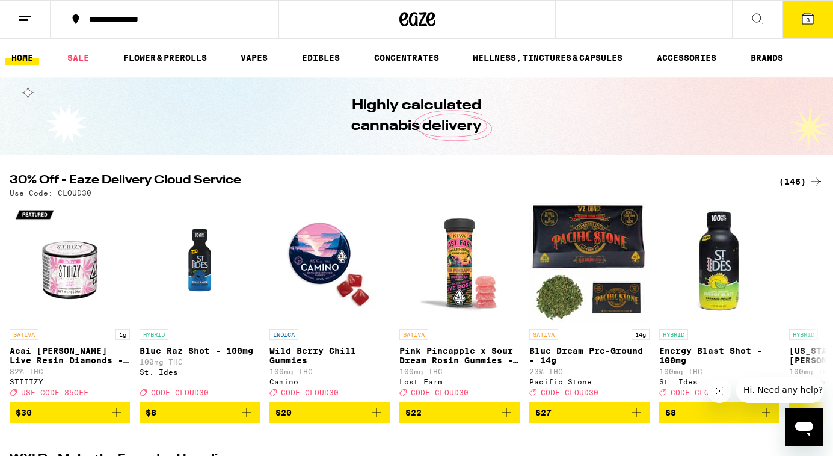
click at [818, 23] on button "3" at bounding box center [807, 19] width 51 height 37
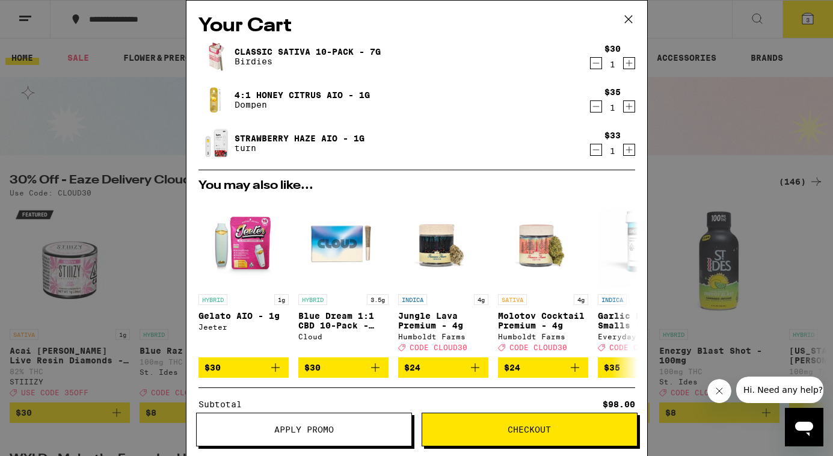
click at [280, 93] on link "4:1 Honey Citrus AIO - 1g" at bounding box center [301, 95] width 135 height 10
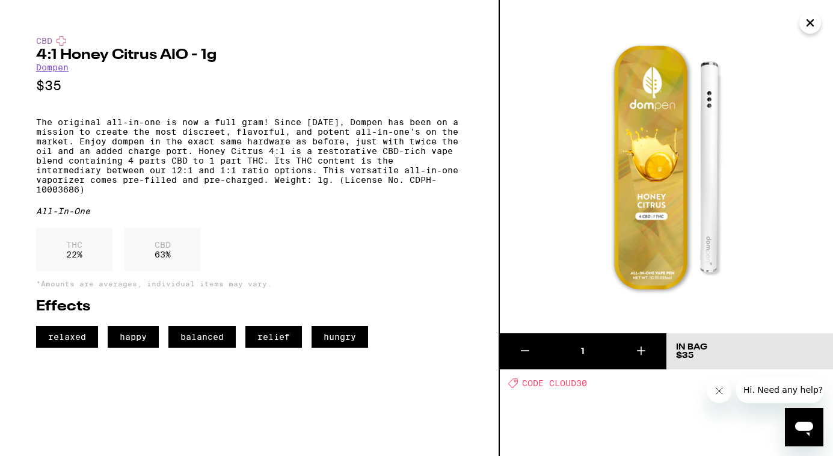
click at [810, 17] on icon "Close" at bounding box center [810, 23] width 14 height 18
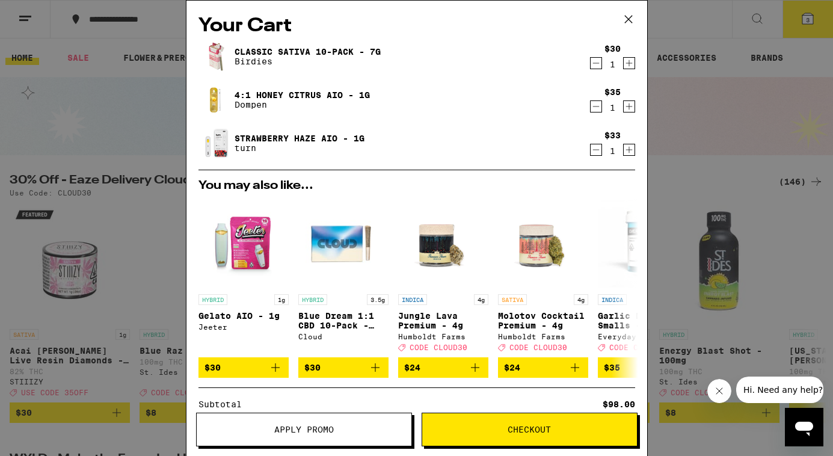
click at [613, 88] on div "$35" at bounding box center [612, 92] width 16 height 10
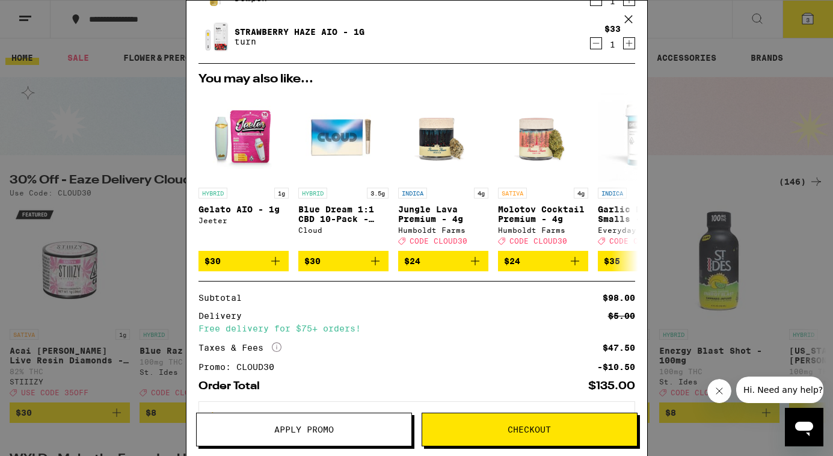
scroll to position [160, 0]
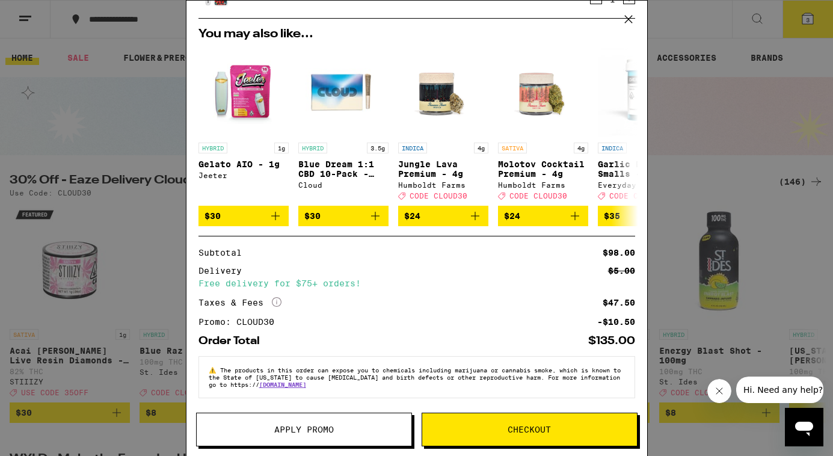
click at [527, 440] on button "Checkout" at bounding box center [529, 429] width 216 height 34
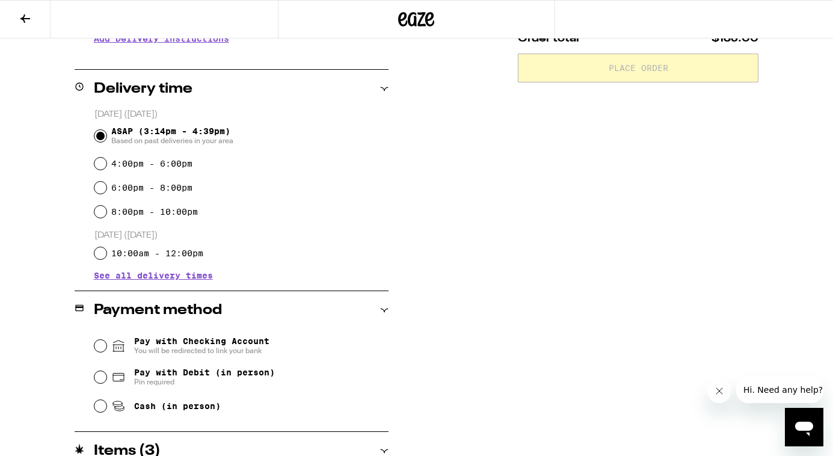
scroll to position [282, 0]
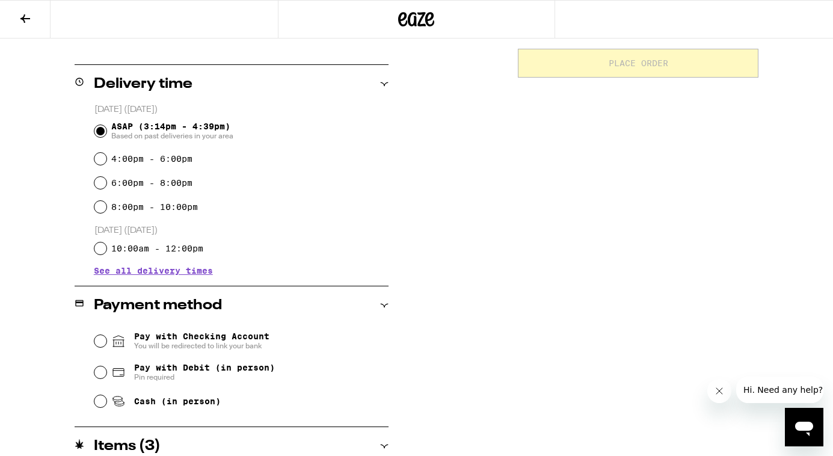
click at [233, 342] on span "Pay with Checking Account You will be redirected to link your bank" at bounding box center [201, 340] width 135 height 19
click at [106, 342] on input "Pay with Checking Account You will be redirected to link your bank" at bounding box center [100, 341] width 12 height 12
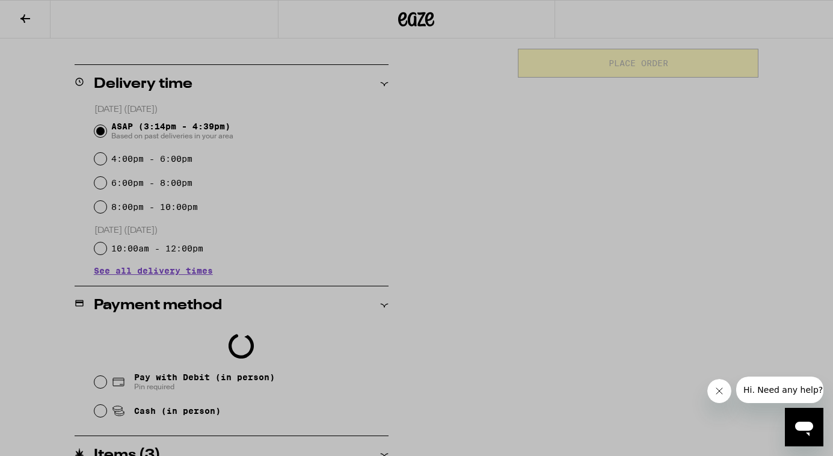
click at [541, 284] on div at bounding box center [416, 228] width 833 height 456
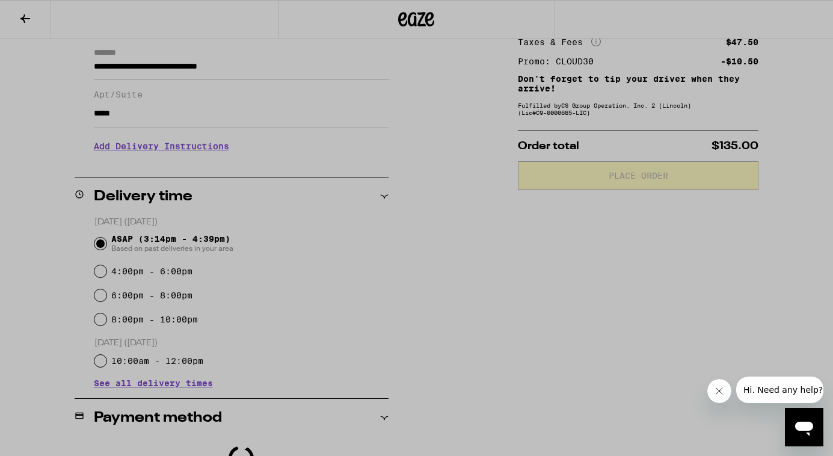
scroll to position [163, 0]
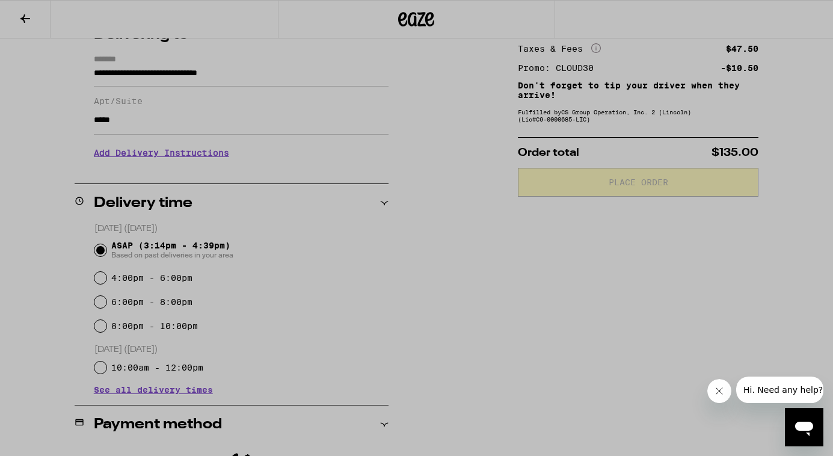
click at [442, 411] on div at bounding box center [416, 252] width 240 height 384
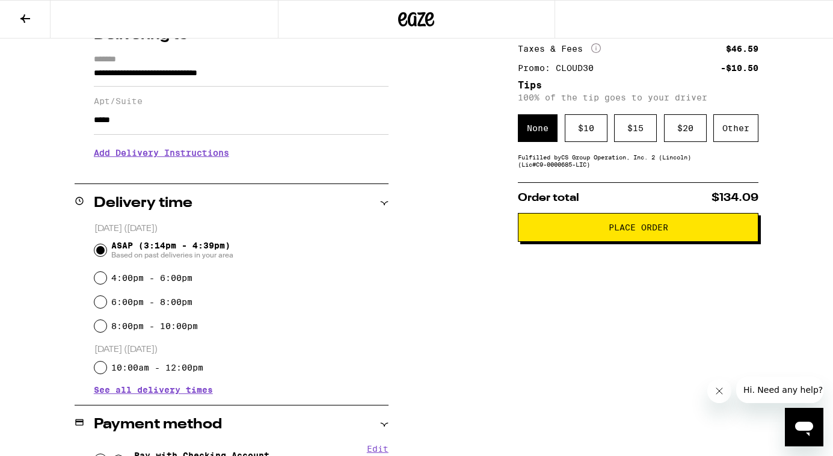
click at [551, 179] on div "Subtotal $98.00 Delivery $5.00 Free delivery for $75+ orders! Taxes & Fees More…" at bounding box center [638, 368] width 240 height 771
click at [718, 123] on div "Other" at bounding box center [735, 128] width 45 height 28
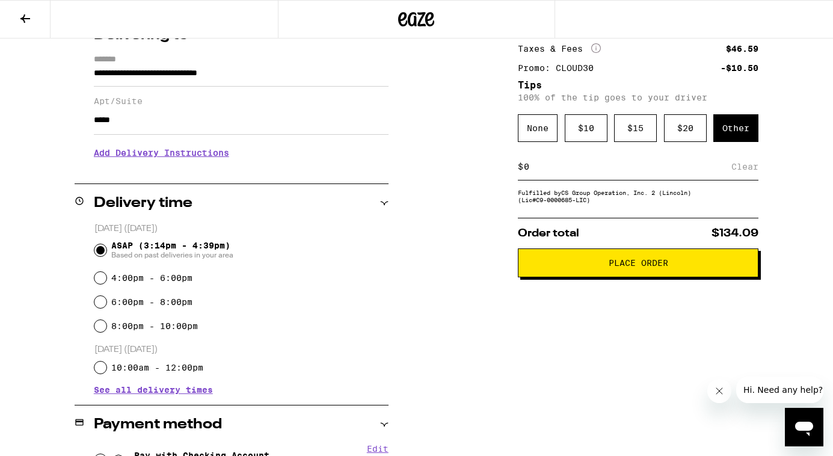
click at [659, 162] on div "$ Clear" at bounding box center [638, 166] width 240 height 27
click at [663, 165] on input at bounding box center [627, 166] width 208 height 11
type input "3"
click at [666, 216] on div "Subtotal $98.00 Delivery $5.00 Free delivery for $75+ orders! Taxes & Fees More…" at bounding box center [638, 368] width 240 height 771
click at [750, 168] on div "Save" at bounding box center [748, 166] width 22 height 26
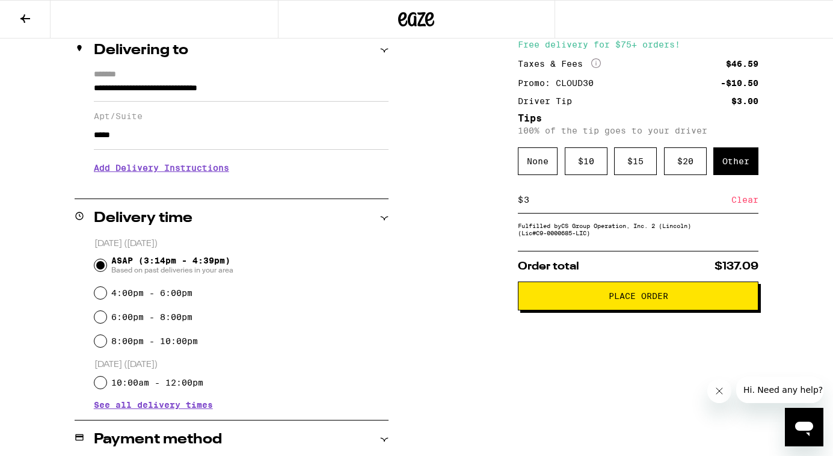
scroll to position [185, 0]
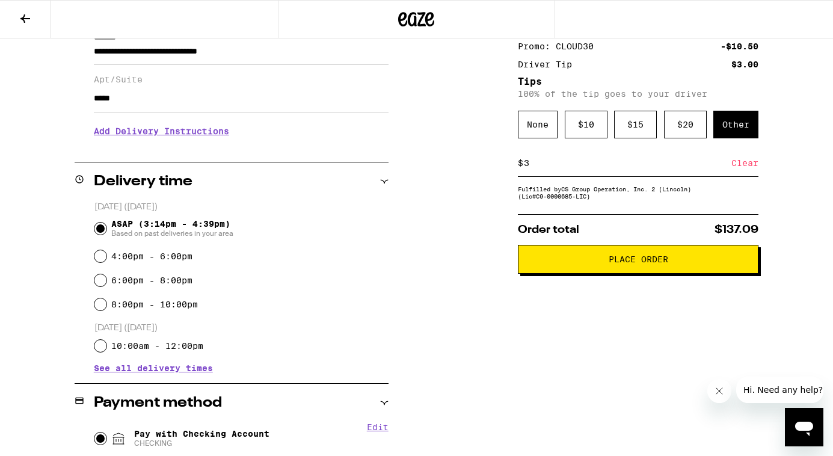
click at [738, 256] on button "Place Order" at bounding box center [638, 259] width 240 height 29
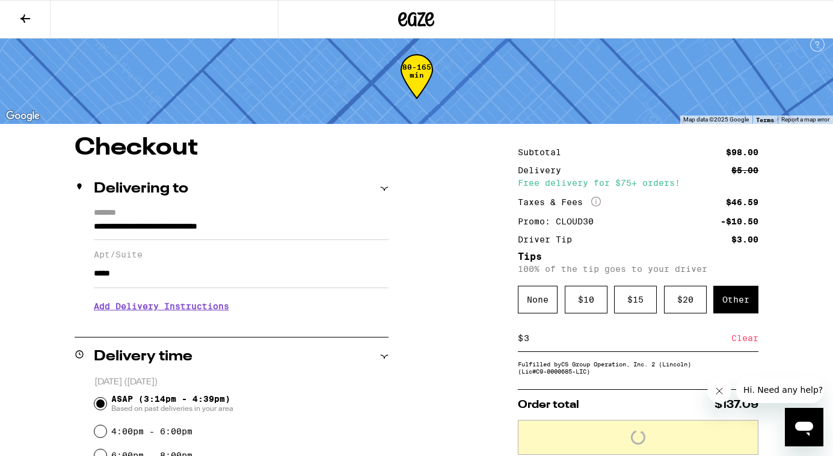
scroll to position [0, 0]
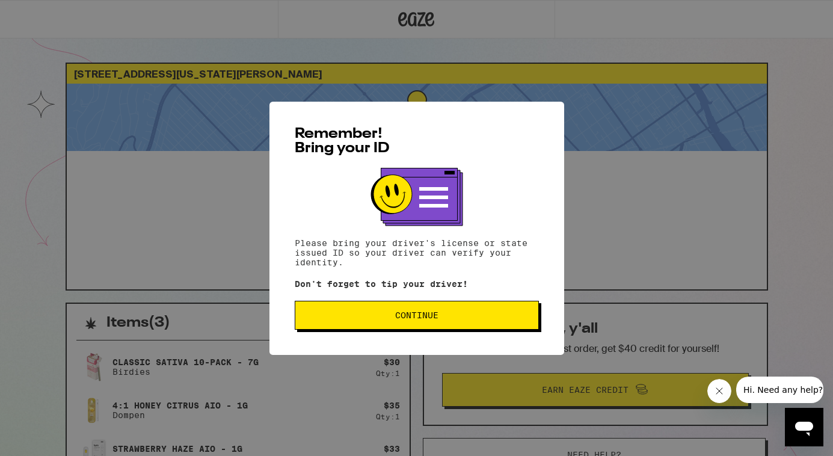
click at [363, 326] on button "Continue" at bounding box center [417, 315] width 244 height 29
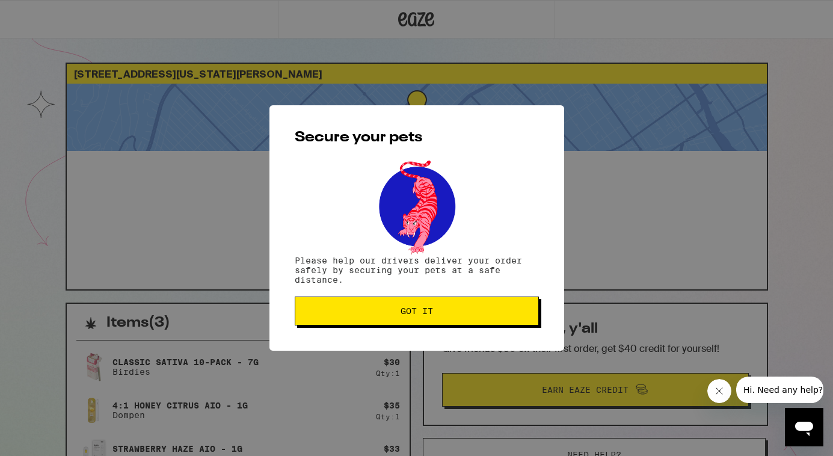
click at [363, 325] on button "Got it" at bounding box center [417, 310] width 244 height 29
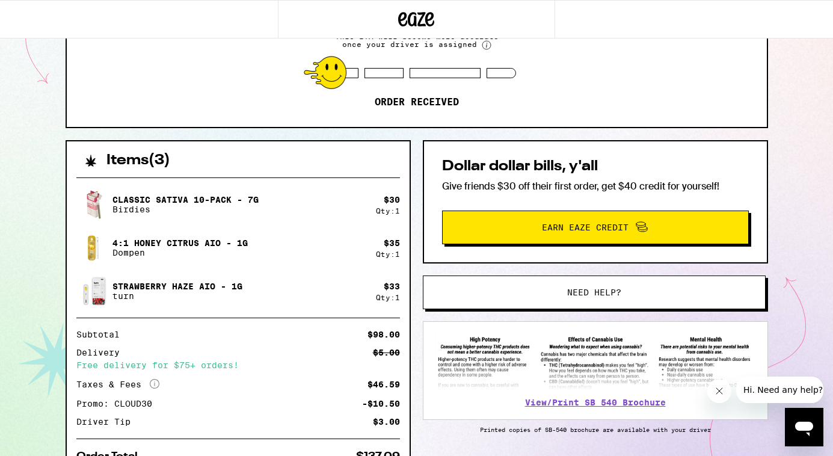
scroll to position [219, 0]
